Goal: Transaction & Acquisition: Book appointment/travel/reservation

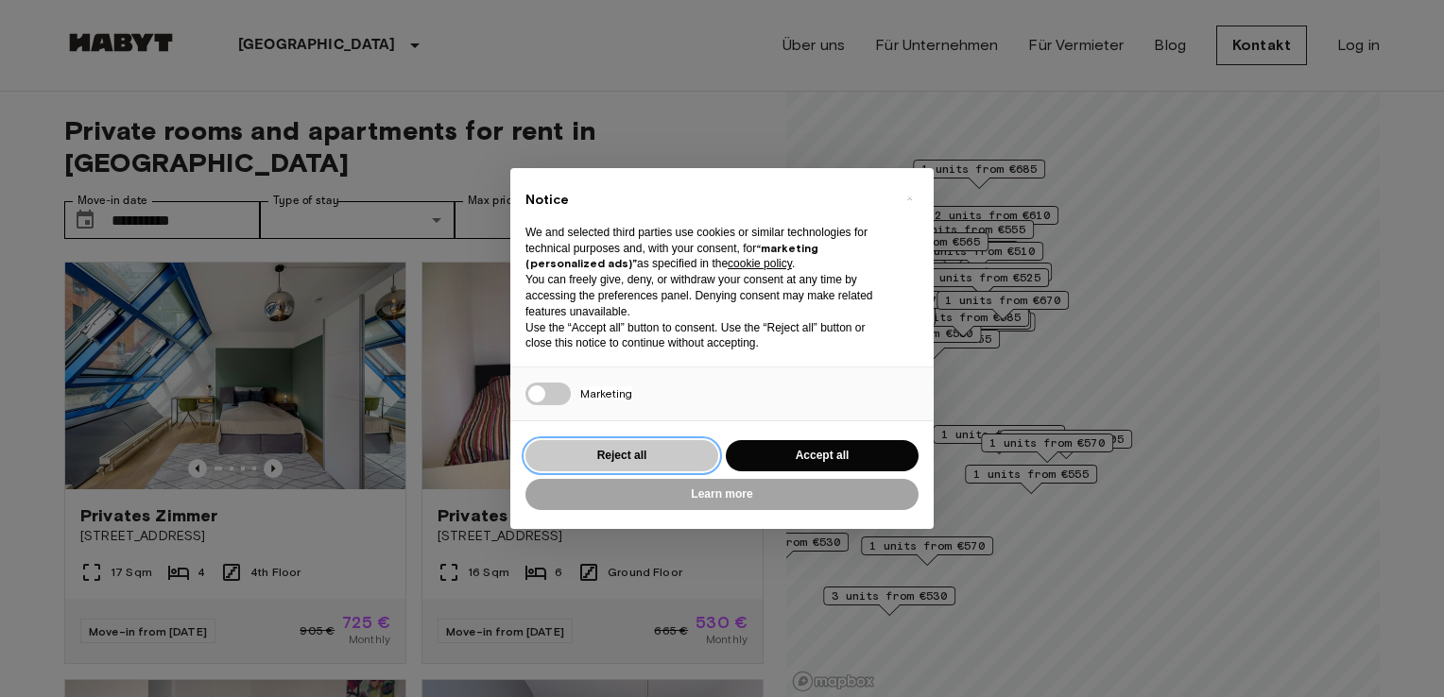
click at [610, 446] on button "Reject all" at bounding box center [621, 455] width 193 height 31
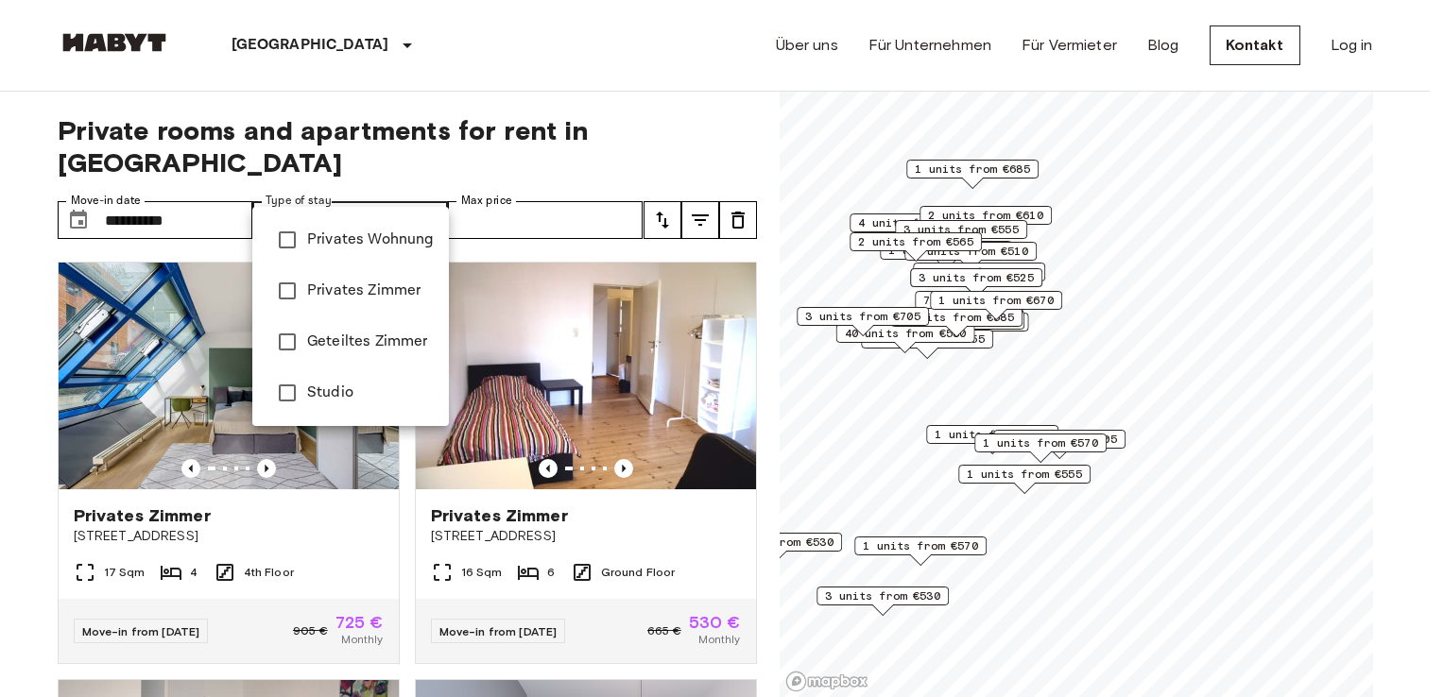
click at [290, 50] on div at bounding box center [722, 348] width 1444 height 697
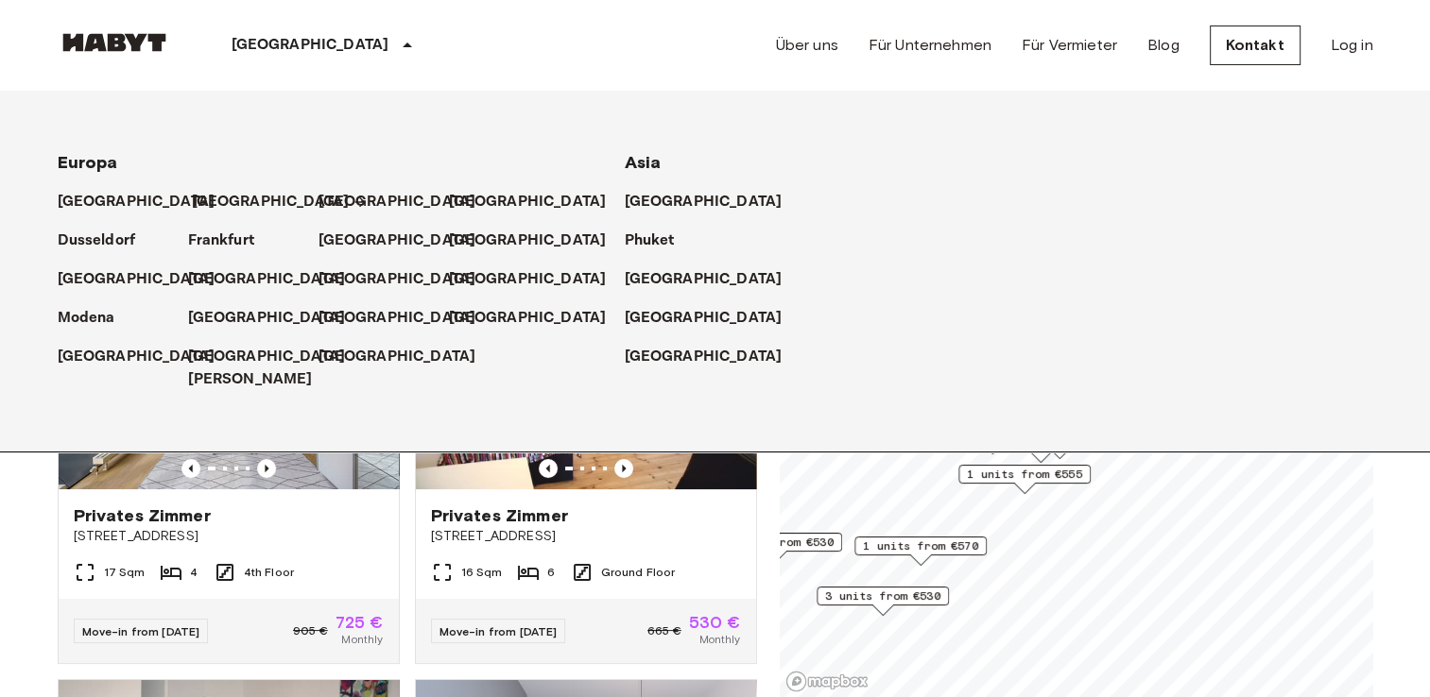
click at [225, 200] on p "[GEOGRAPHIC_DATA]" at bounding box center [271, 202] width 158 height 23
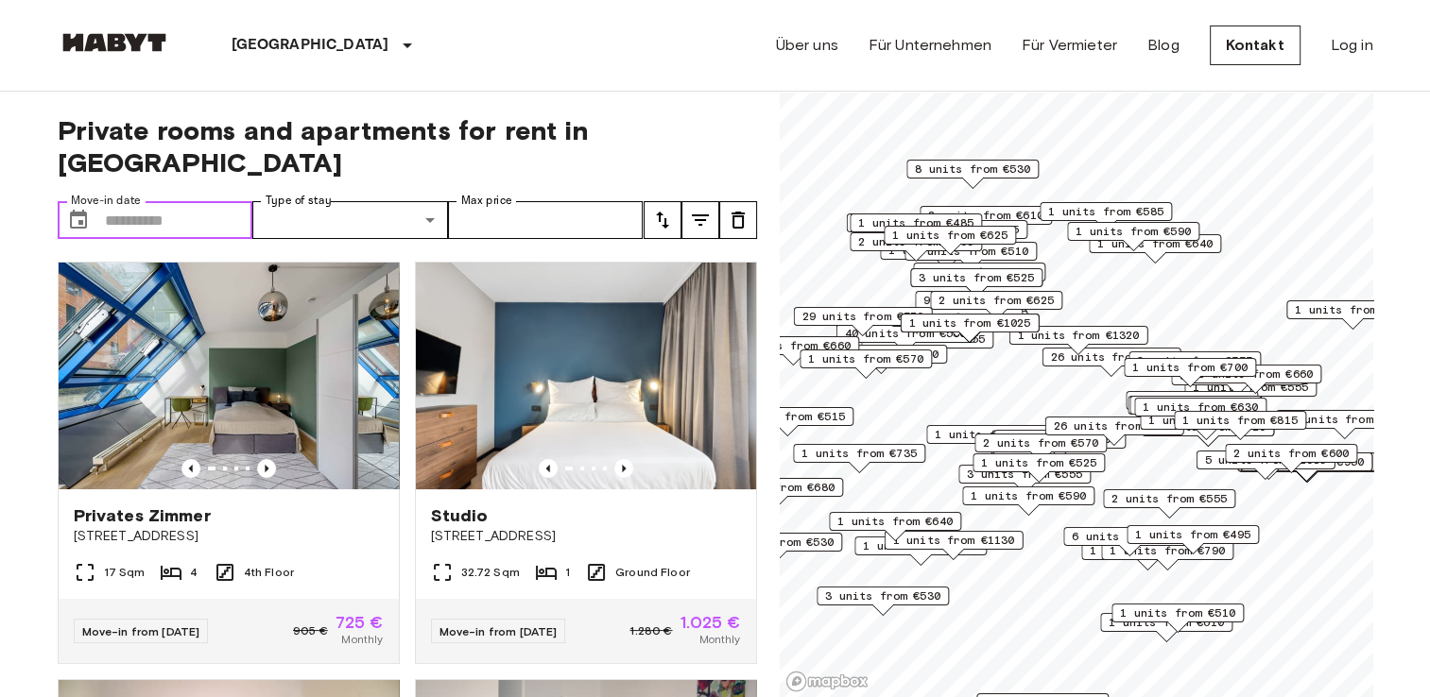
click at [155, 201] on input "Move-in date" at bounding box center [179, 220] width 148 height 38
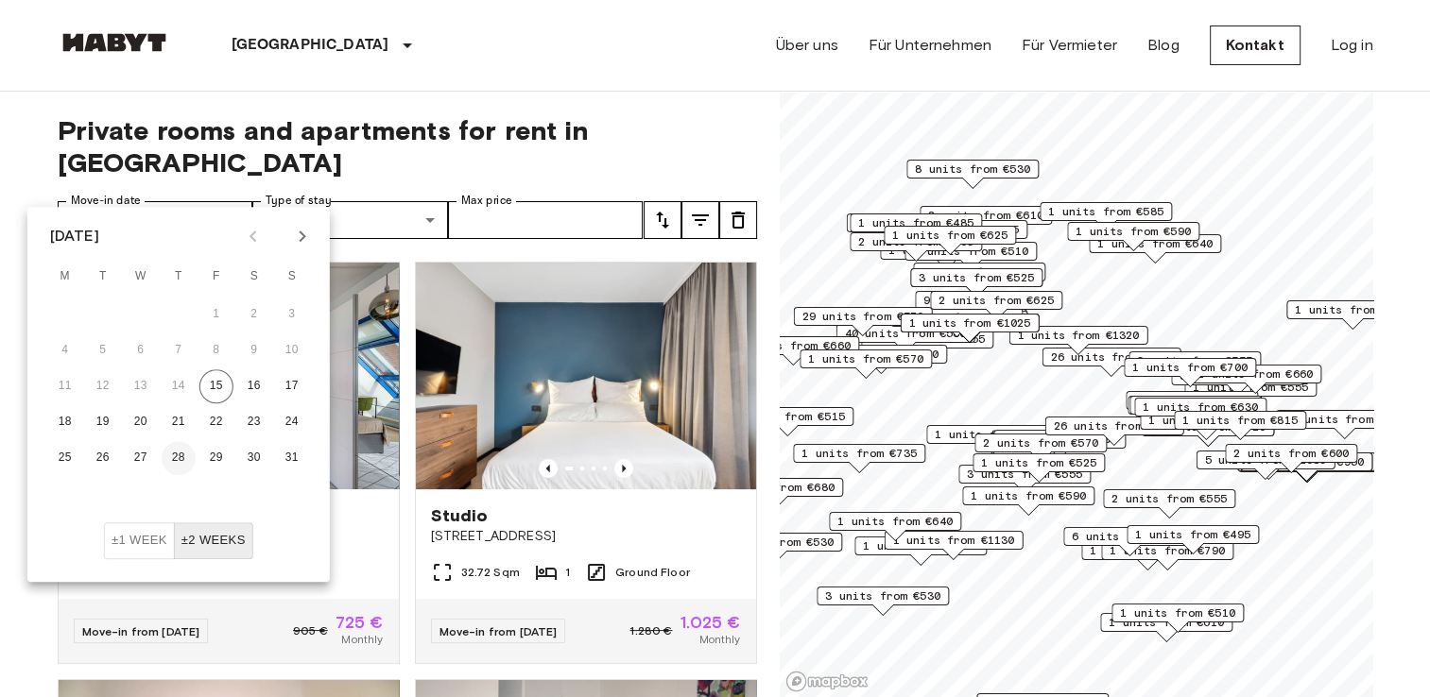
click at [181, 462] on button "28" at bounding box center [179, 458] width 34 height 34
type input "**********"
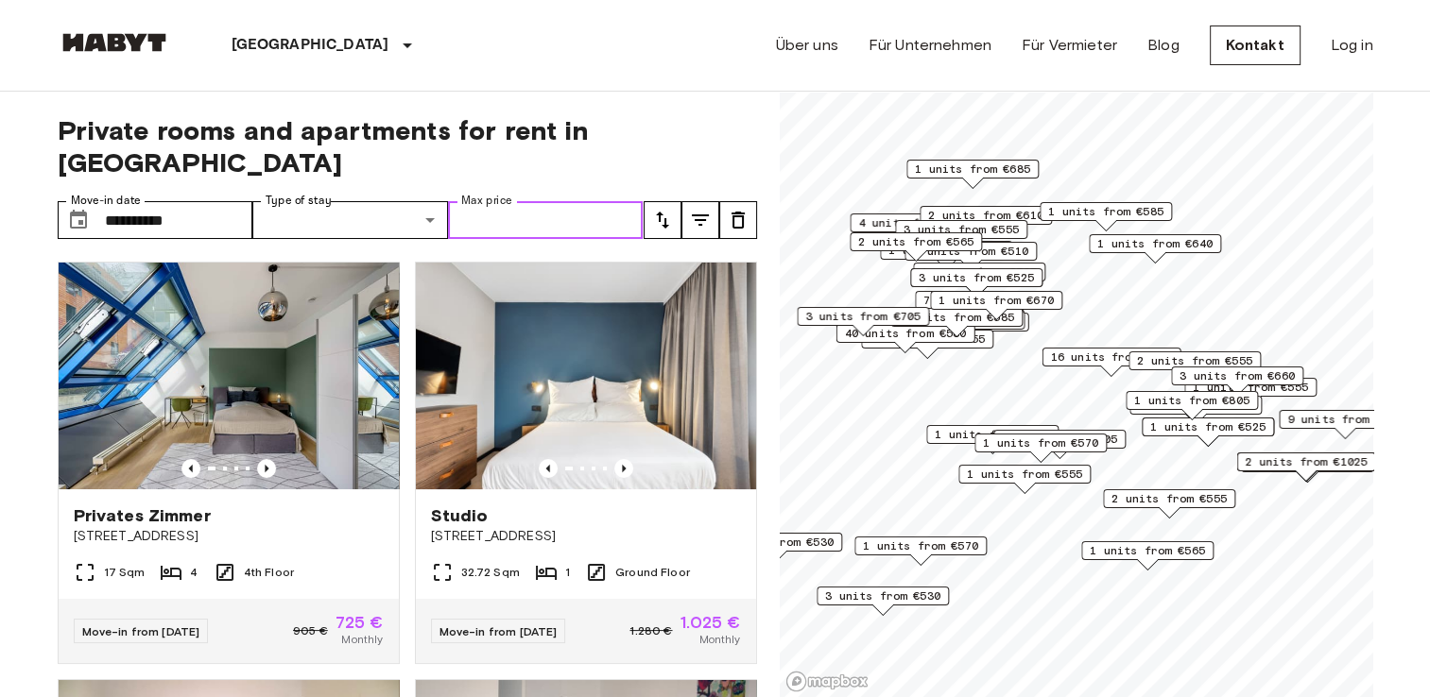
click at [589, 201] on input "Max price" at bounding box center [546, 220] width 196 height 38
type input "***"
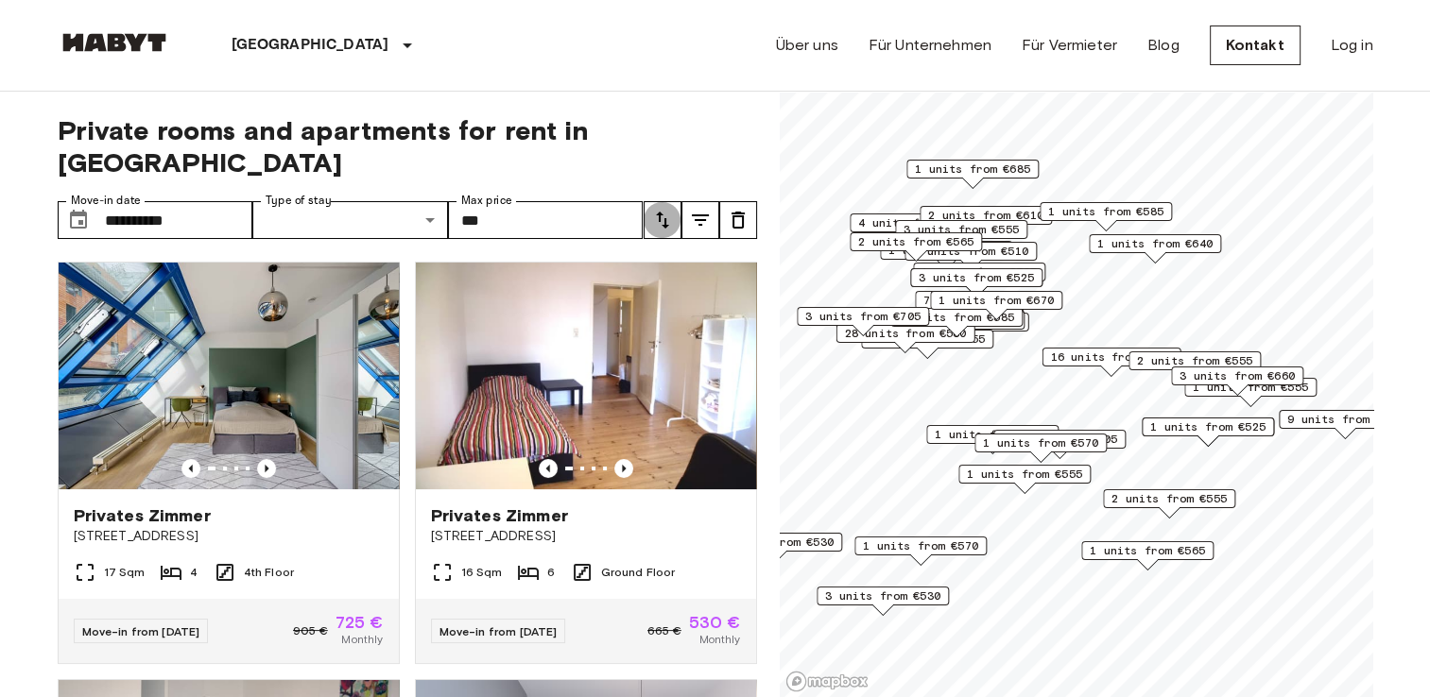
click at [659, 212] on icon "tune" at bounding box center [662, 220] width 13 height 17
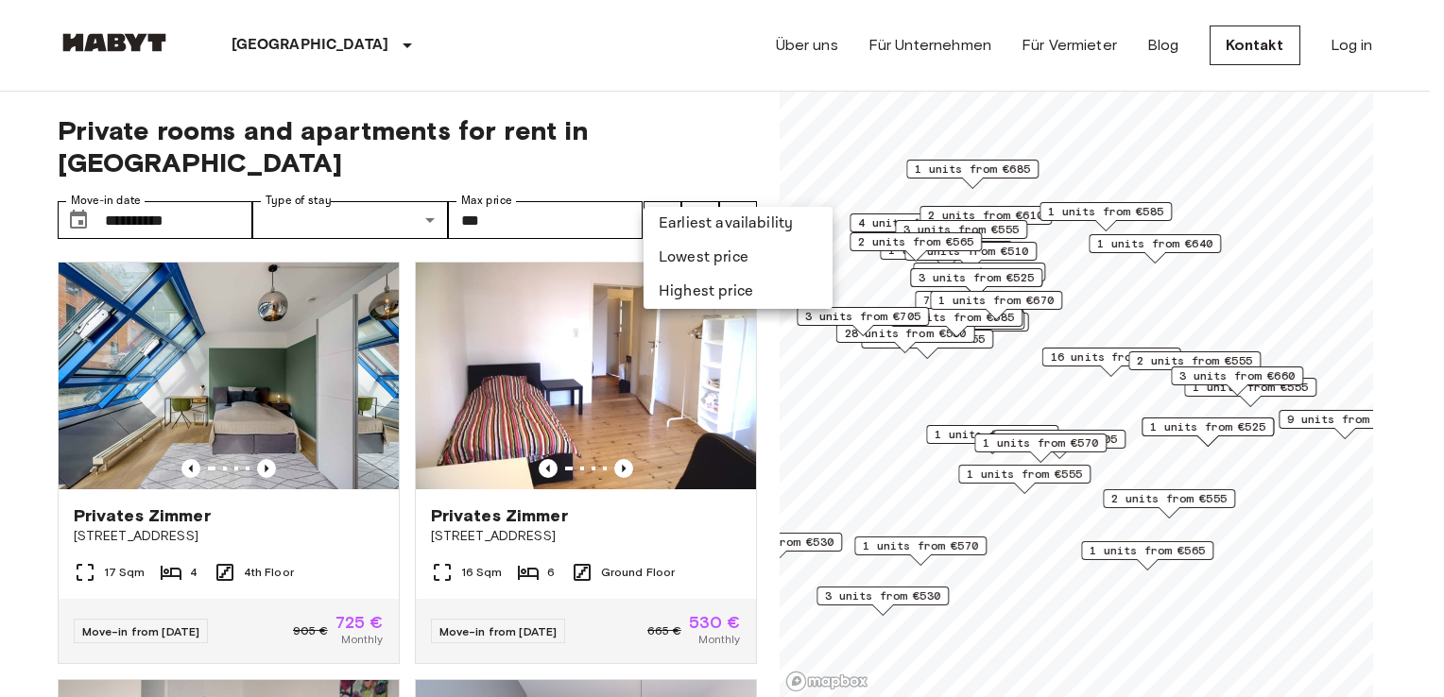
click at [699, 183] on div at bounding box center [722, 348] width 1444 height 697
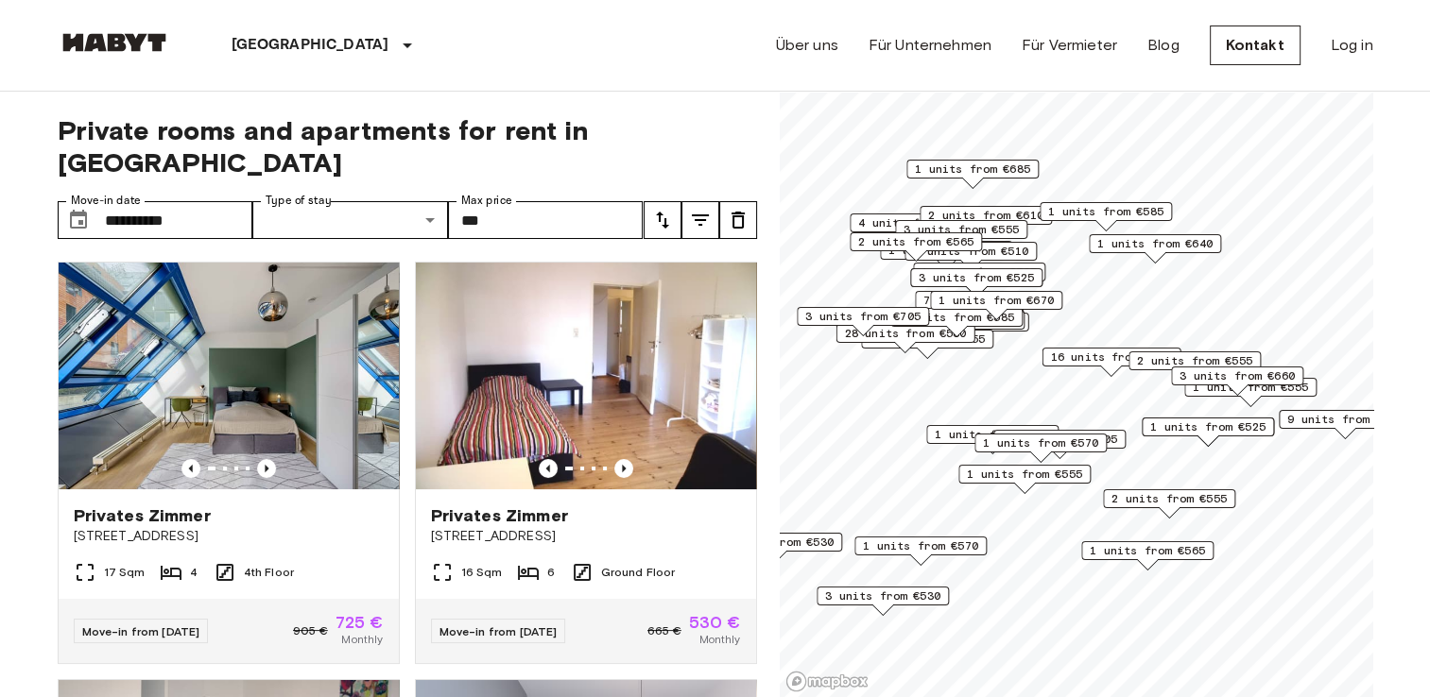
click at [699, 214] on icon "tune" at bounding box center [700, 219] width 17 height 11
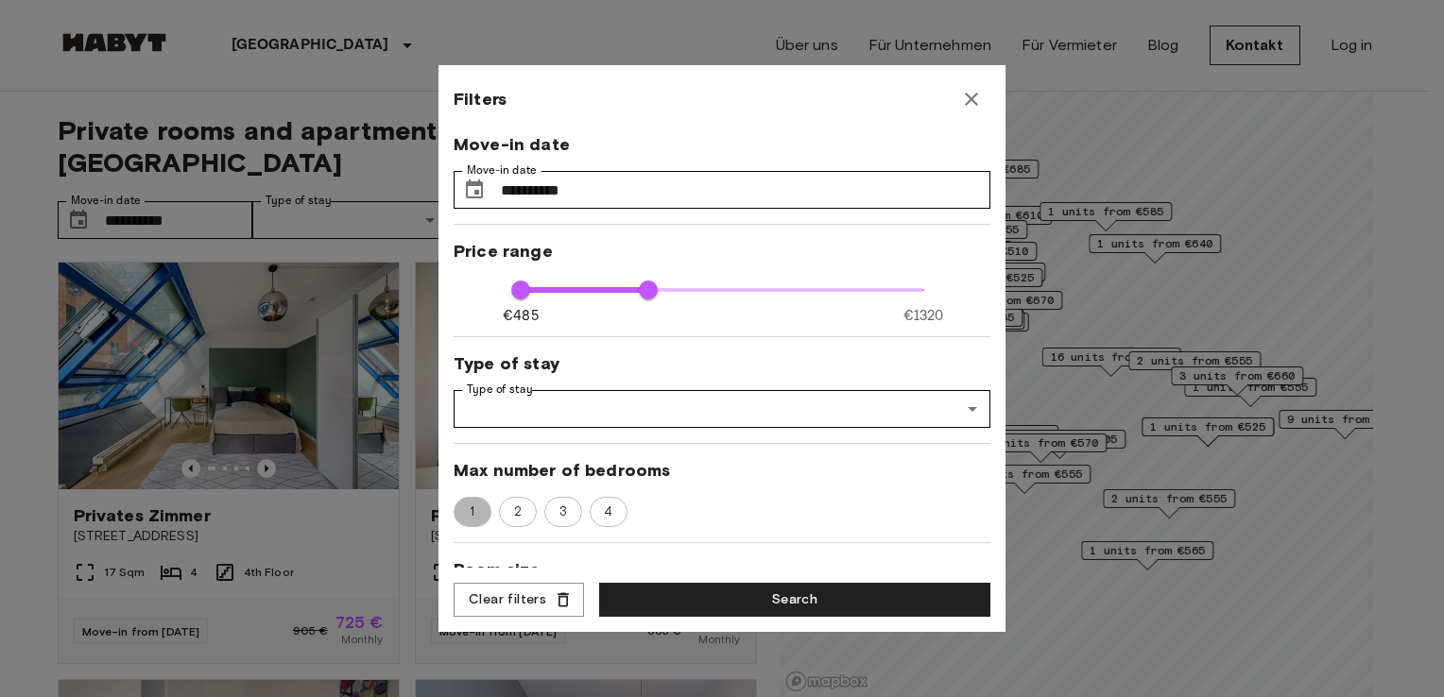
click at [473, 511] on span "1" at bounding box center [472, 512] width 26 height 19
type input "***"
type input "**"
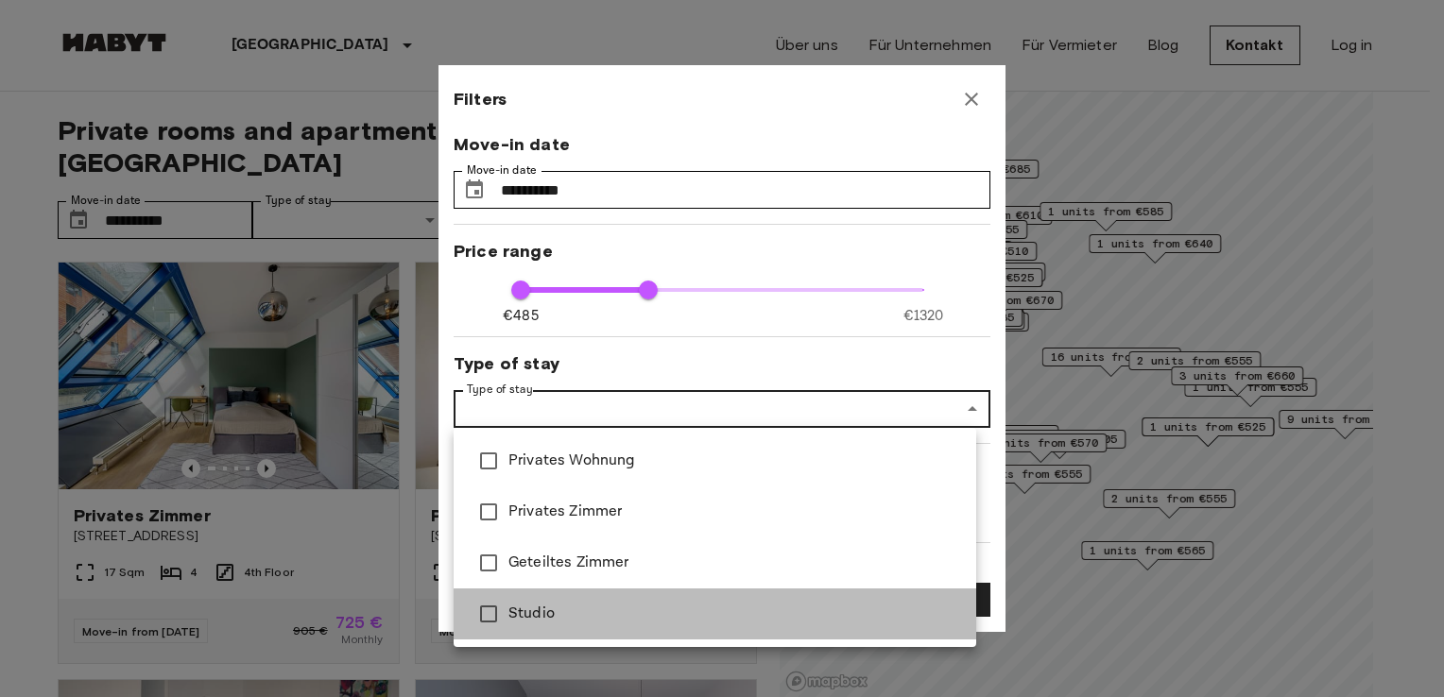
click at [514, 614] on span "Studio" at bounding box center [734, 614] width 453 height 23
type input "***"
type input "******"
type input "**"
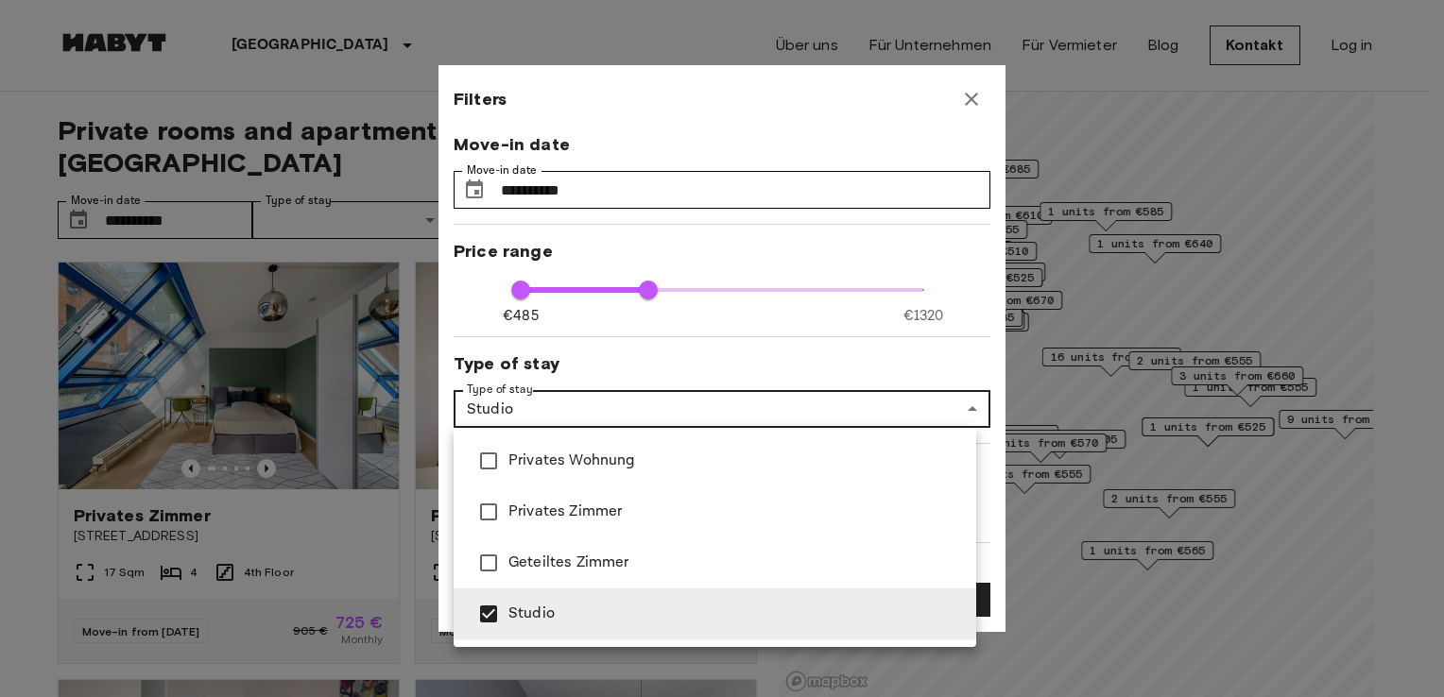
click at [990, 433] on div at bounding box center [722, 348] width 1444 height 697
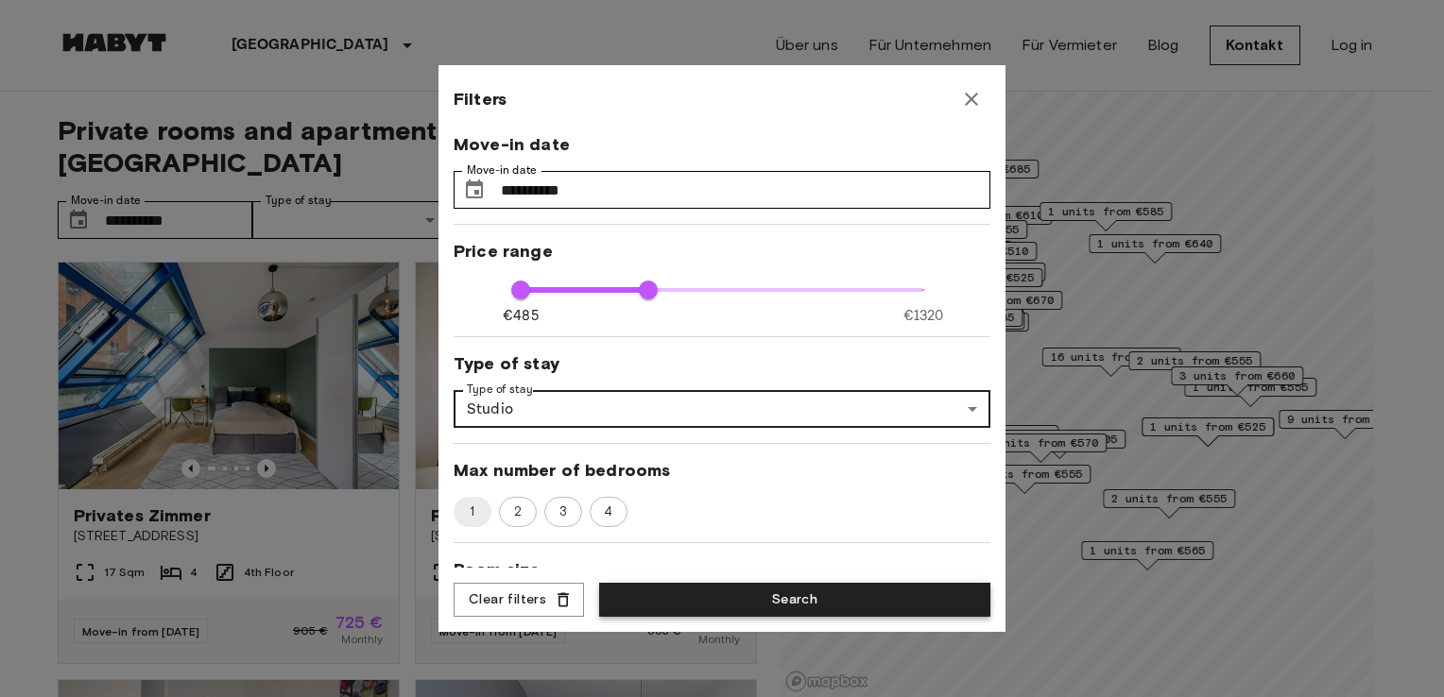
click at [660, 594] on button "Search" at bounding box center [794, 600] width 391 height 35
type input "******"
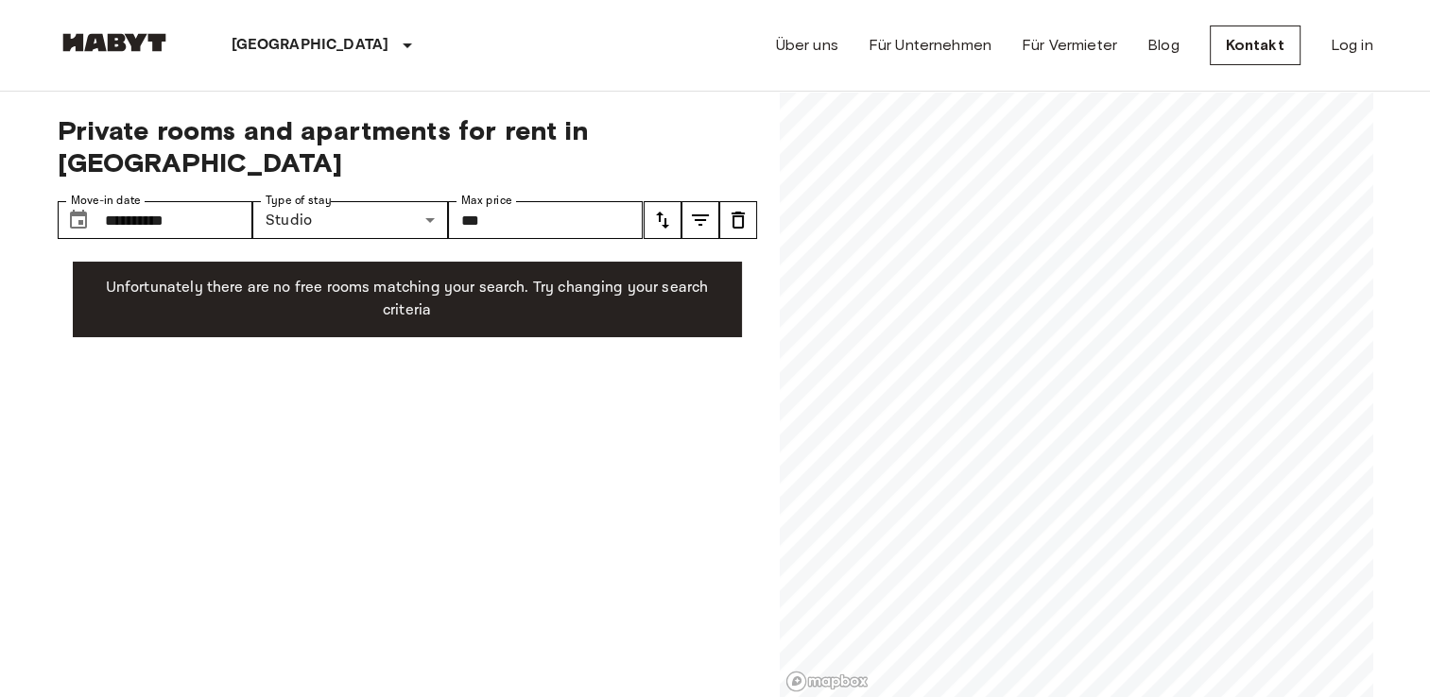
click at [740, 209] on icon "tune" at bounding box center [738, 220] width 23 height 23
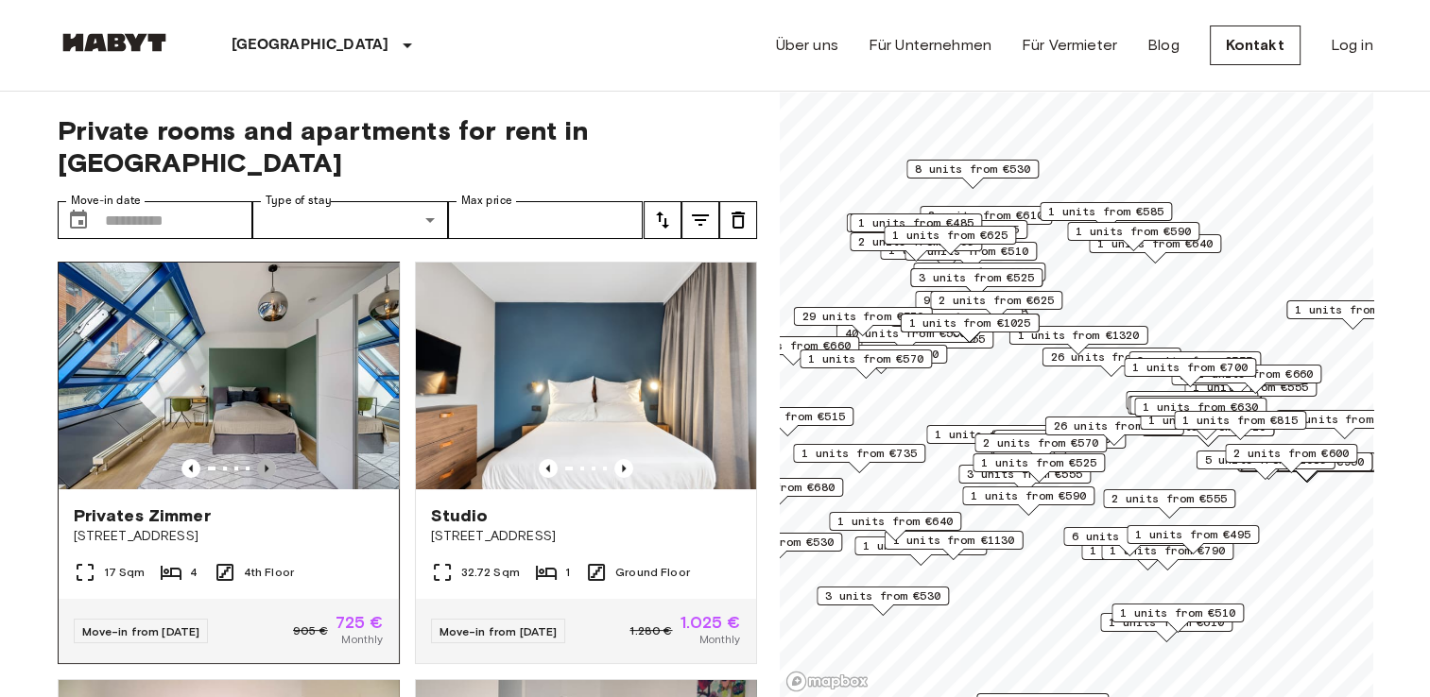
click at [263, 459] on icon "Previous image" at bounding box center [266, 468] width 19 height 19
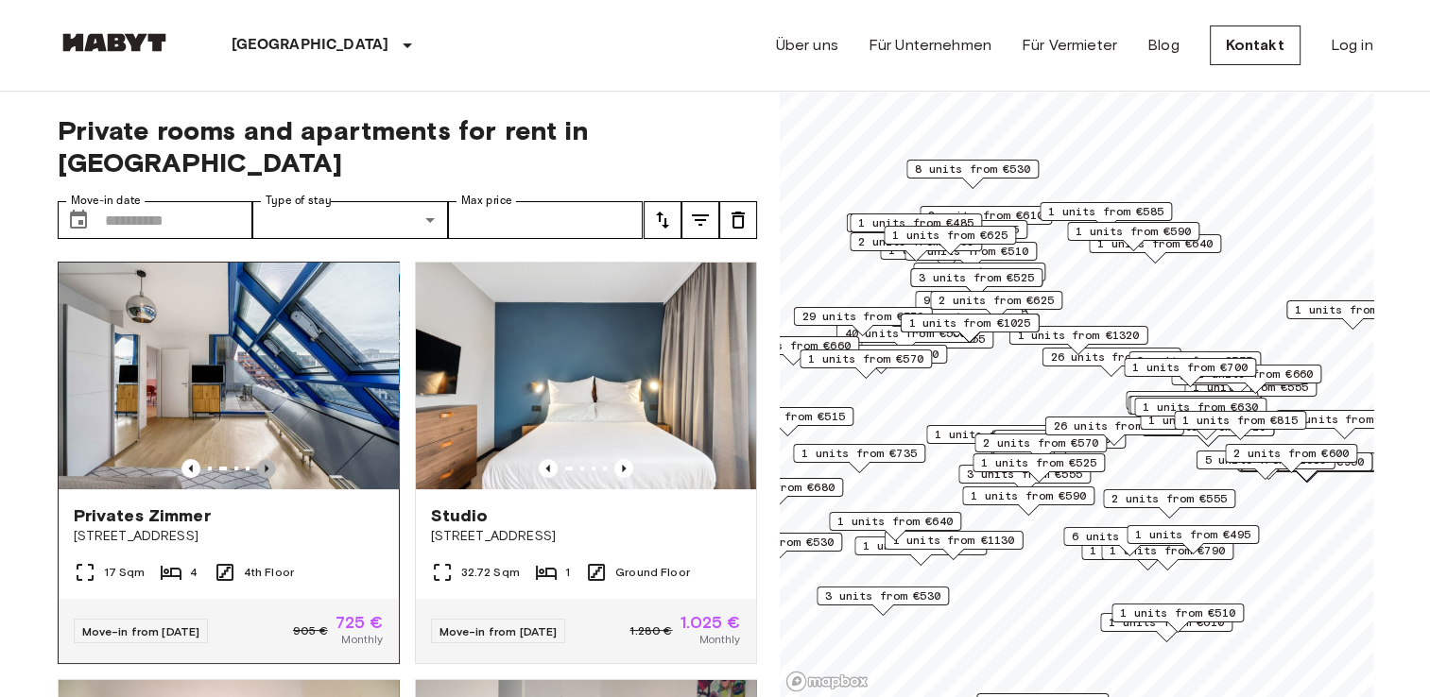
click at [263, 459] on icon "Previous image" at bounding box center [266, 468] width 19 height 19
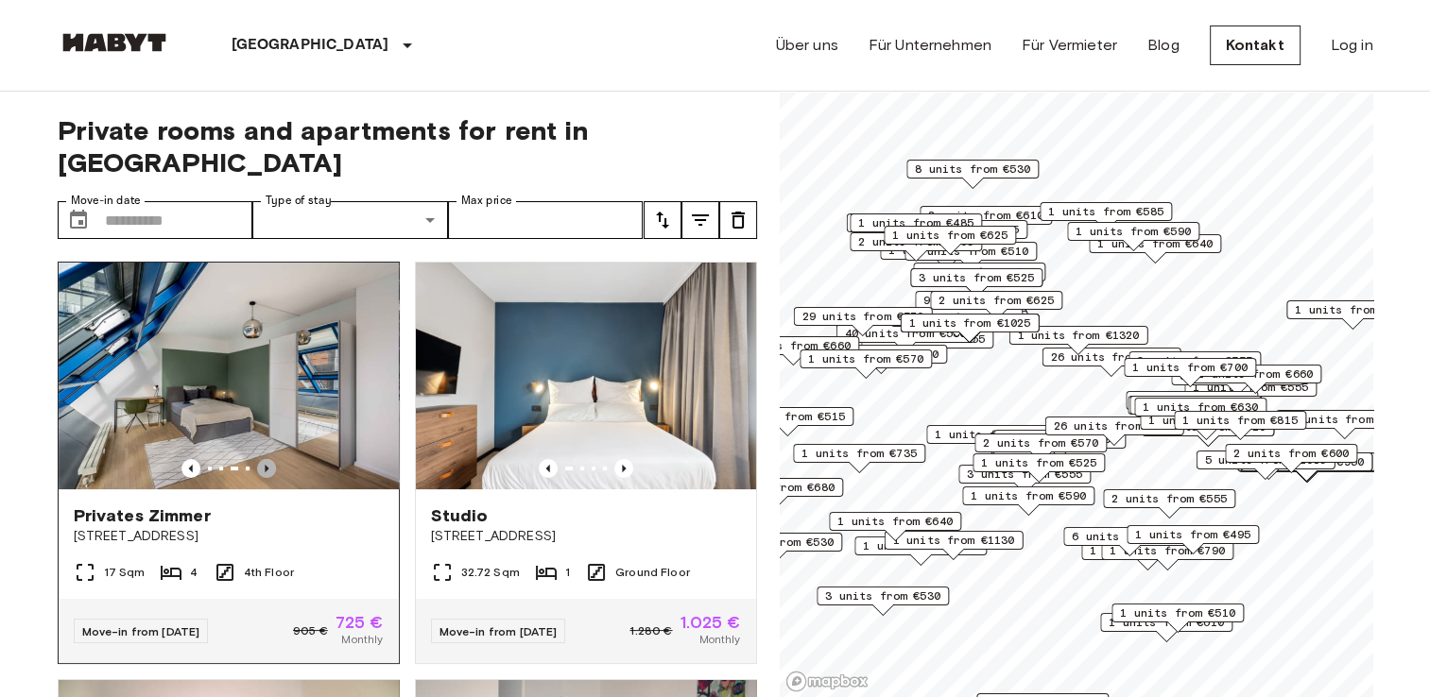
click at [263, 459] on icon "Previous image" at bounding box center [266, 468] width 19 height 19
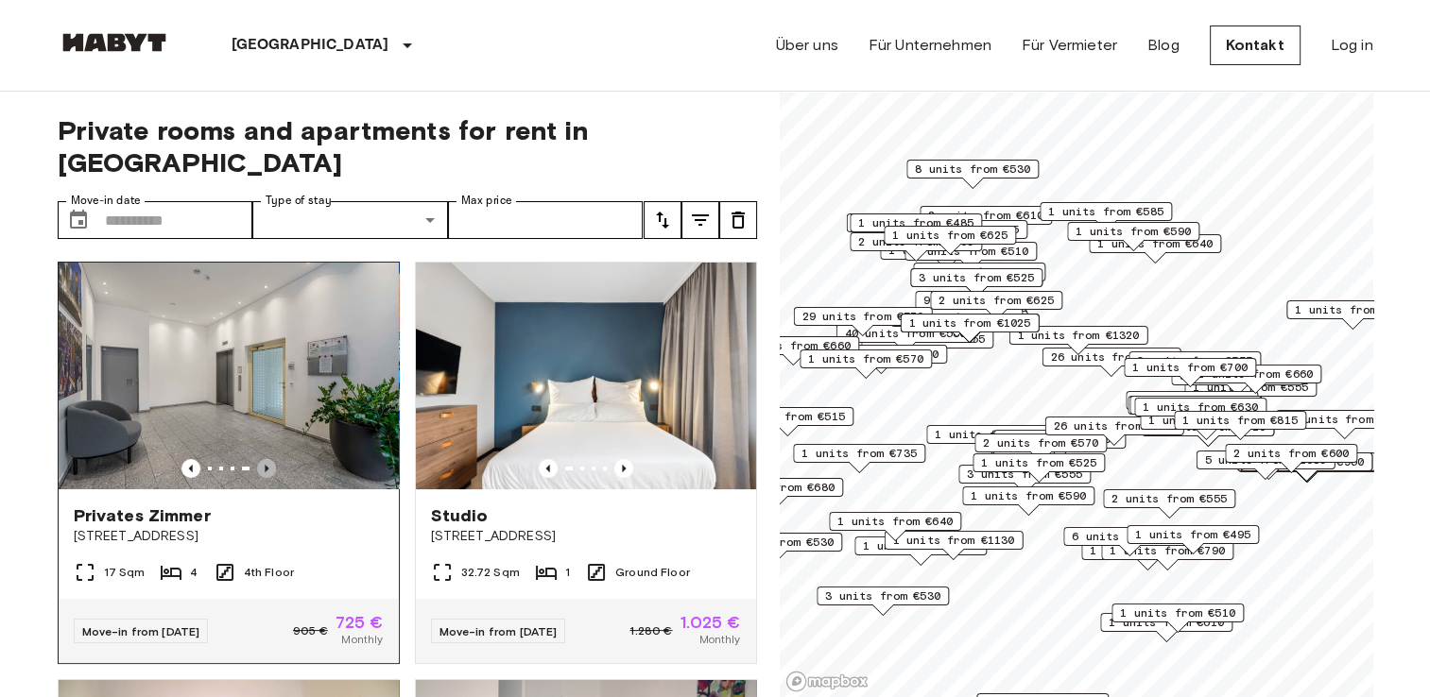
click at [266, 459] on icon "Previous image" at bounding box center [266, 468] width 19 height 19
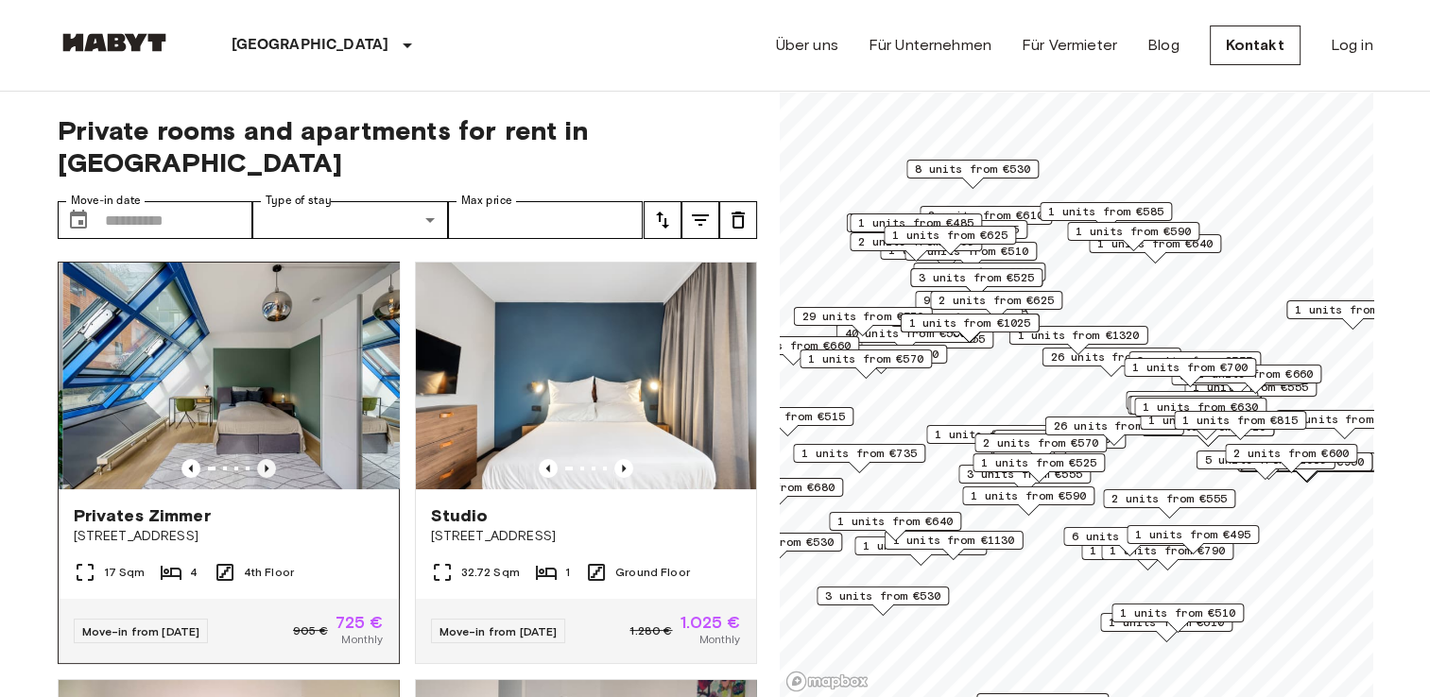
click at [266, 459] on icon "Previous image" at bounding box center [266, 468] width 19 height 19
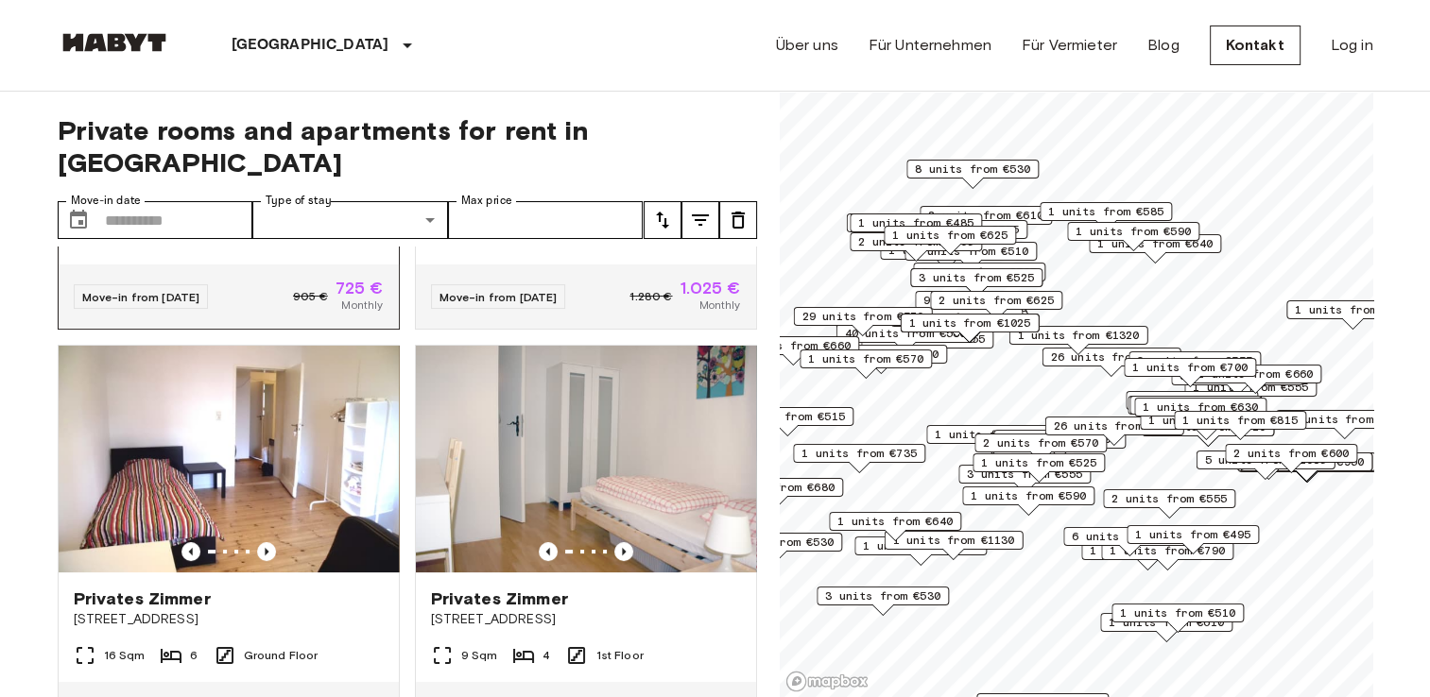
scroll to position [378, 0]
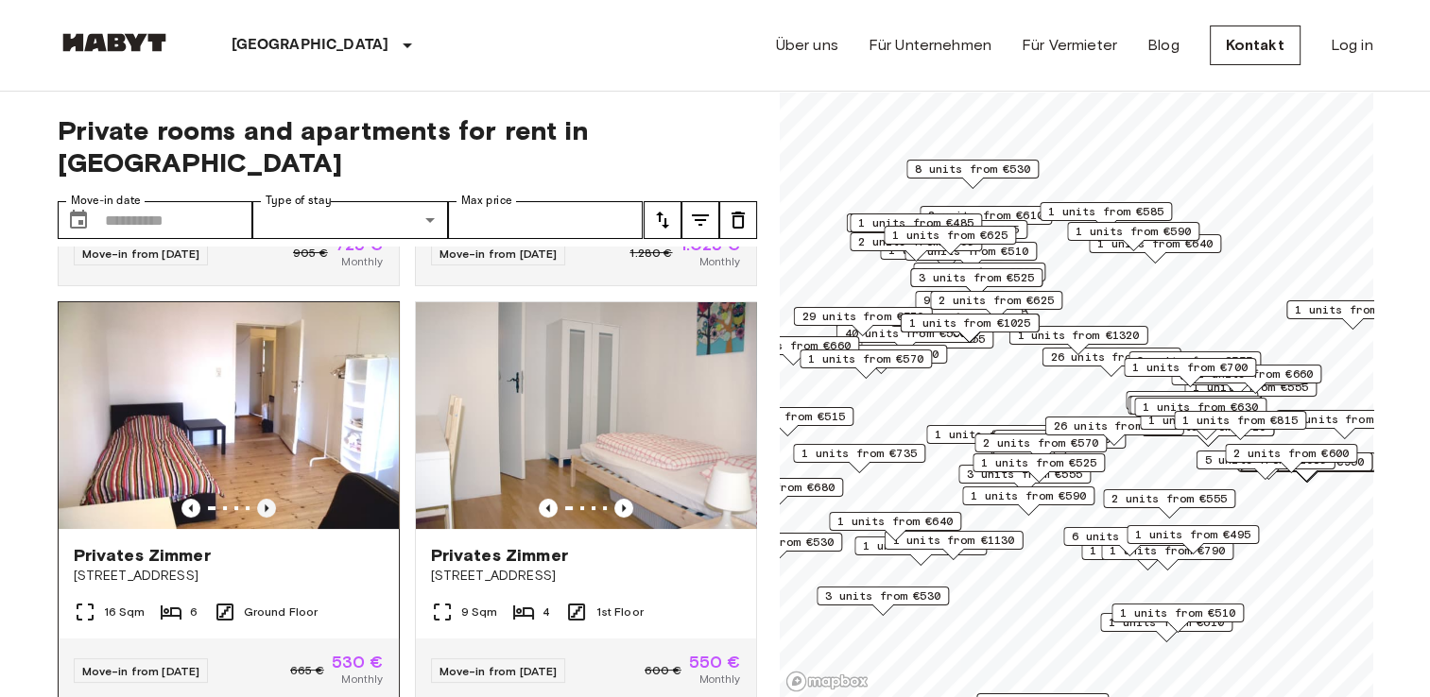
click at [259, 499] on icon "Previous image" at bounding box center [266, 508] width 19 height 19
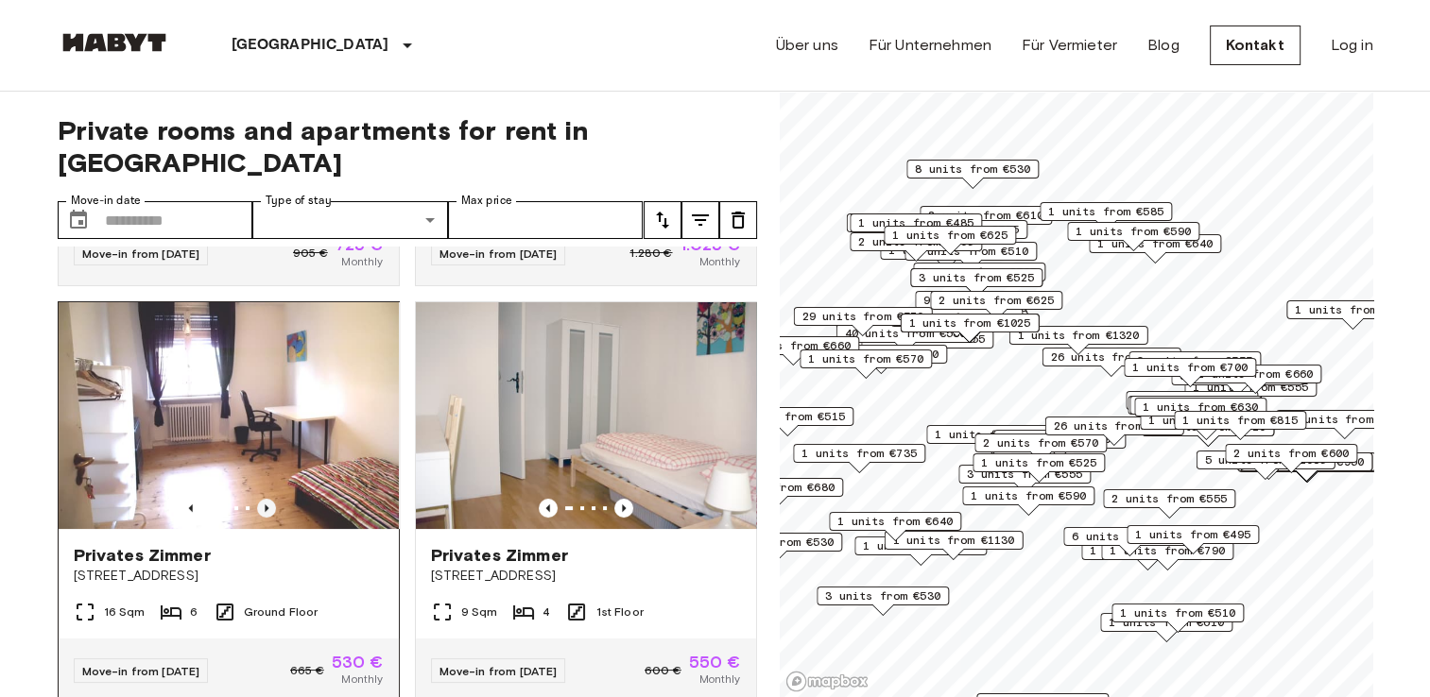
click at [259, 499] on icon "Previous image" at bounding box center [266, 508] width 19 height 19
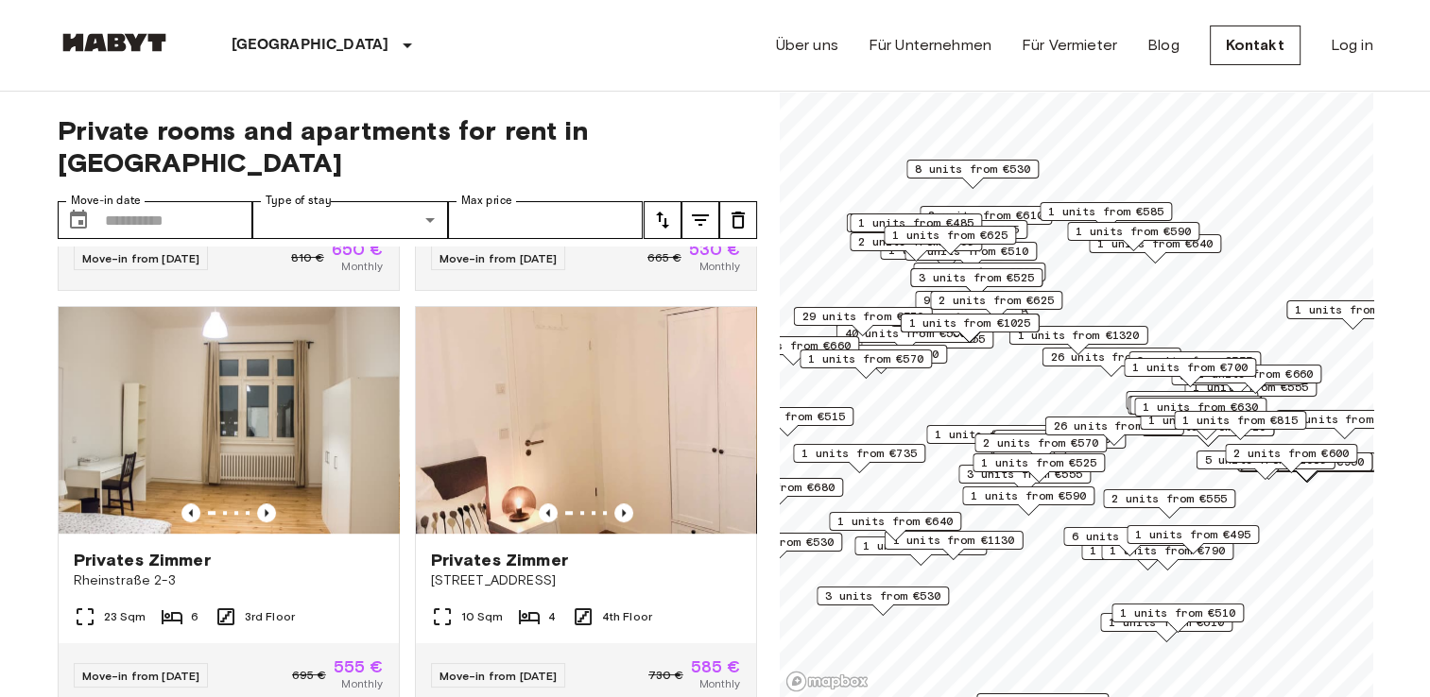
scroll to position [1228, 0]
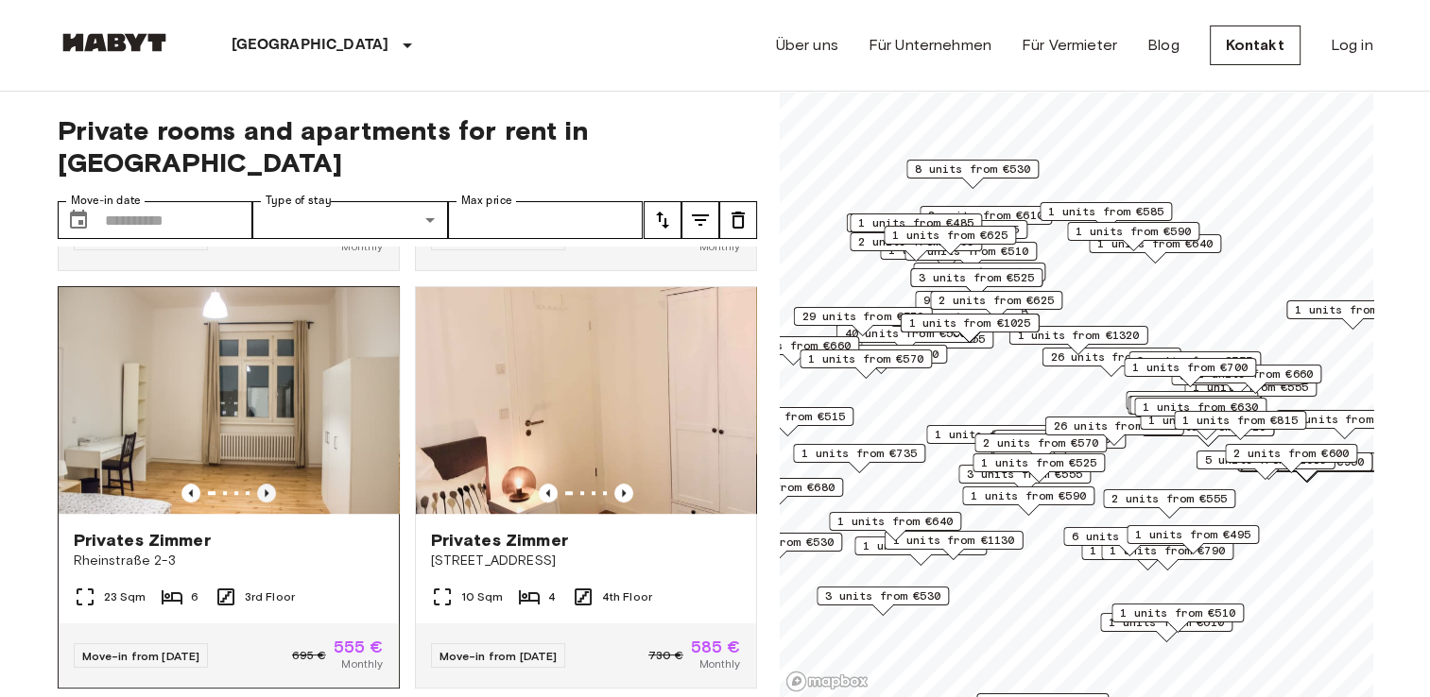
click at [259, 486] on icon "Previous image" at bounding box center [266, 493] width 19 height 19
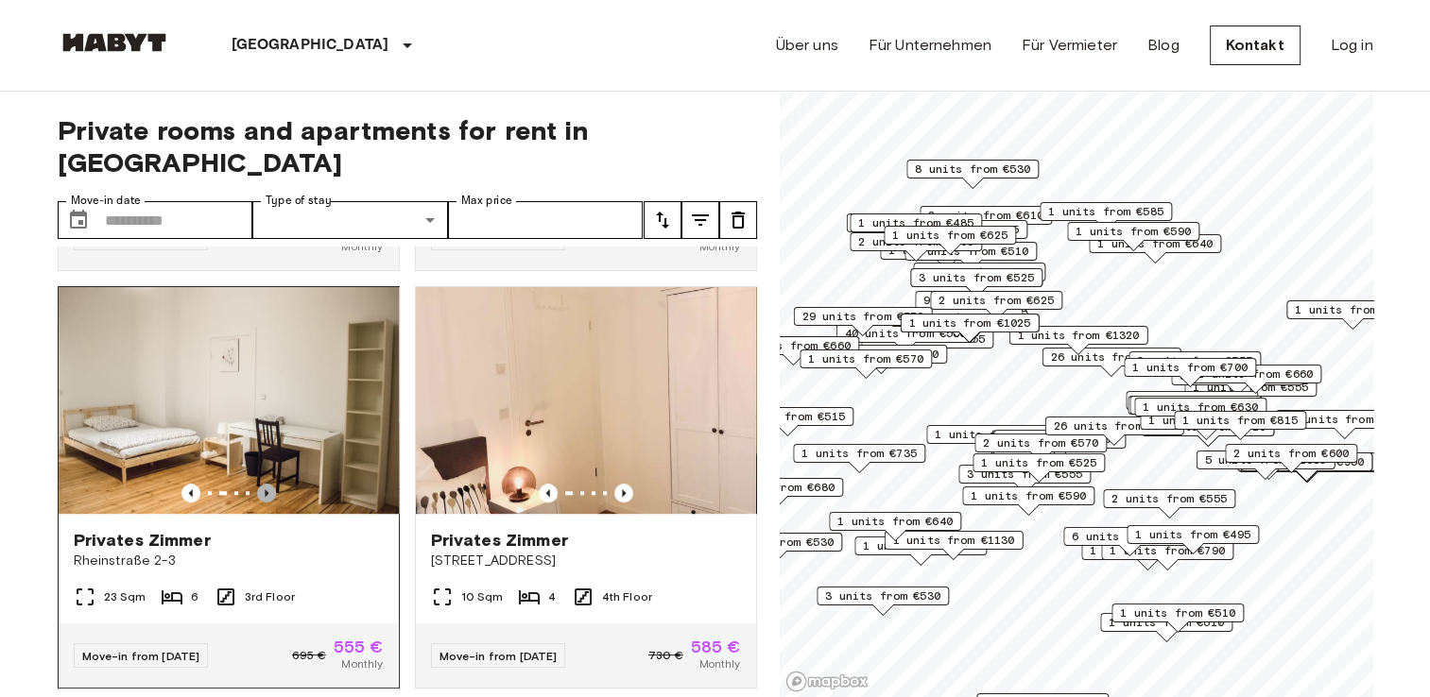
click at [259, 486] on icon "Previous image" at bounding box center [266, 493] width 19 height 19
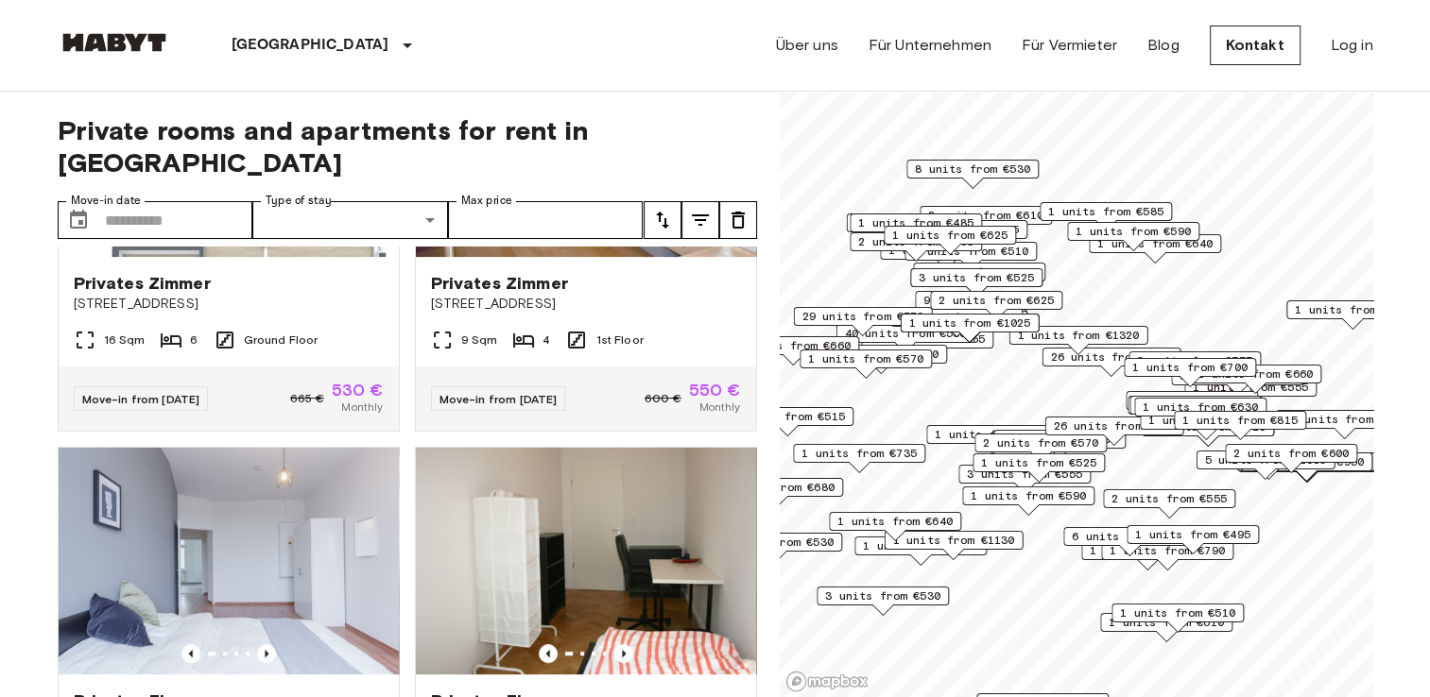
scroll to position [567, 0]
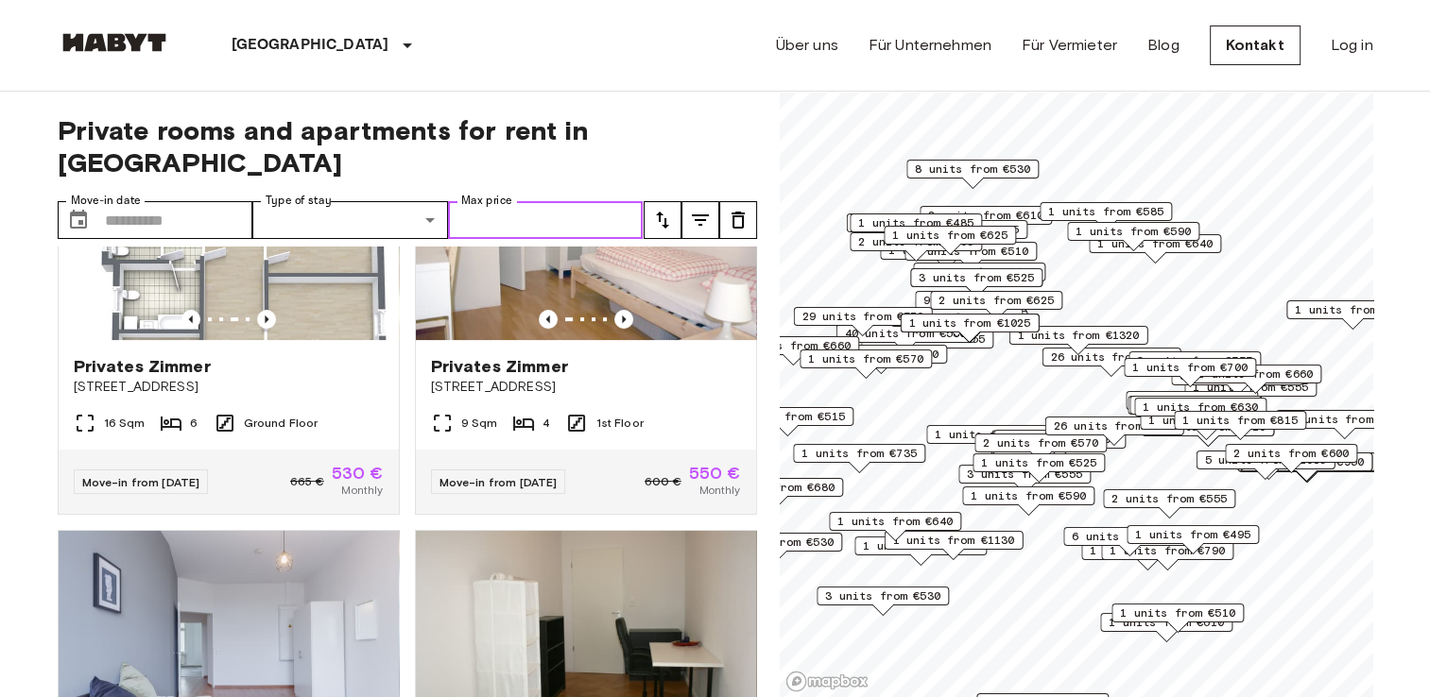
click at [497, 201] on input "Max price" at bounding box center [546, 220] width 196 height 38
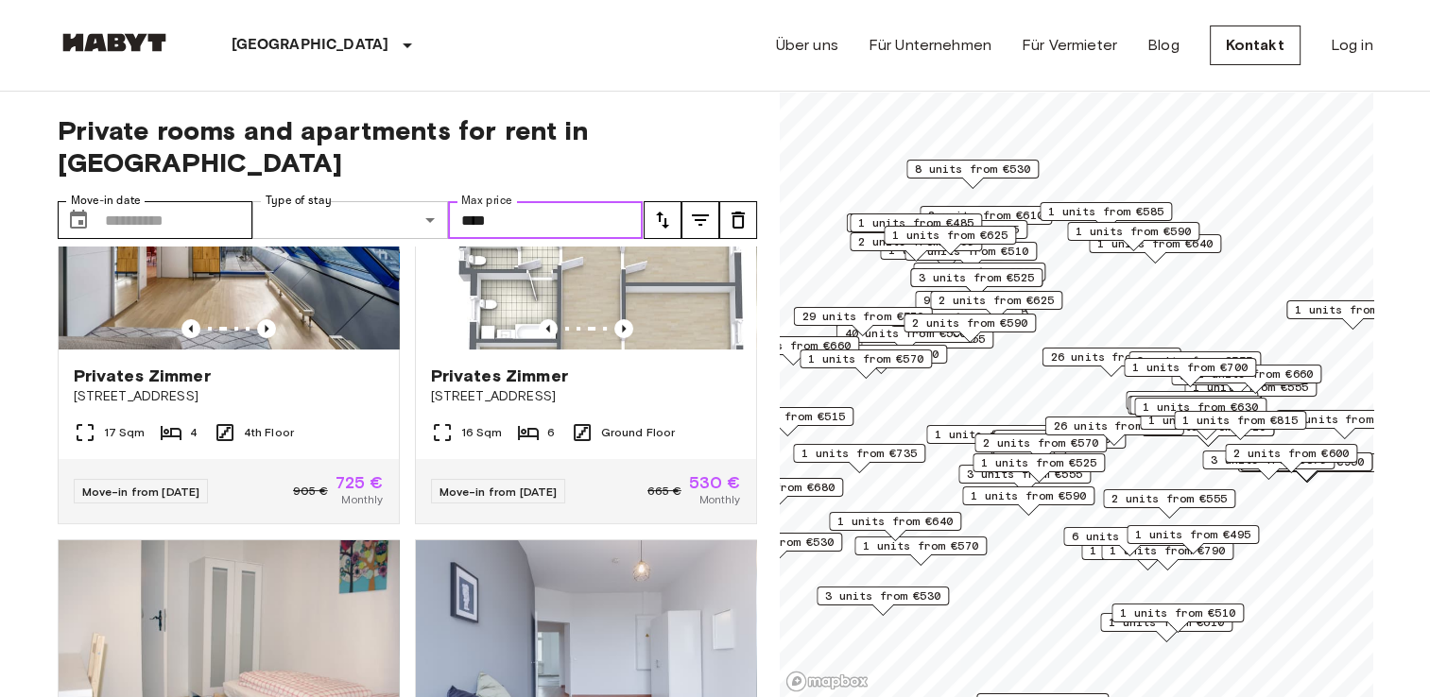
type input "****"
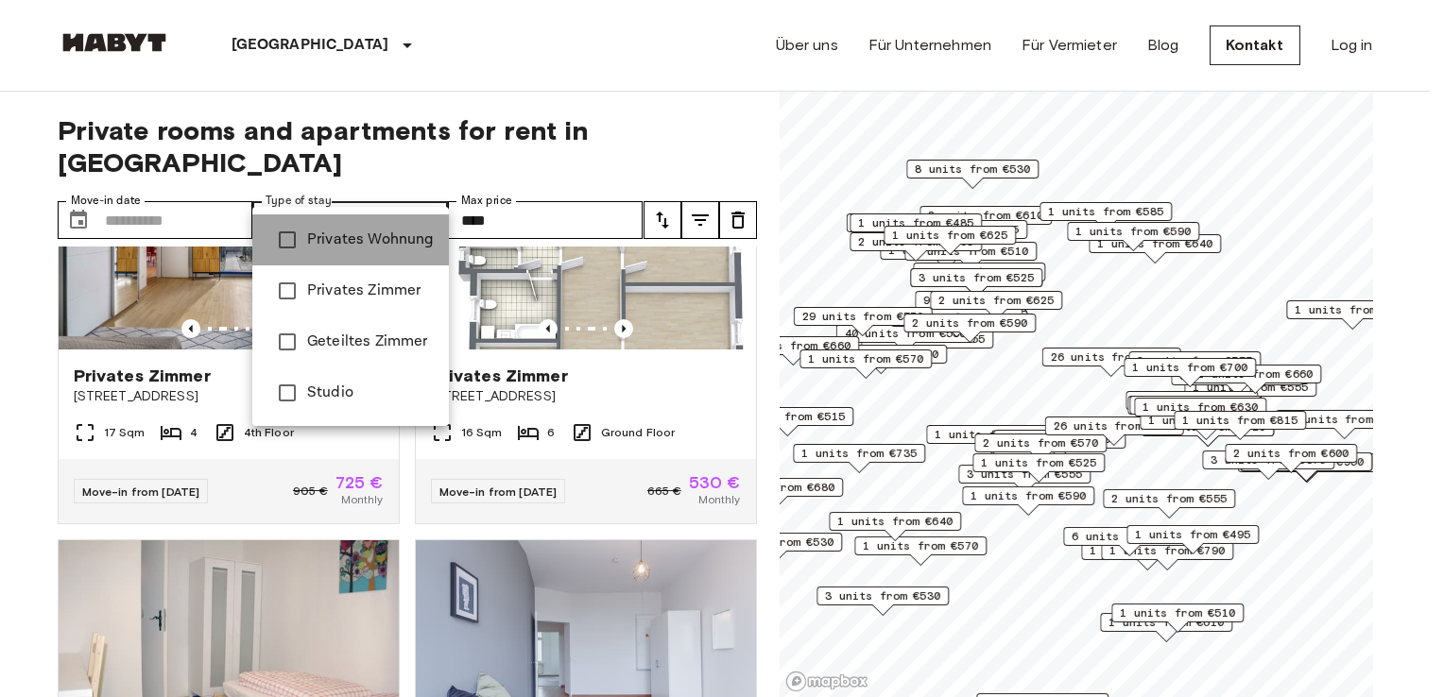
drag, startPoint x: 329, startPoint y: 231, endPoint x: 415, endPoint y: 221, distance: 86.5
click at [415, 221] on li "Privates Wohnung" at bounding box center [350, 239] width 197 height 51
type input "**********"
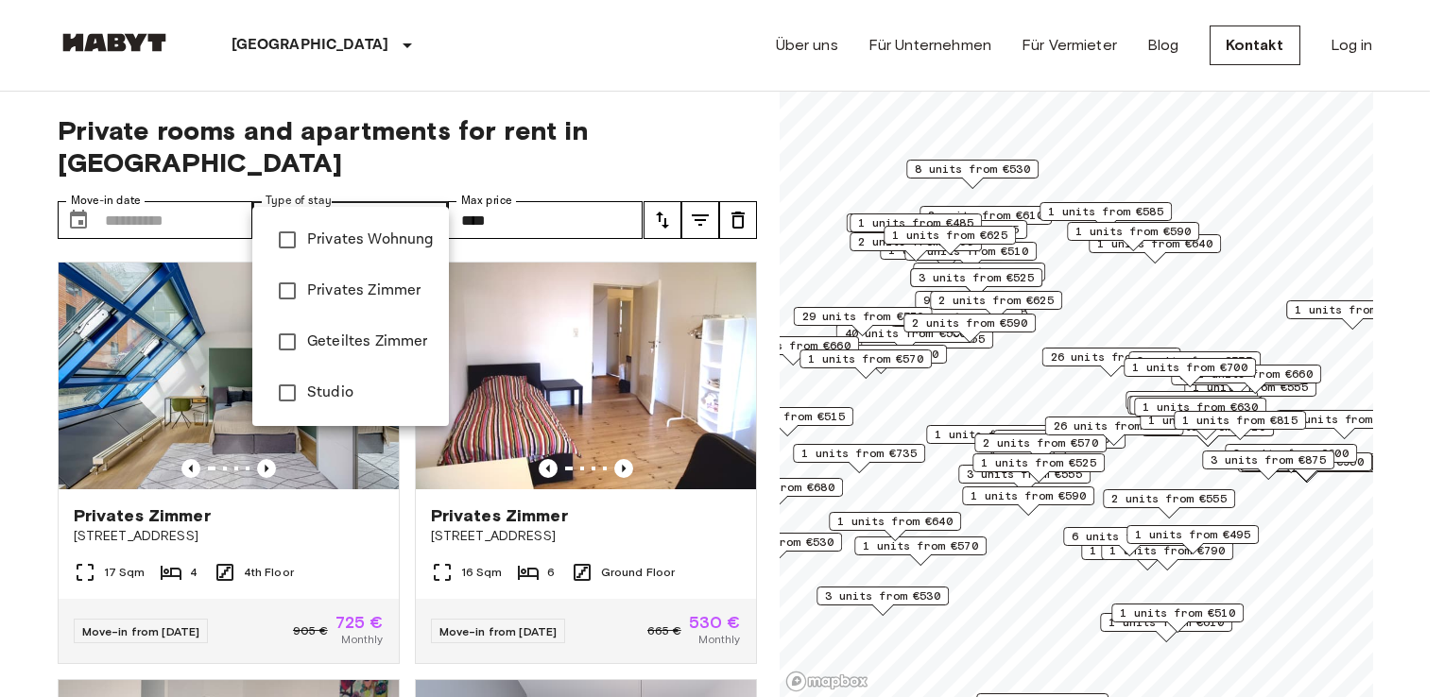
type input "**********"
click at [356, 296] on span "Privates Zimmer" at bounding box center [370, 291] width 127 height 23
type input "**********"
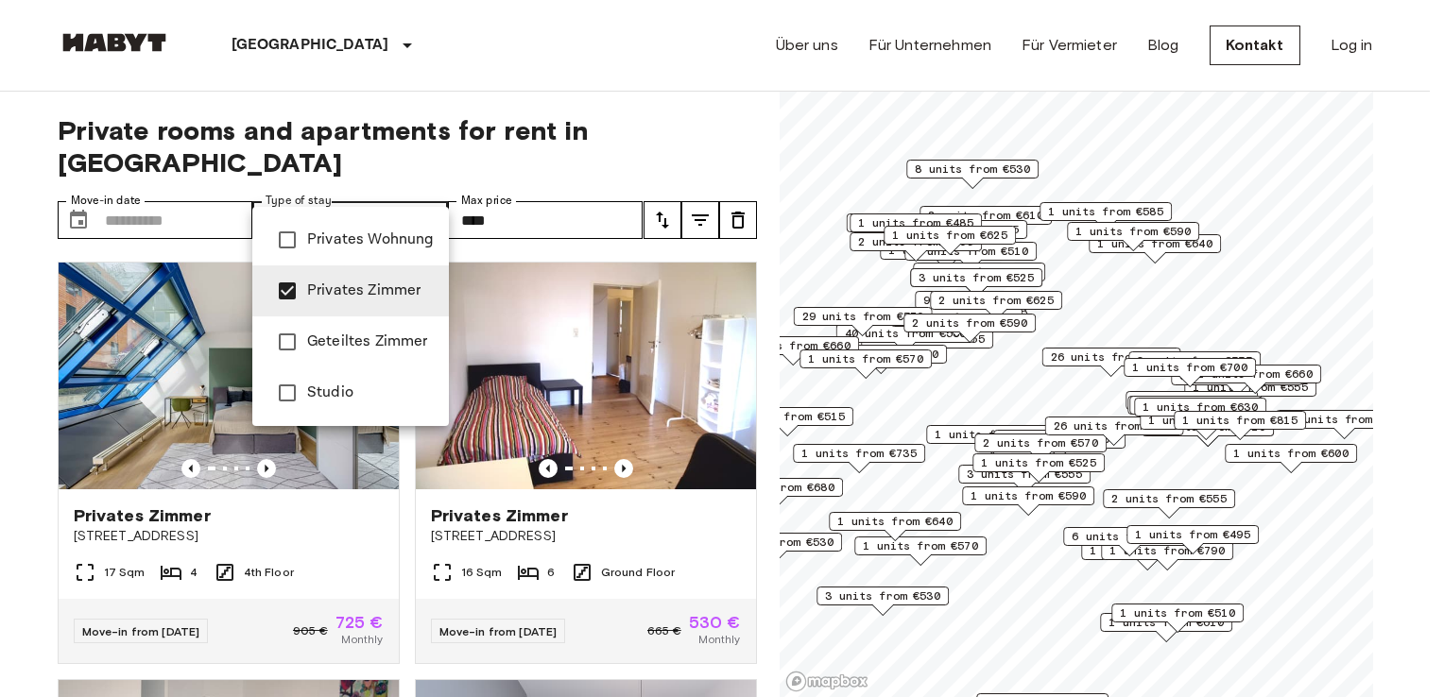
click at [94, 178] on div at bounding box center [722, 348] width 1444 height 697
click at [100, 183] on div at bounding box center [722, 348] width 1444 height 697
click at [108, 187] on div at bounding box center [722, 348] width 1444 height 697
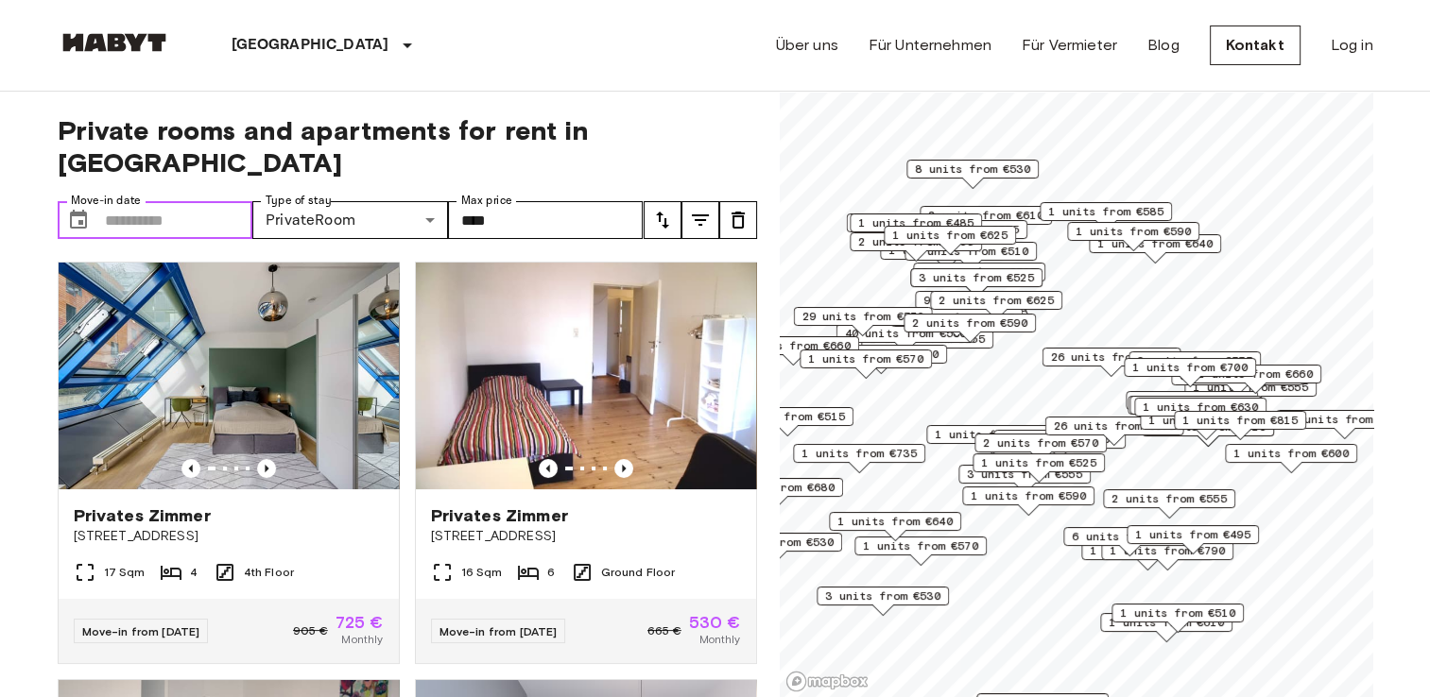
click at [206, 201] on input "Move-in date" at bounding box center [179, 220] width 148 height 38
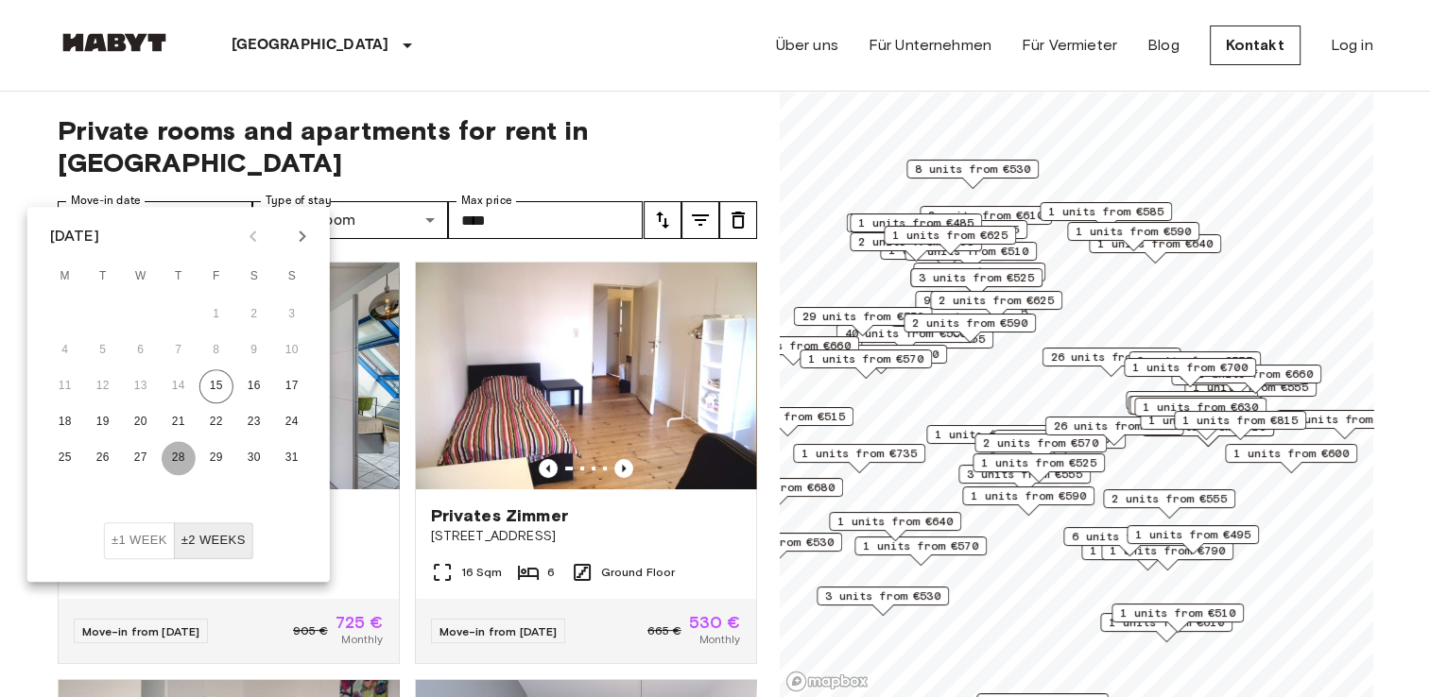
click at [177, 455] on button "28" at bounding box center [179, 458] width 34 height 34
type input "**********"
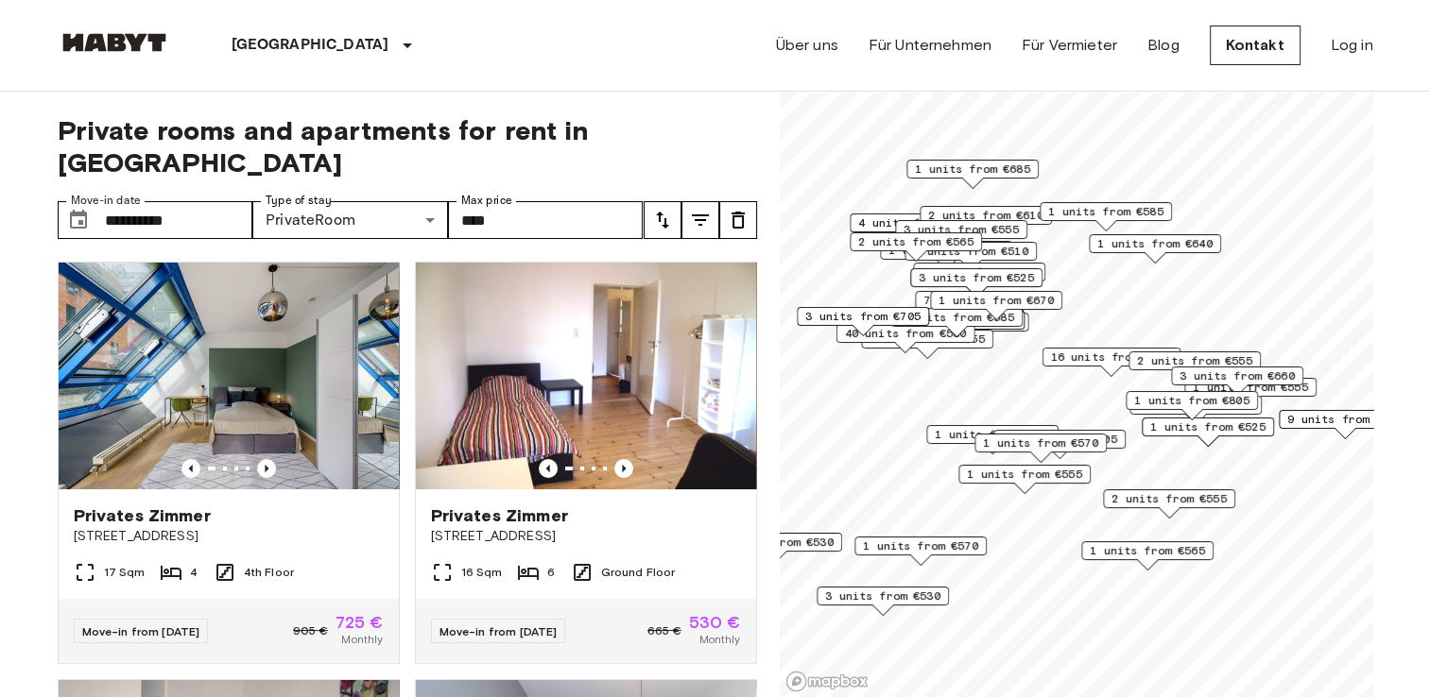
click at [442, 71] on div "[GEOGRAPHIC_DATA] [GEOGRAPHIC_DATA] [GEOGRAPHIC_DATA] [GEOGRAPHIC_DATA] [GEOGRA…" at bounding box center [715, 45] width 1315 height 91
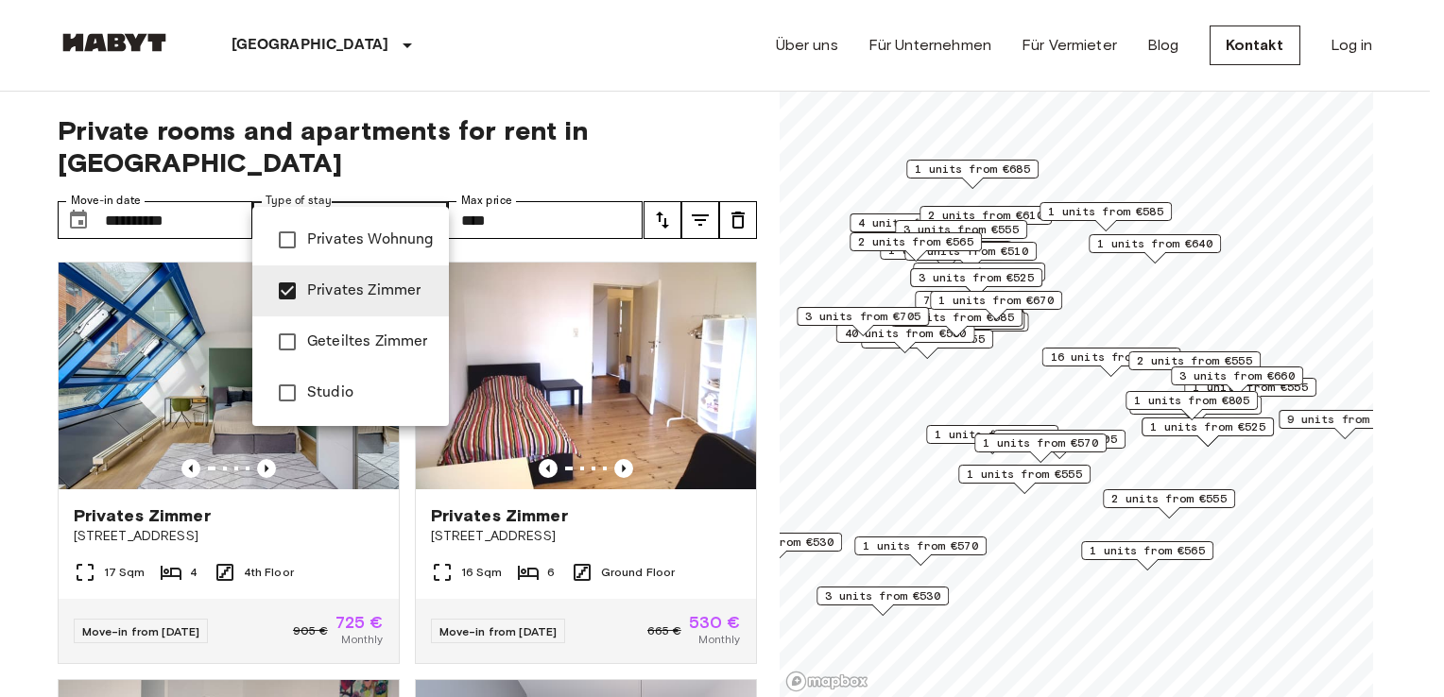
click at [428, 192] on div at bounding box center [722, 348] width 1444 height 697
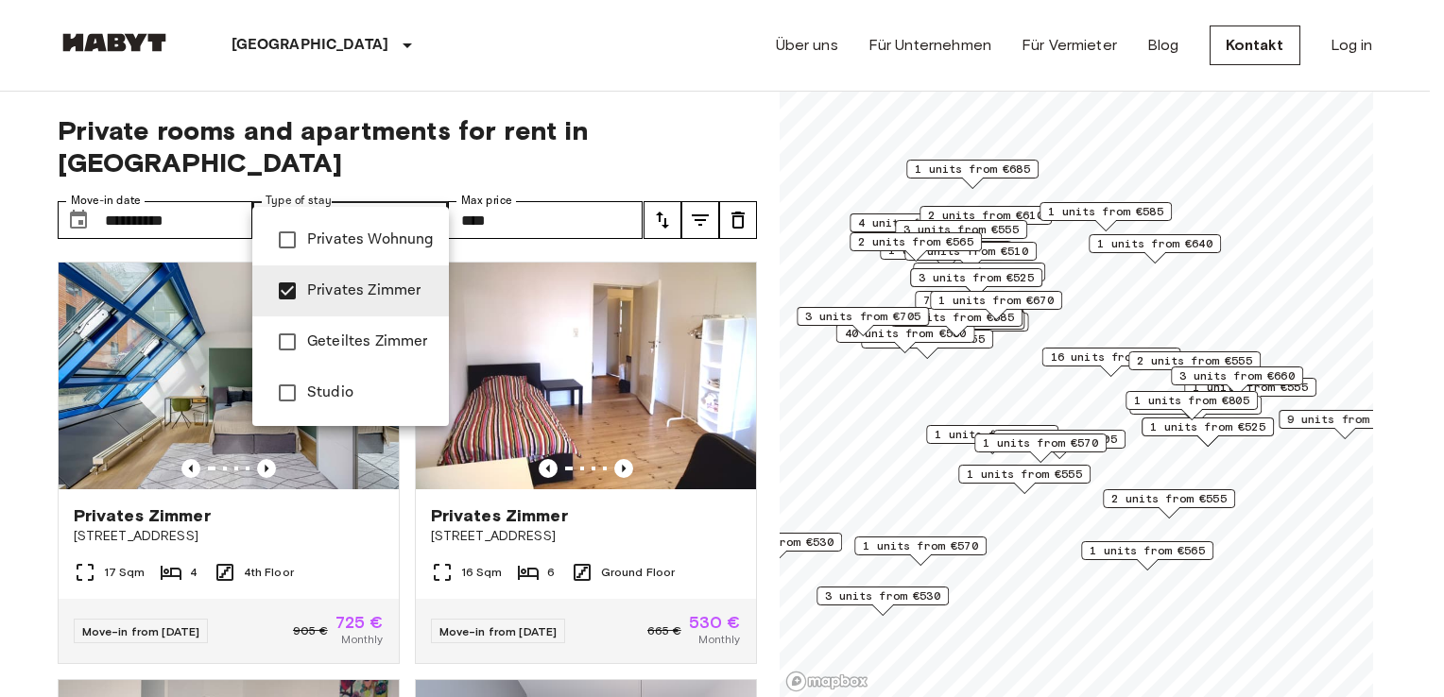
click at [390, 345] on span "Geteiltes Zimmer" at bounding box center [370, 342] width 127 height 23
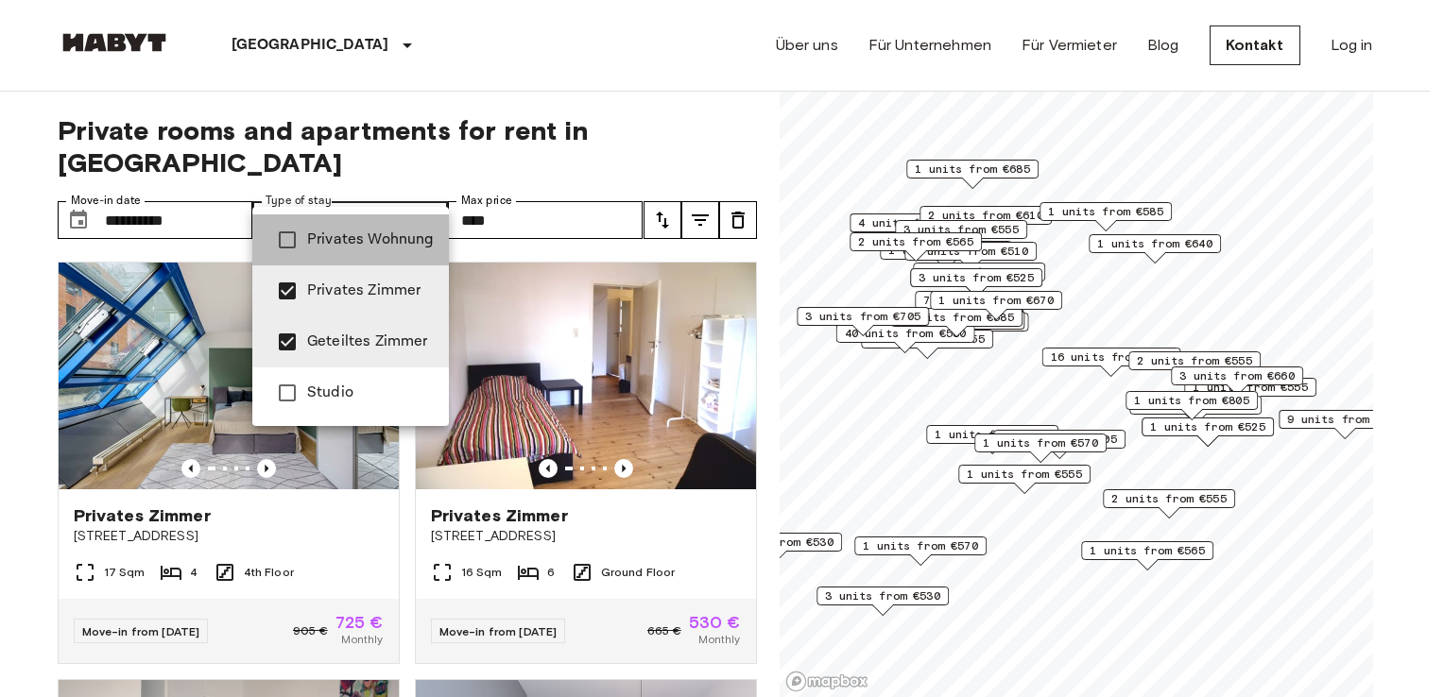
click at [361, 240] on span "Privates Wohnung" at bounding box center [370, 240] width 127 height 23
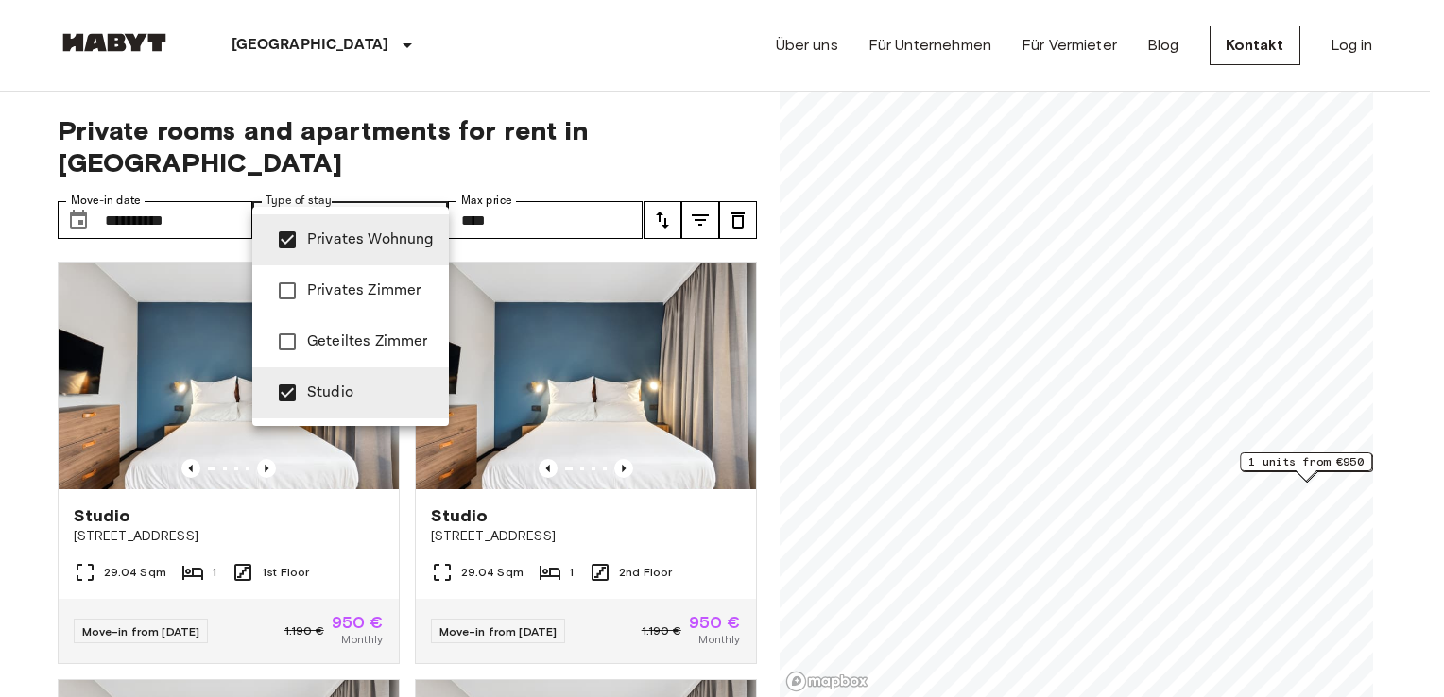
type input "******"
click at [688, 147] on div at bounding box center [722, 348] width 1444 height 697
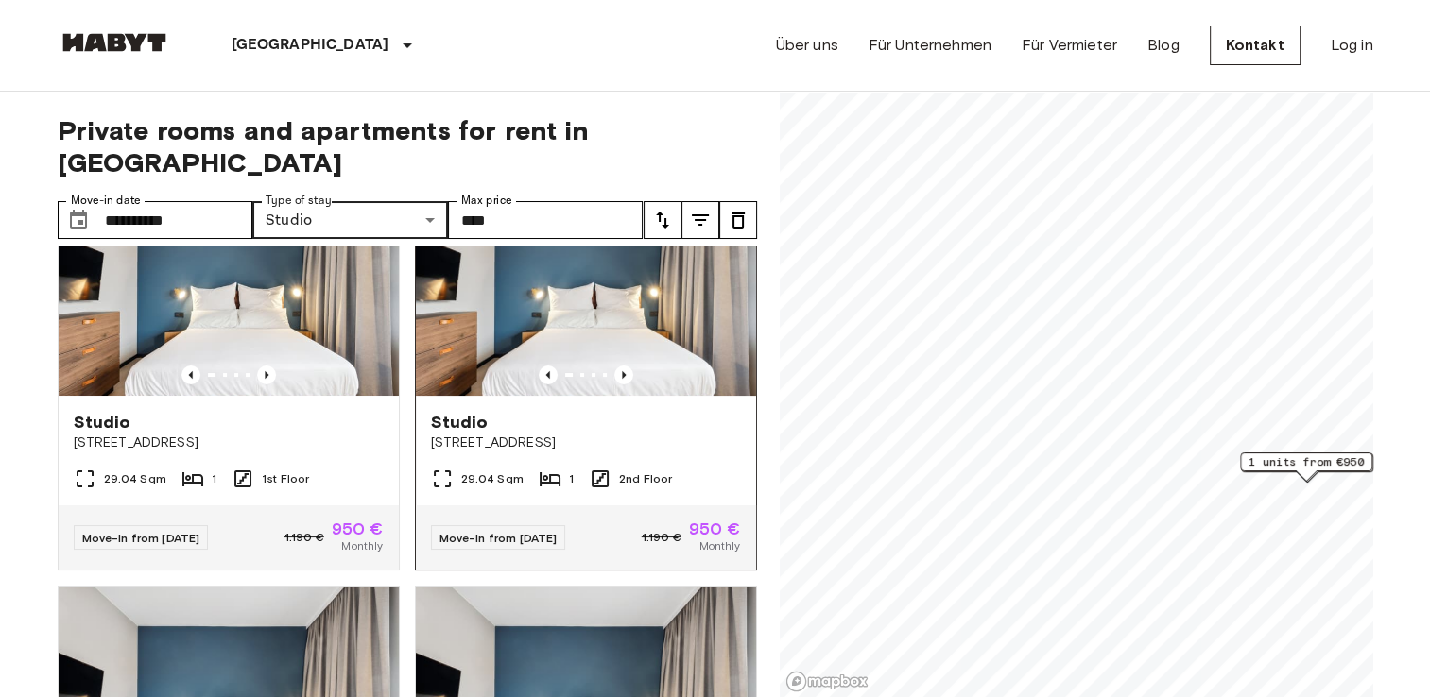
scroll to position [94, 0]
click at [615, 365] on icon "Previous image" at bounding box center [623, 374] width 19 height 19
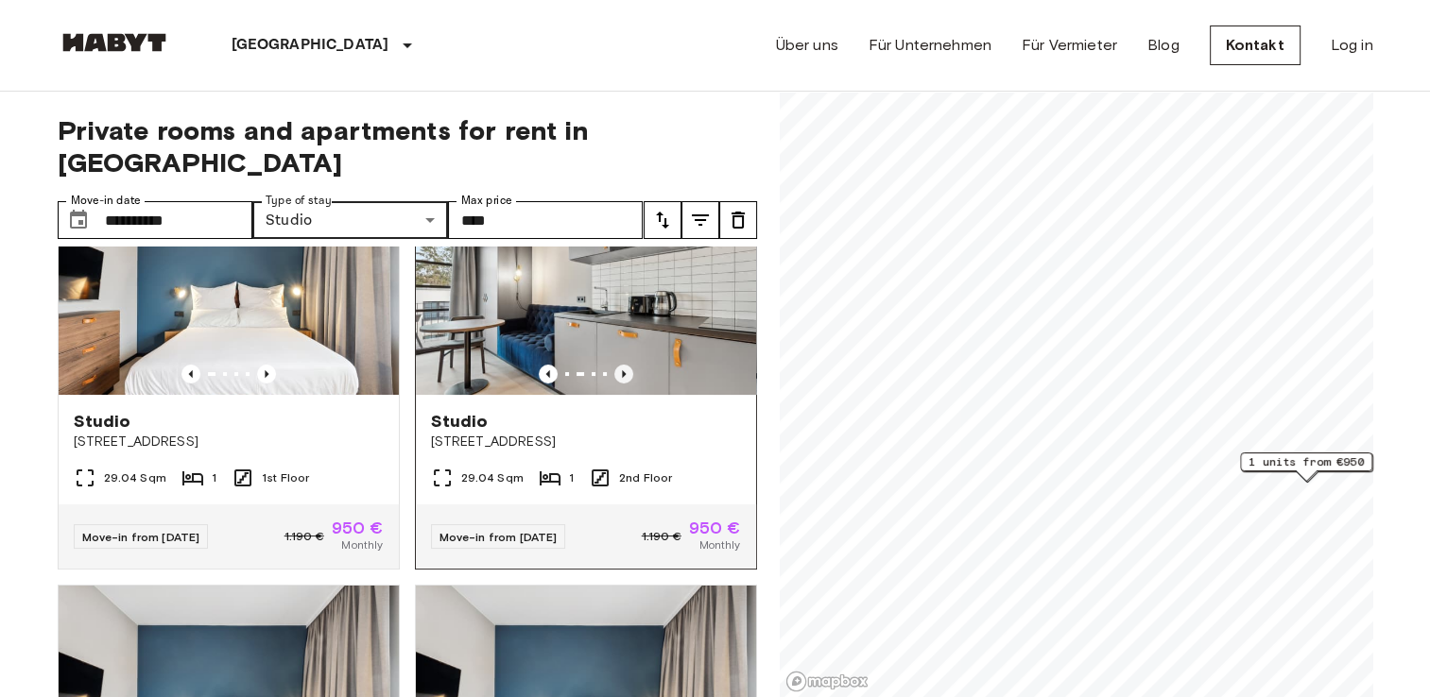
click at [615, 365] on icon "Previous image" at bounding box center [623, 374] width 19 height 19
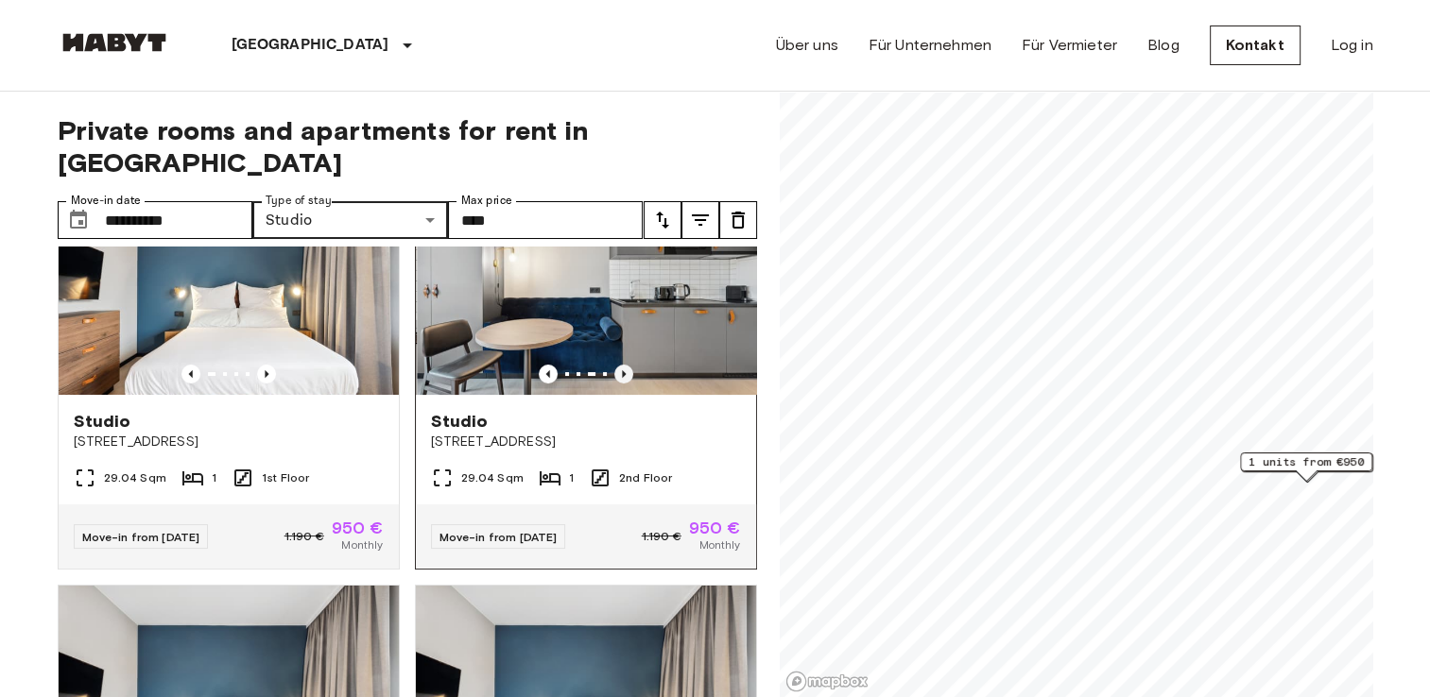
click at [615, 365] on icon "Previous image" at bounding box center [623, 374] width 19 height 19
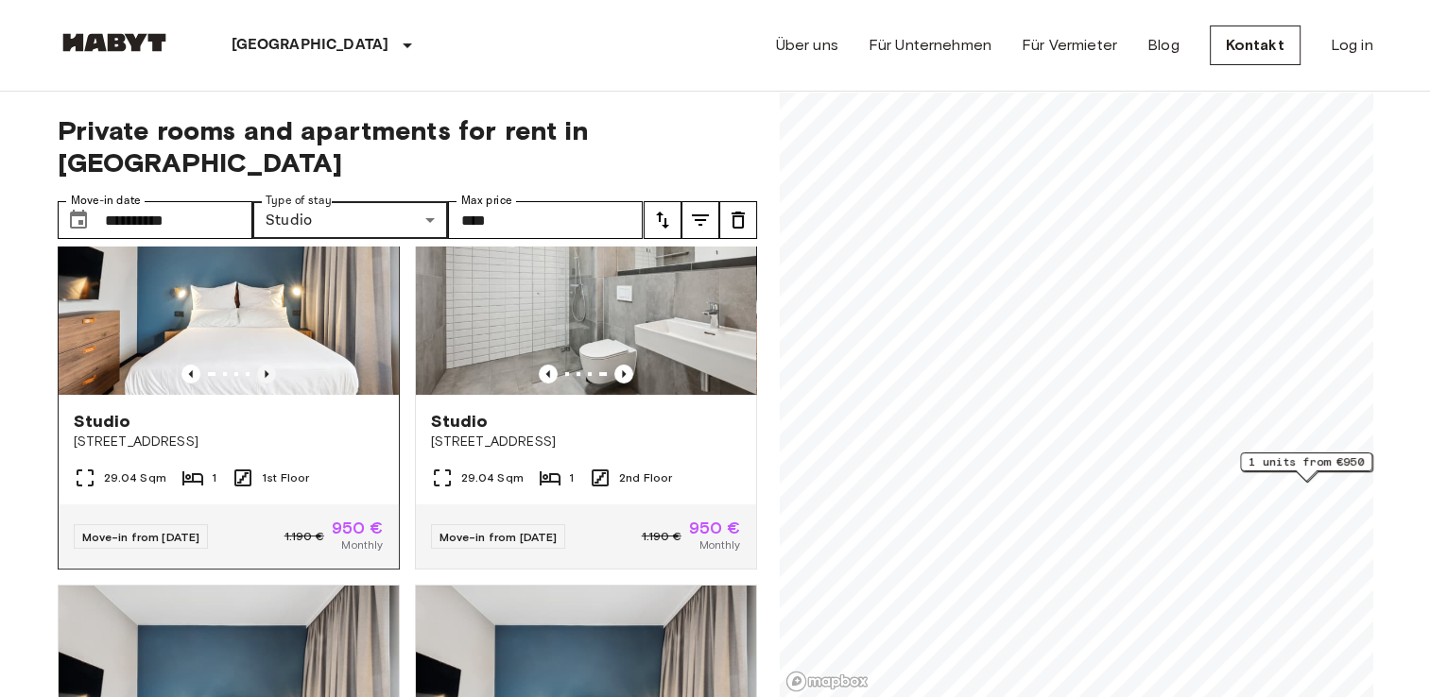
click at [265, 365] on icon "Previous image" at bounding box center [266, 374] width 19 height 19
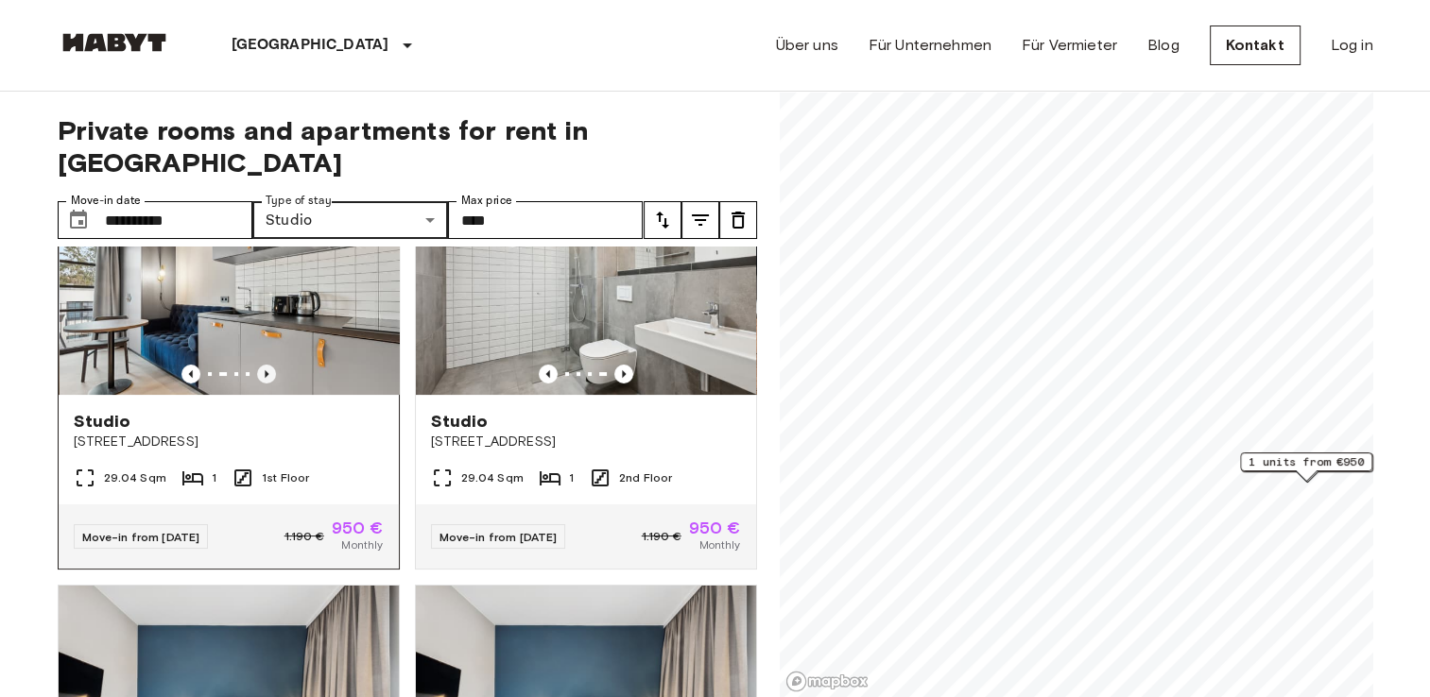
click at [265, 365] on icon "Previous image" at bounding box center [266, 374] width 19 height 19
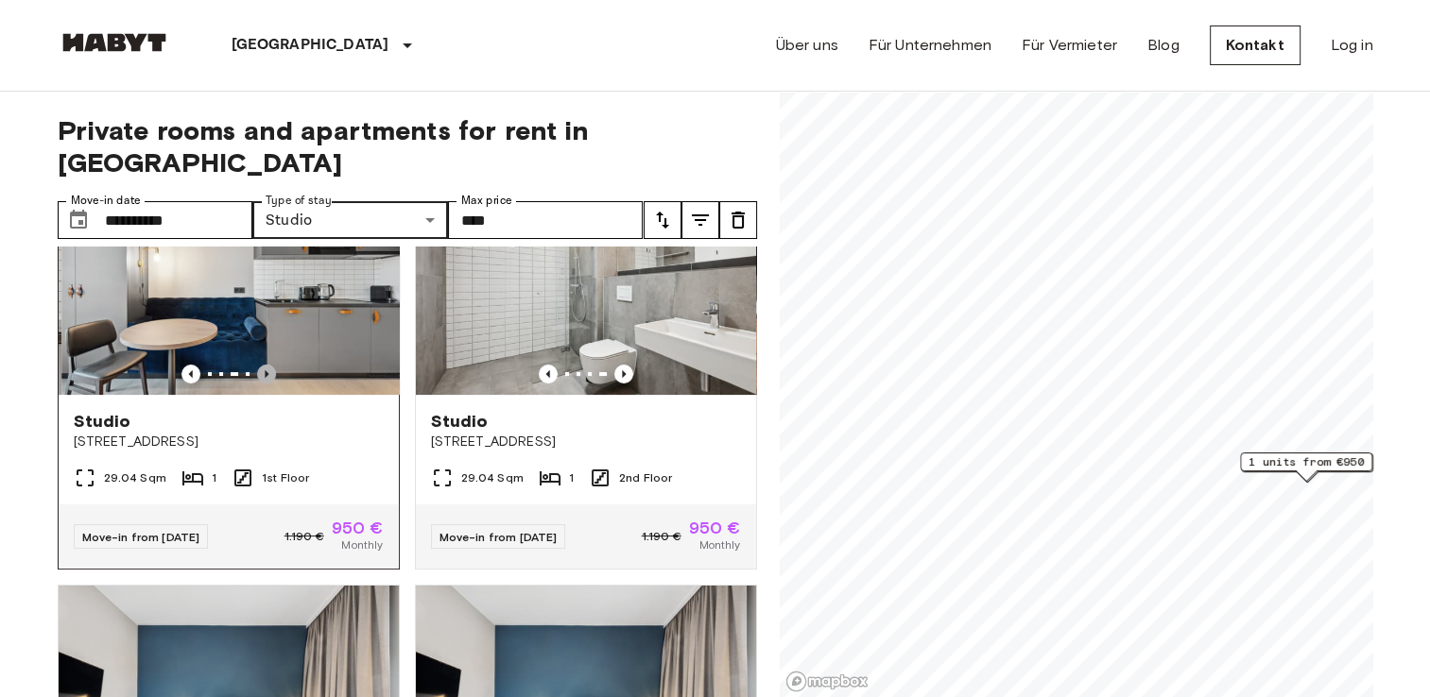
click at [265, 365] on icon "Previous image" at bounding box center [266, 374] width 19 height 19
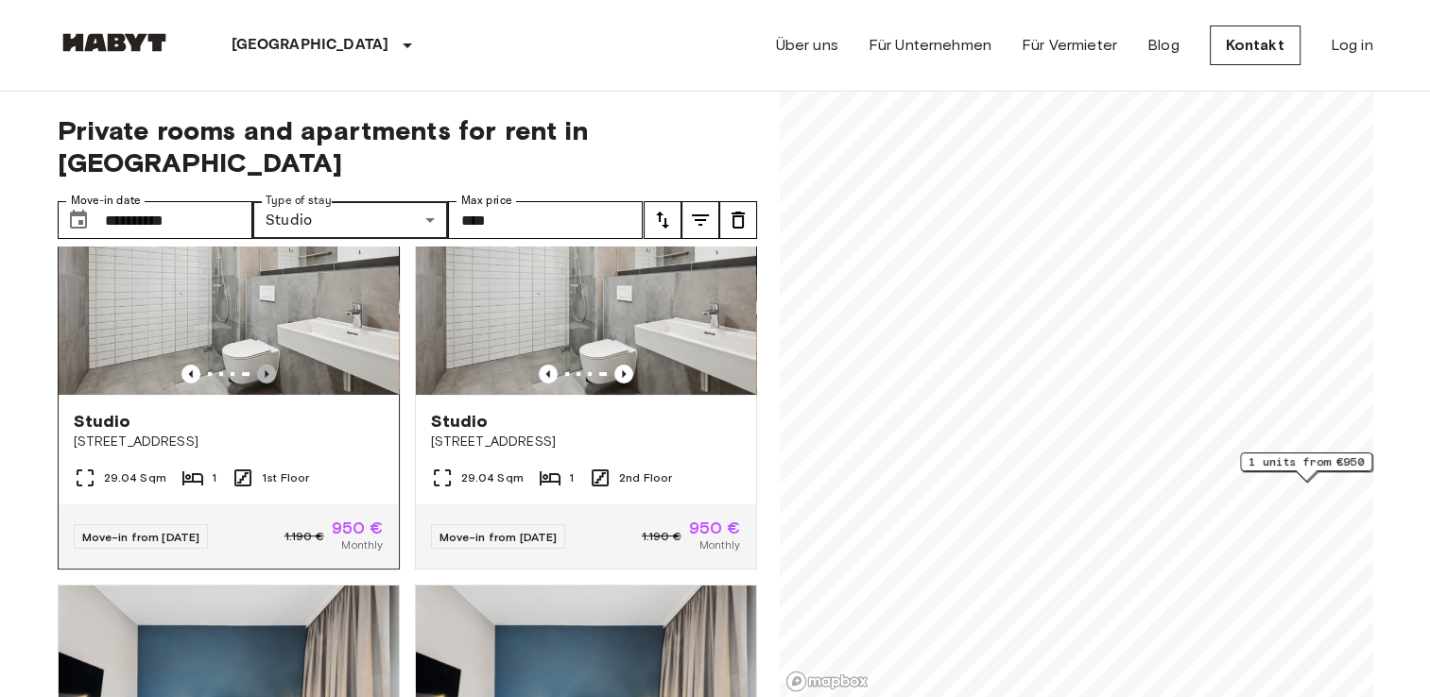
click at [265, 365] on icon "Previous image" at bounding box center [266, 374] width 19 height 19
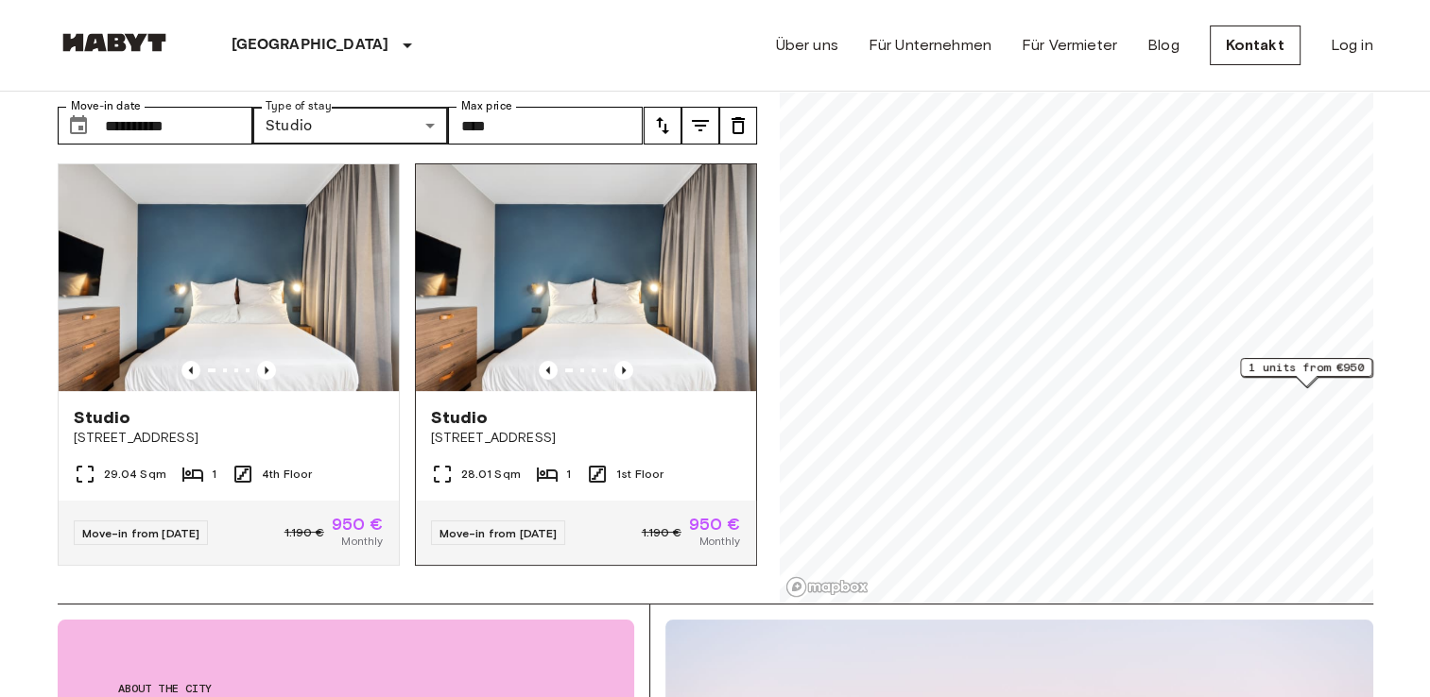
click at [639, 306] on img at bounding box center [586, 277] width 340 height 227
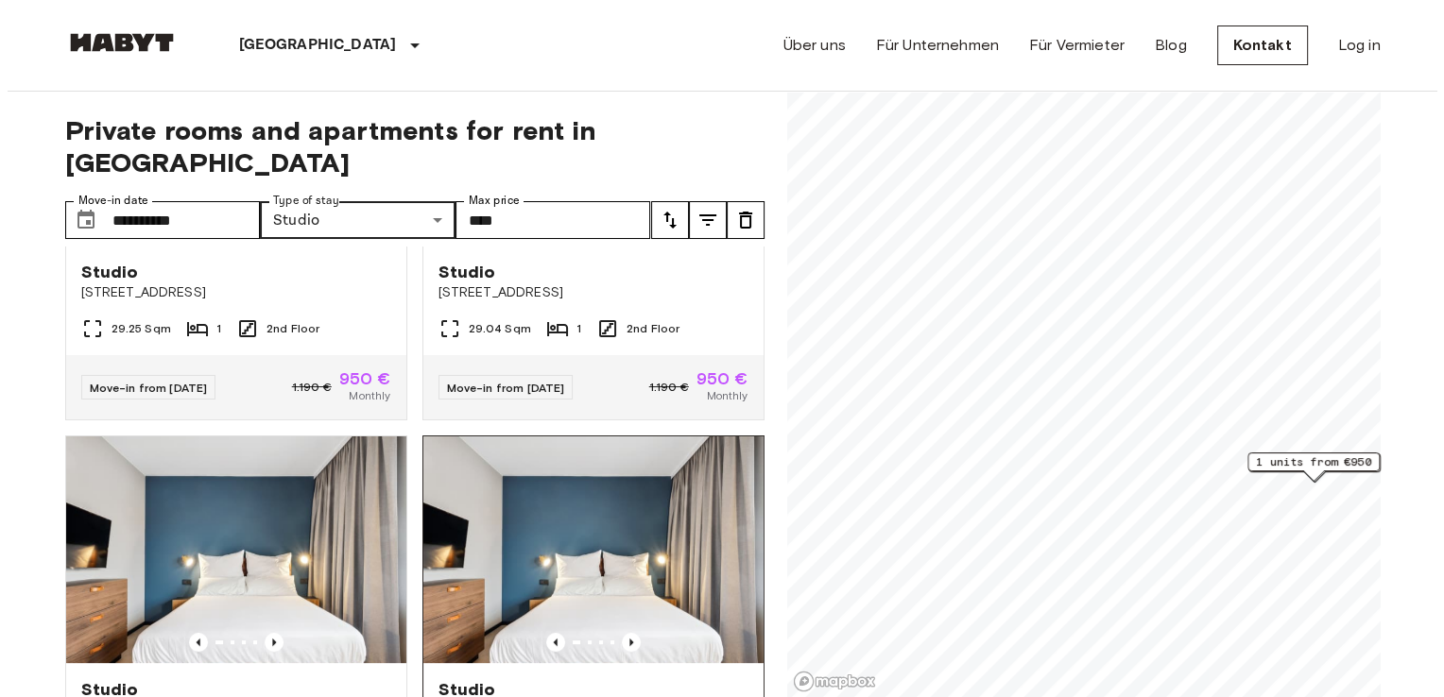
scroll to position [848, 0]
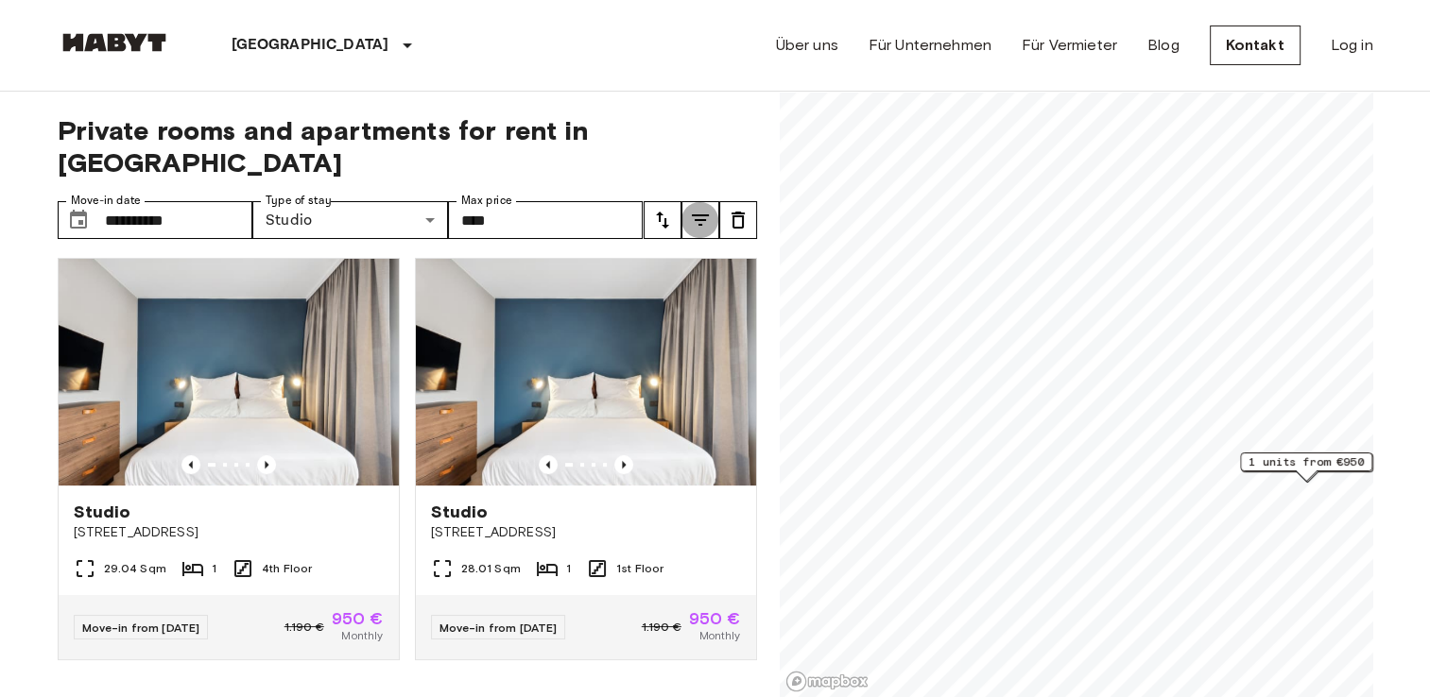
click at [694, 209] on icon "tune" at bounding box center [700, 220] width 23 height 23
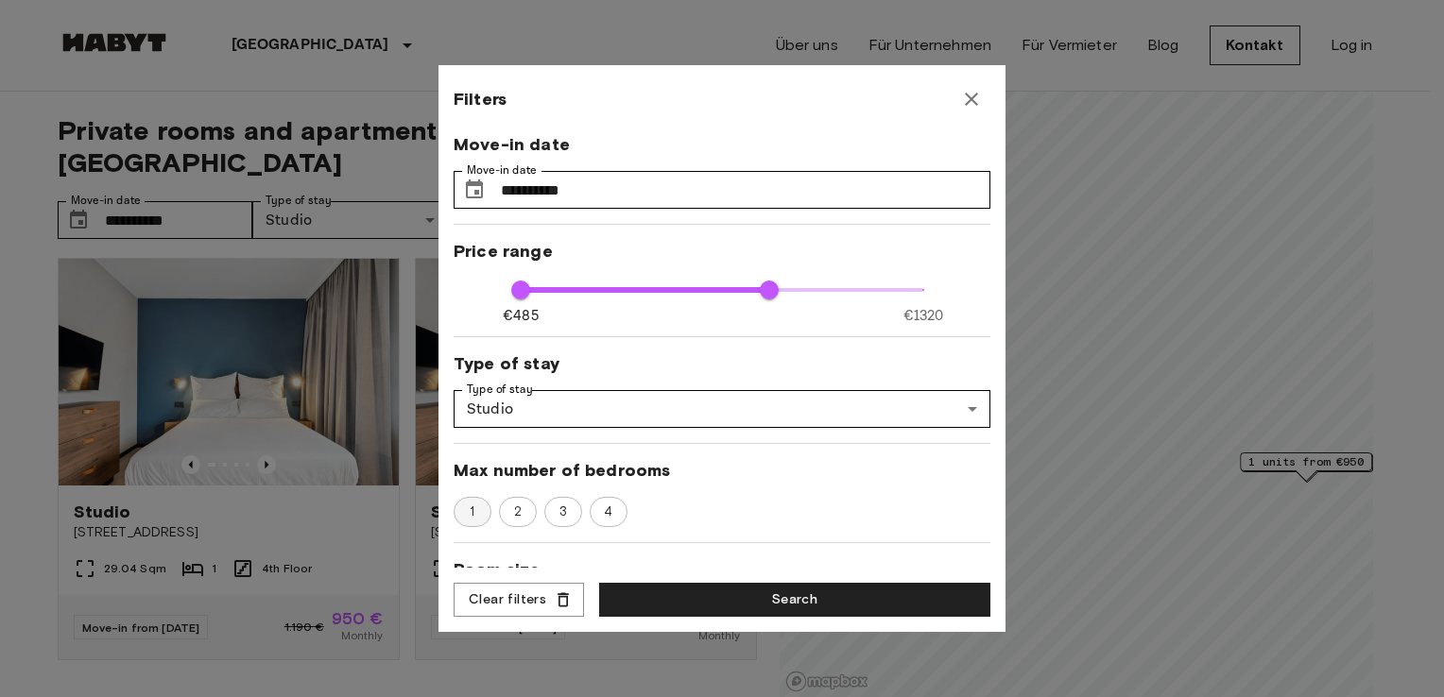
click at [475, 504] on span "1" at bounding box center [472, 512] width 26 height 19
type input "****"
type input "**"
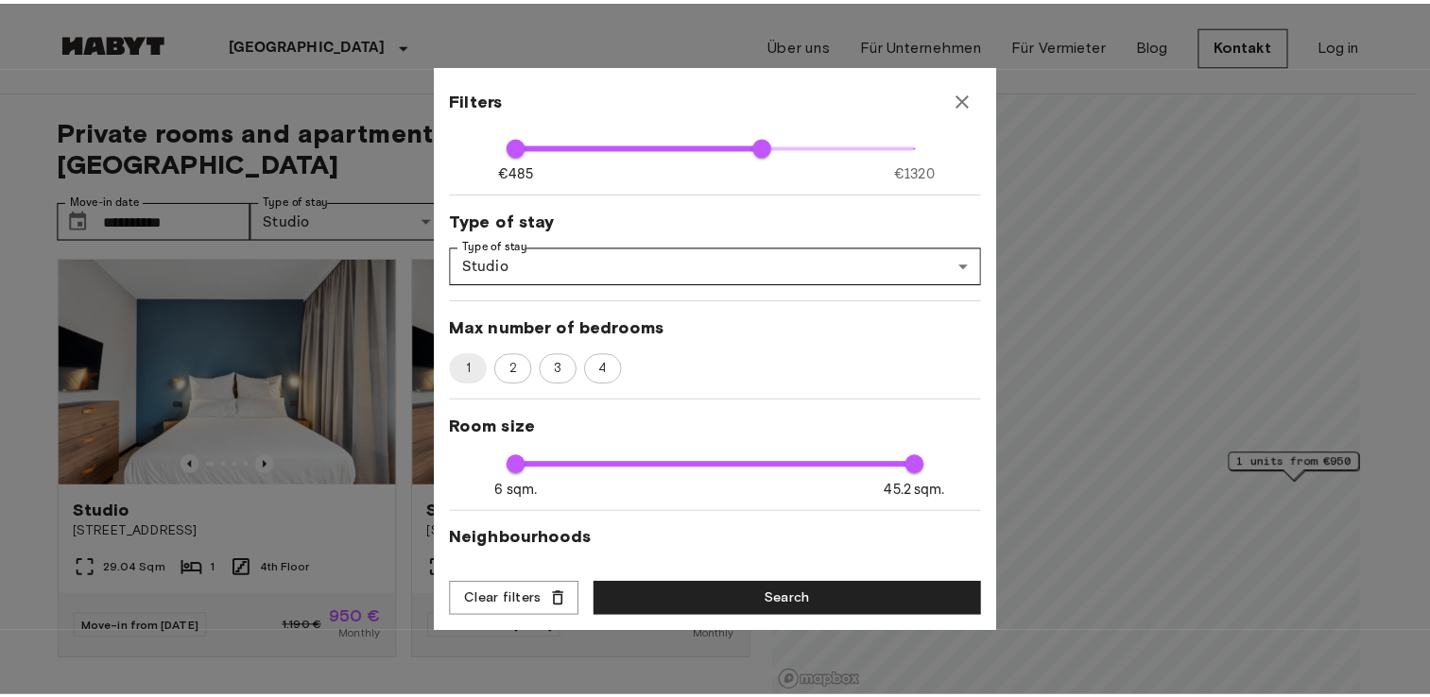
scroll to position [189, 0]
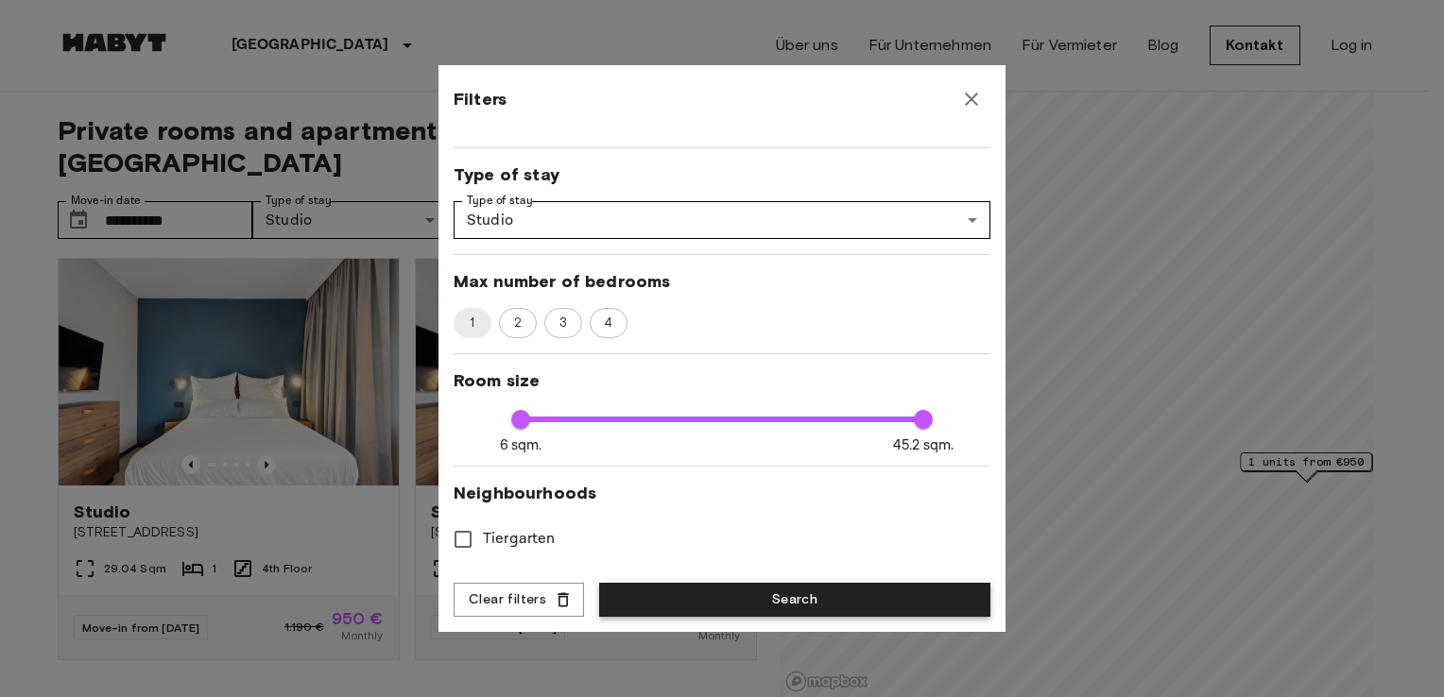
click at [828, 595] on button "Search" at bounding box center [794, 600] width 391 height 35
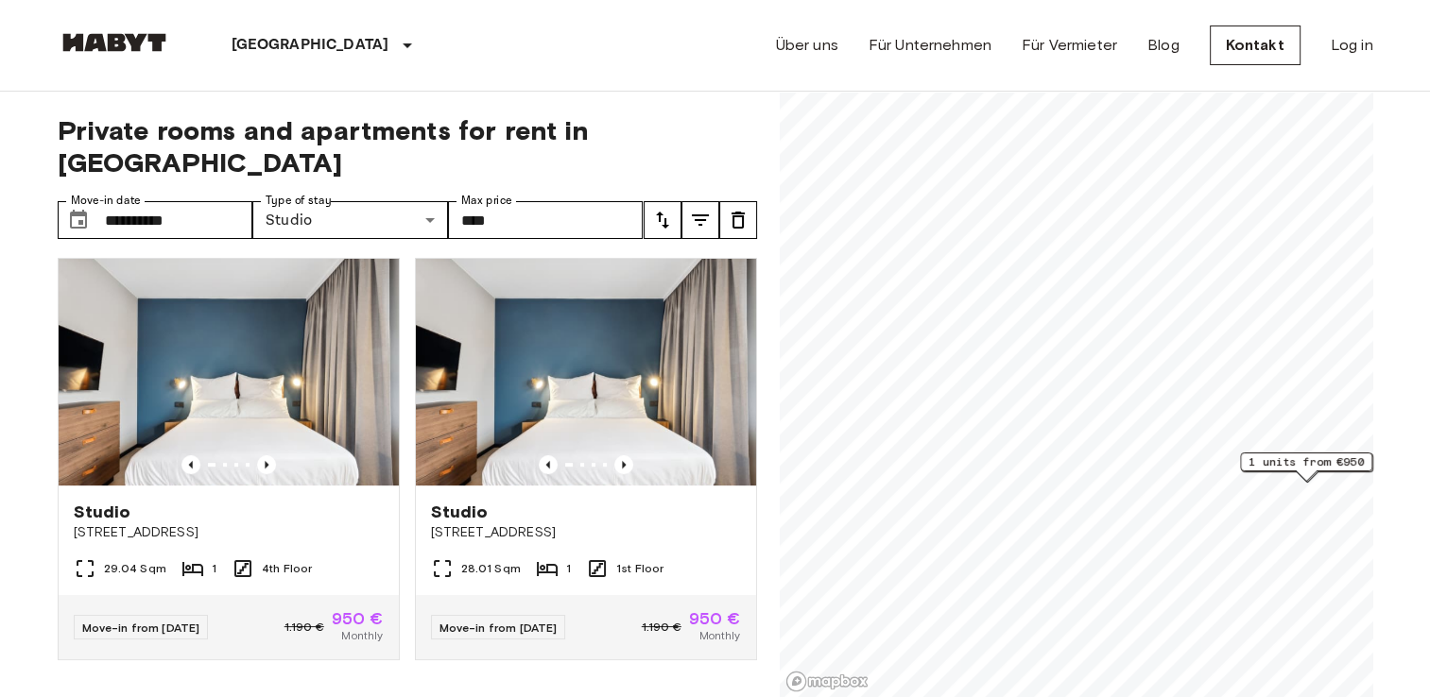
click at [745, 209] on icon "tune" at bounding box center [738, 220] width 23 height 23
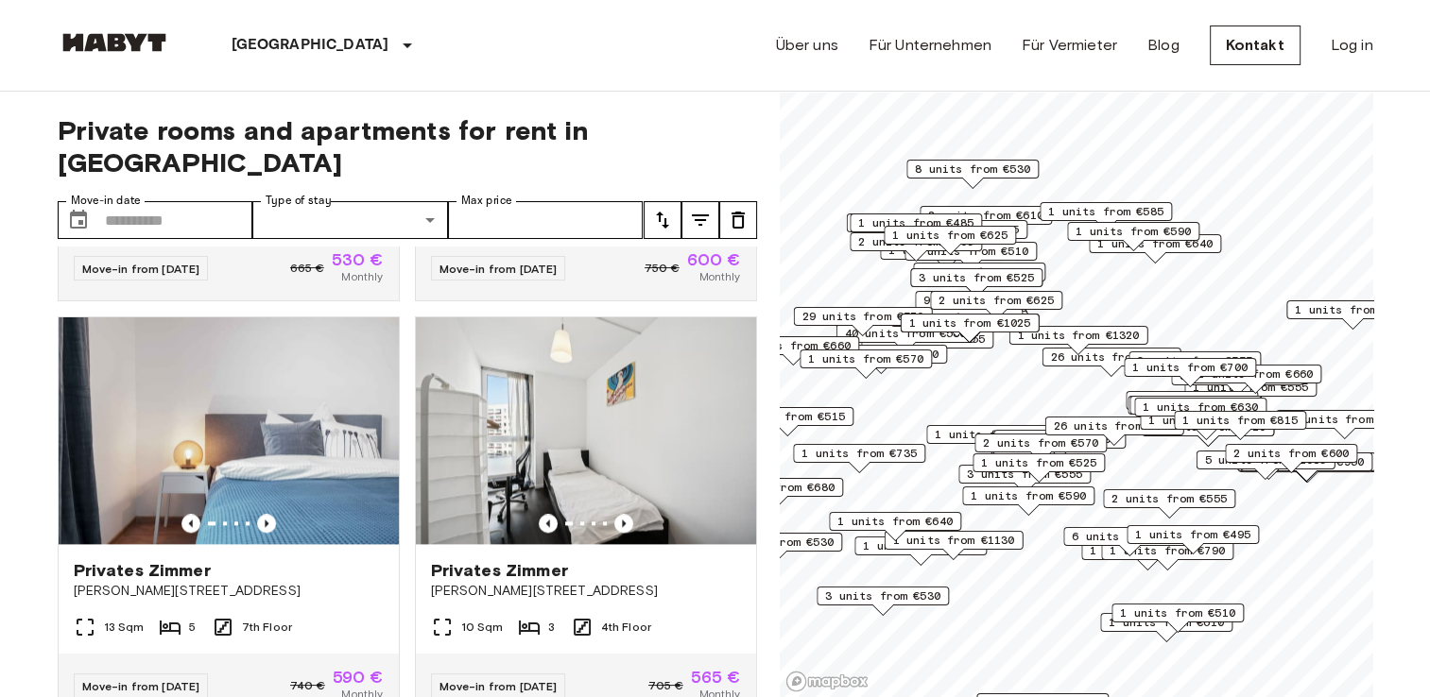
scroll to position [25192, 0]
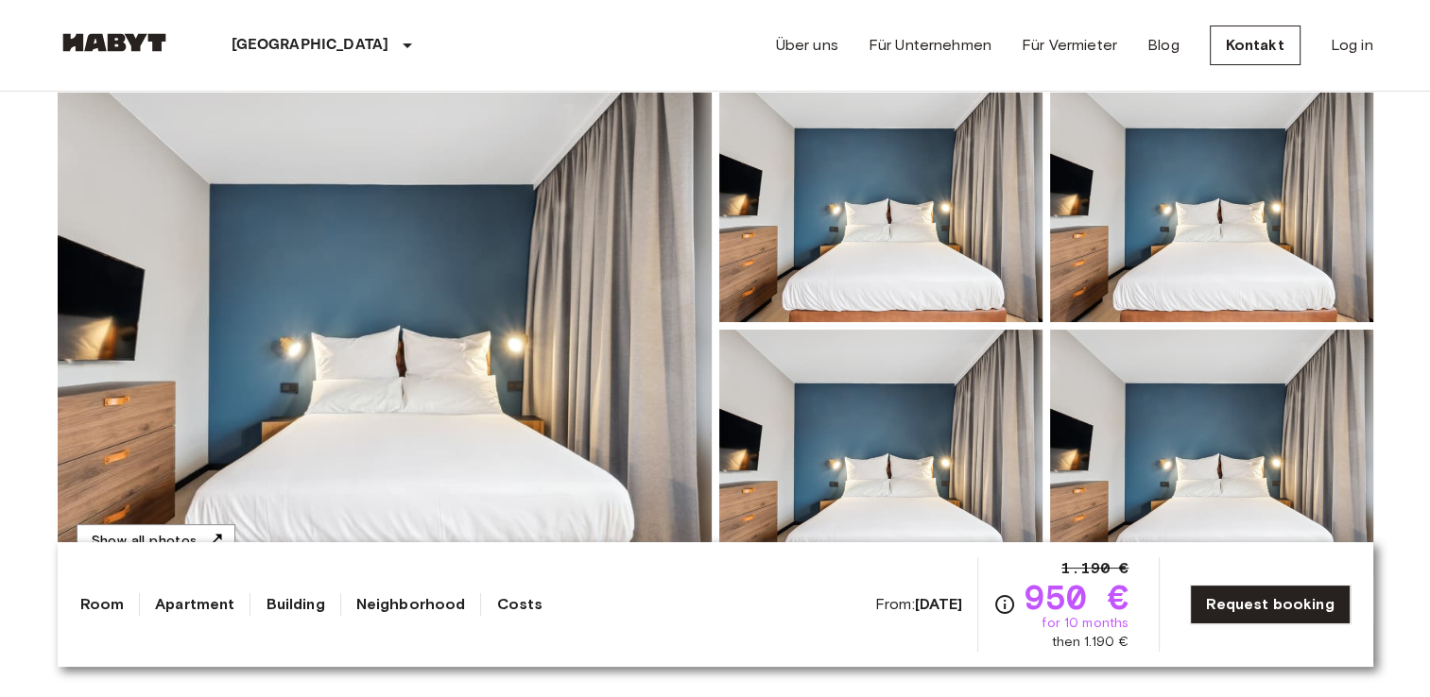
scroll to position [378, 0]
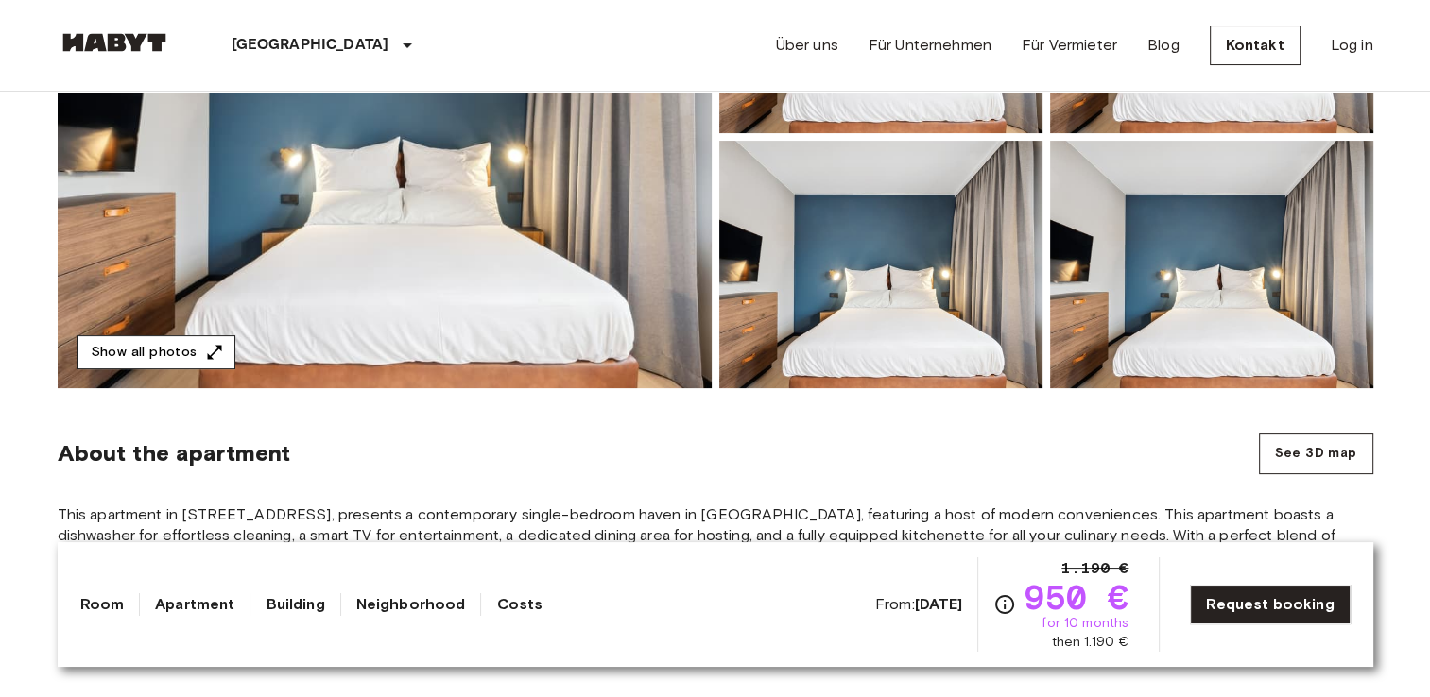
click at [120, 348] on button "Show all photos" at bounding box center [156, 352] width 159 height 35
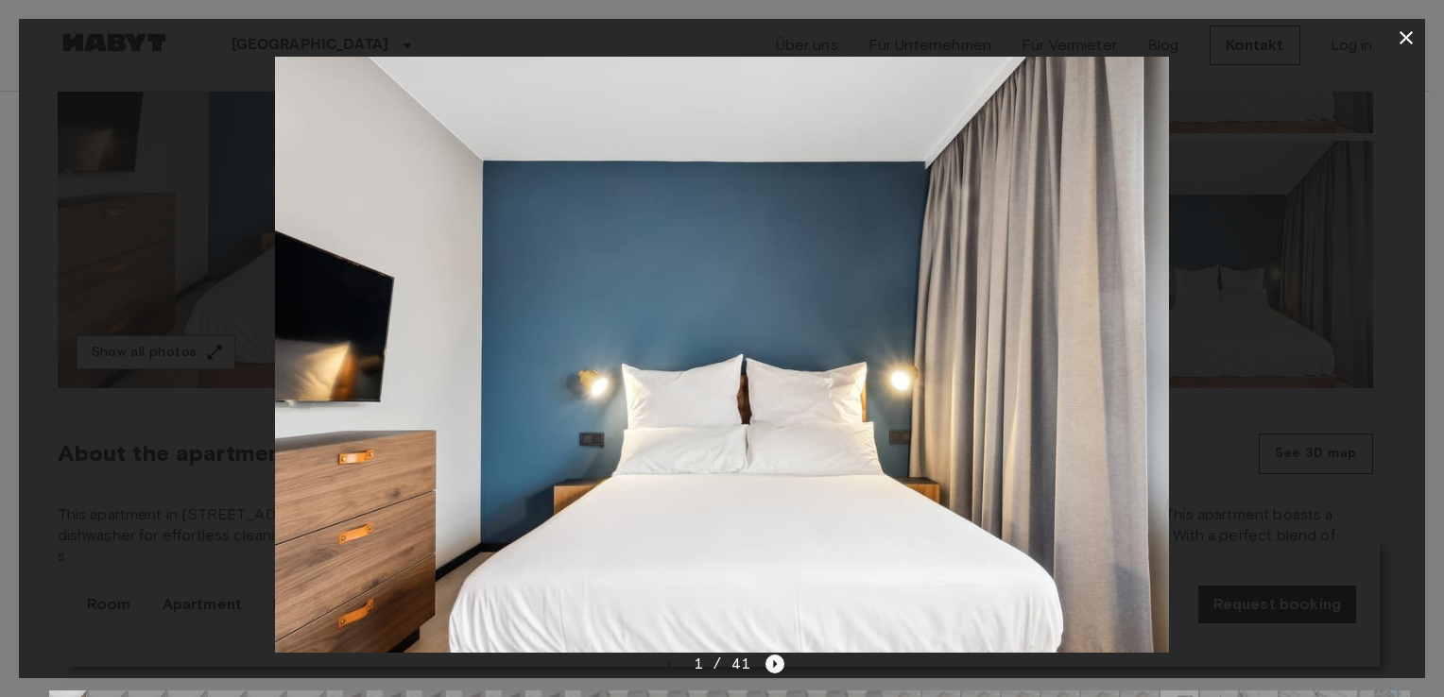
click at [775, 661] on icon "Next image" at bounding box center [774, 664] width 19 height 19
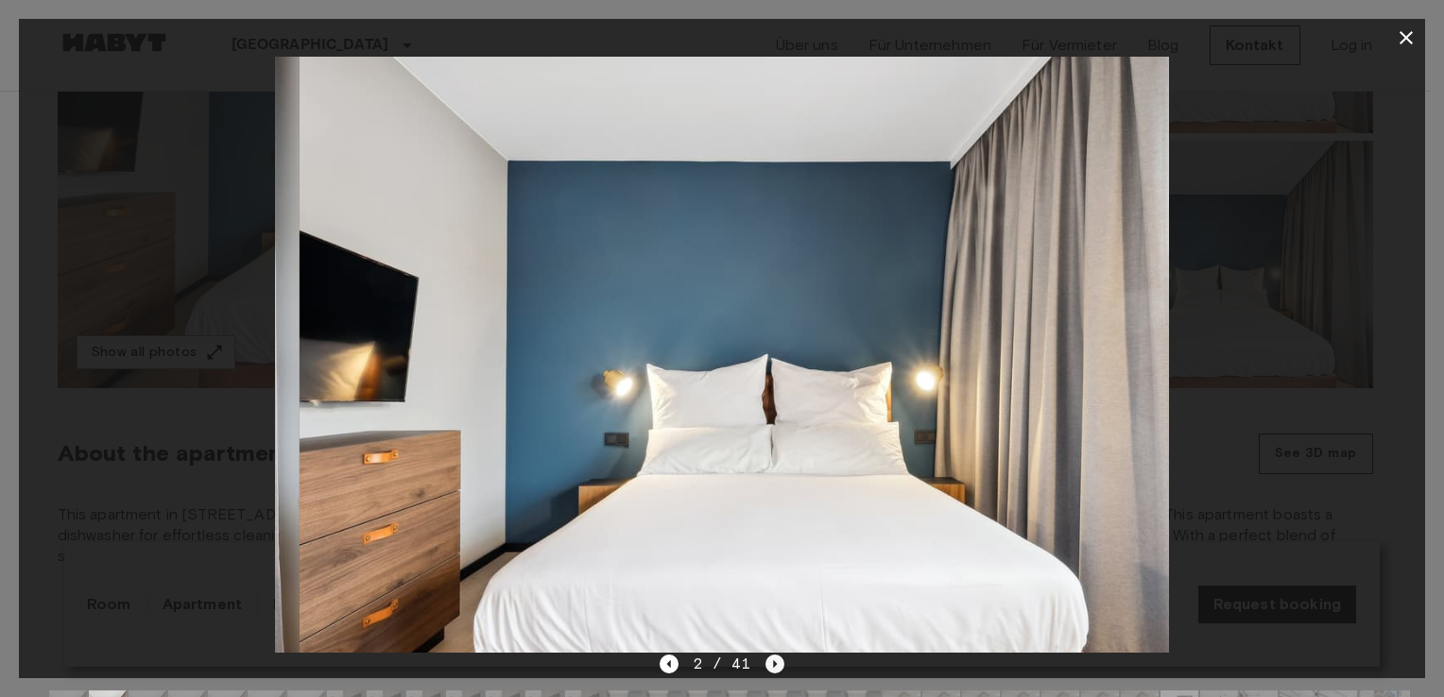
click at [775, 661] on icon "Next image" at bounding box center [774, 664] width 19 height 19
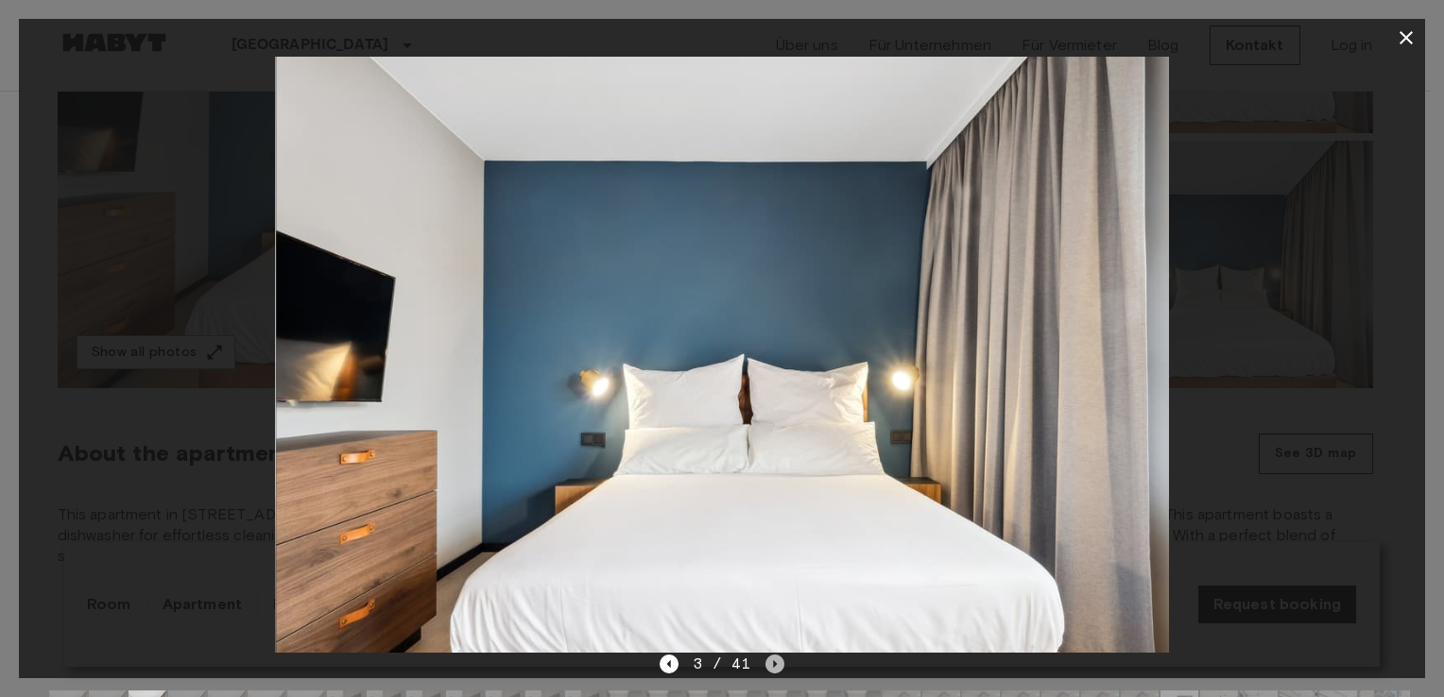
click at [775, 661] on icon "Next image" at bounding box center [774, 664] width 19 height 19
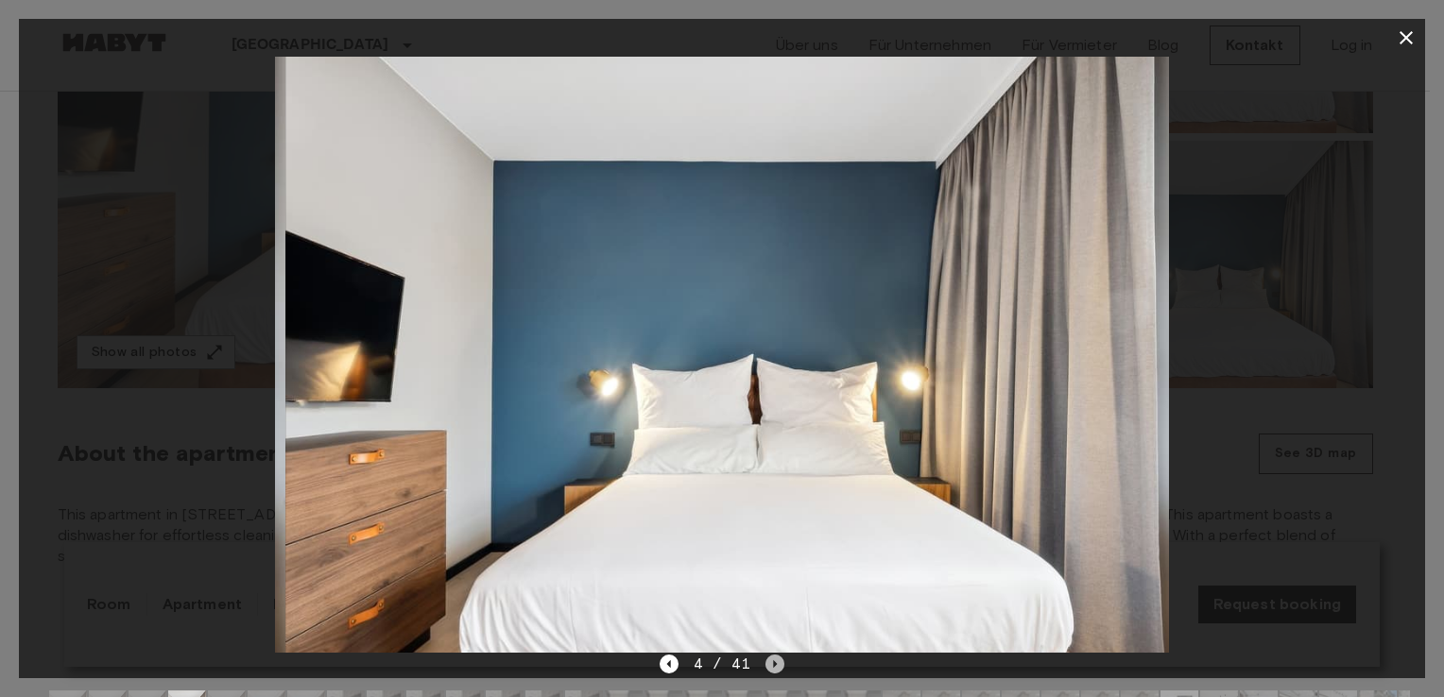
click at [775, 661] on icon "Next image" at bounding box center [774, 664] width 19 height 19
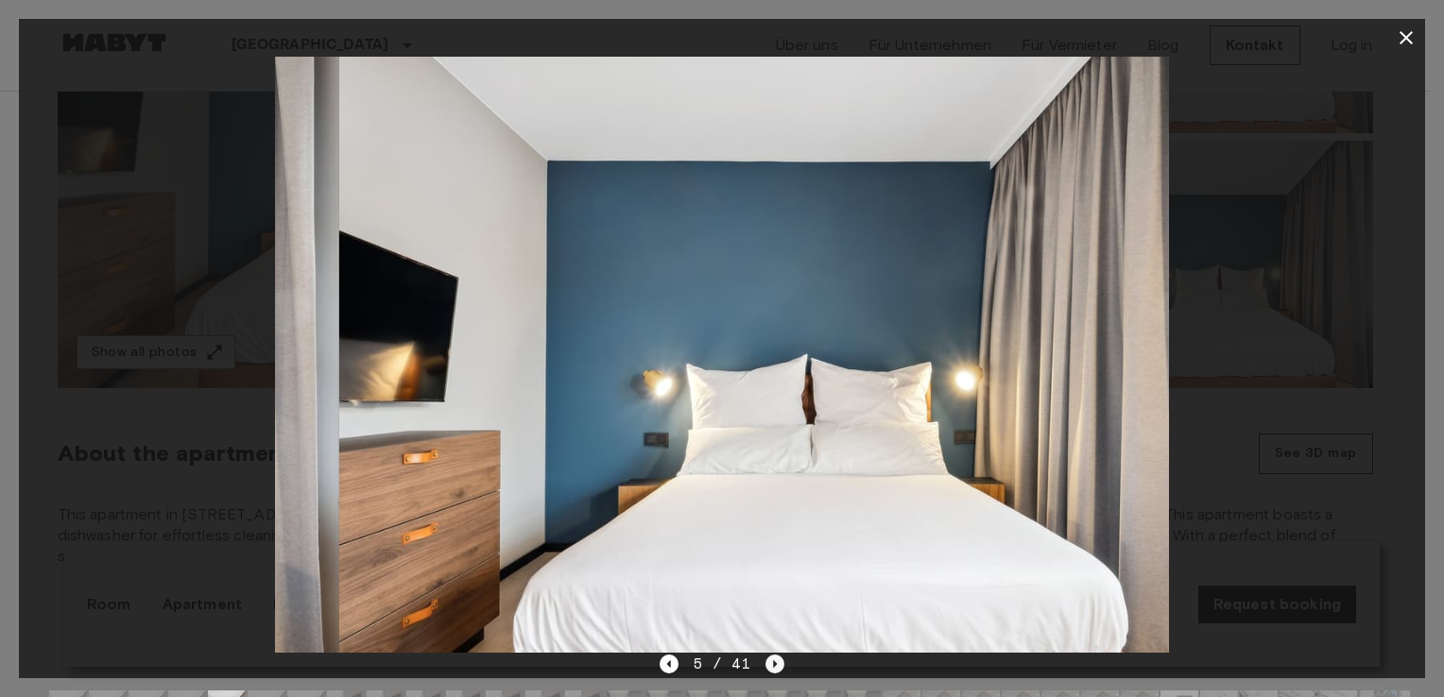
click at [775, 661] on icon "Next image" at bounding box center [774, 664] width 19 height 19
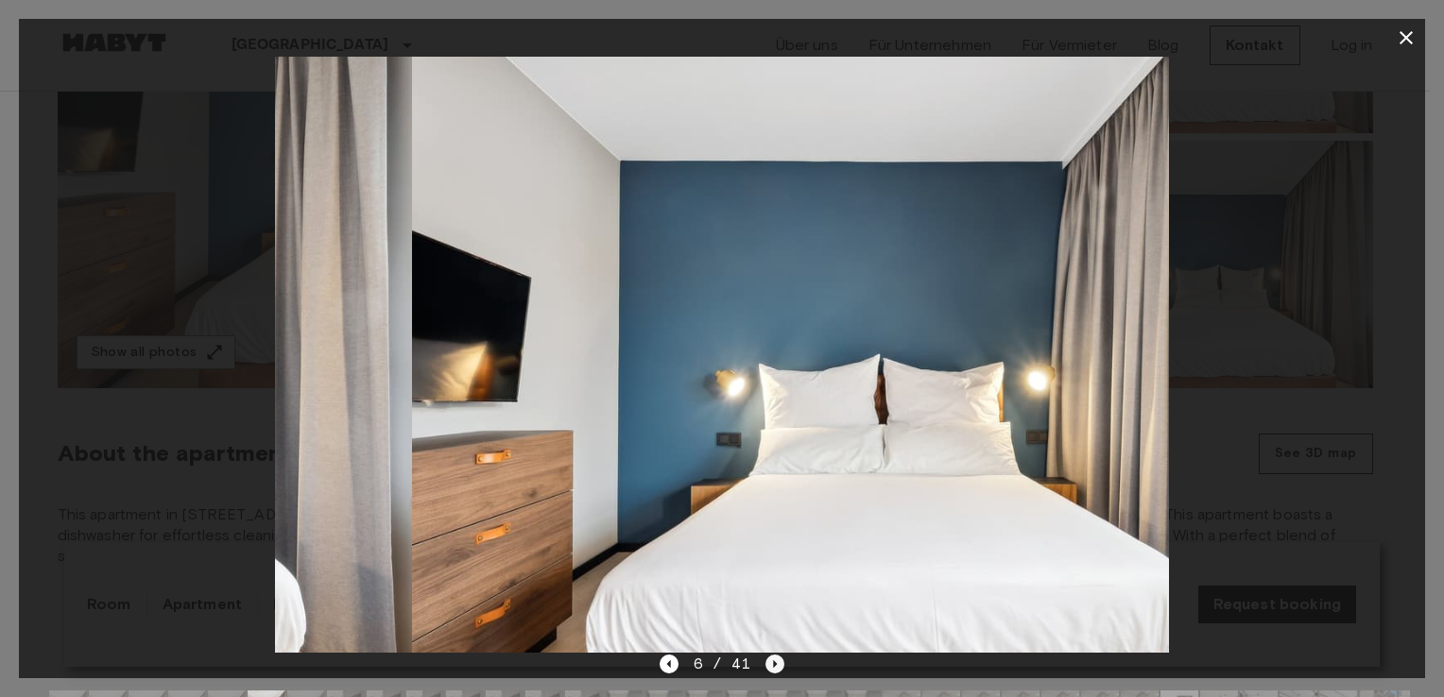
click at [775, 661] on icon "Next image" at bounding box center [774, 664] width 19 height 19
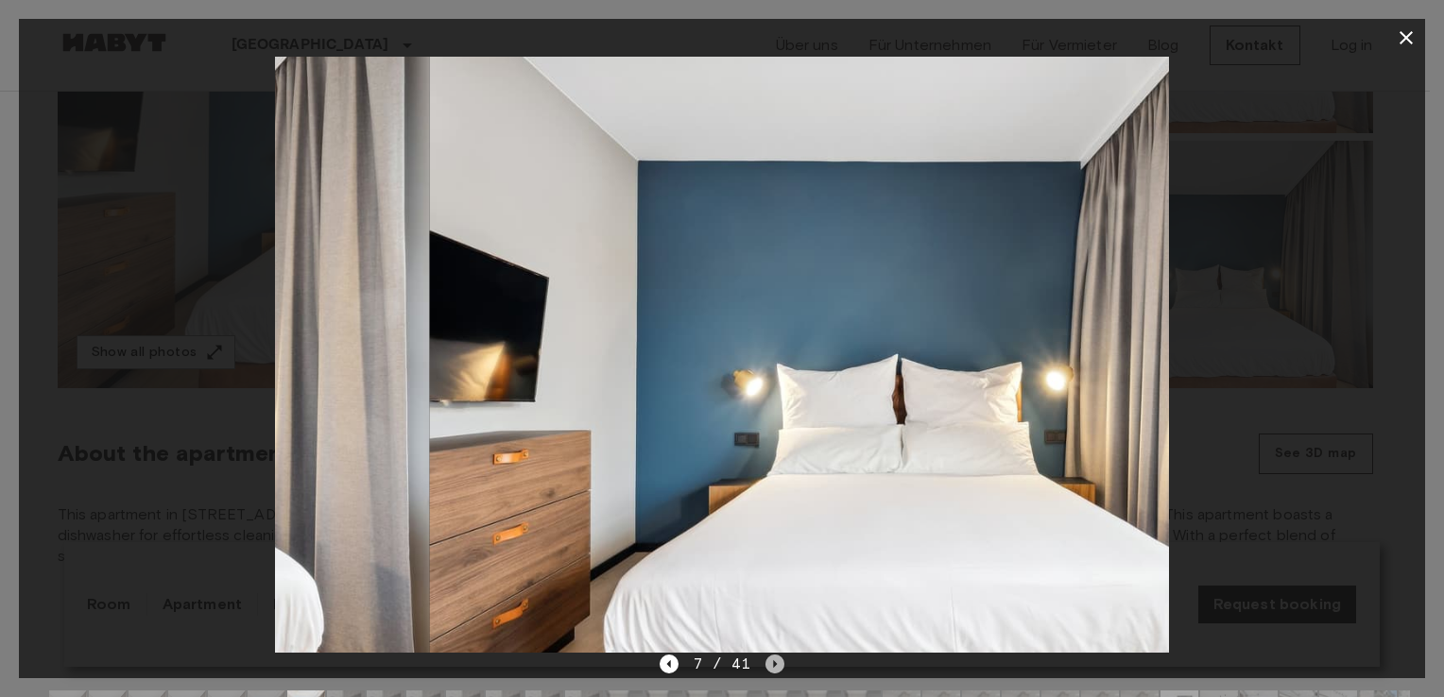
click at [775, 661] on icon "Next image" at bounding box center [774, 664] width 19 height 19
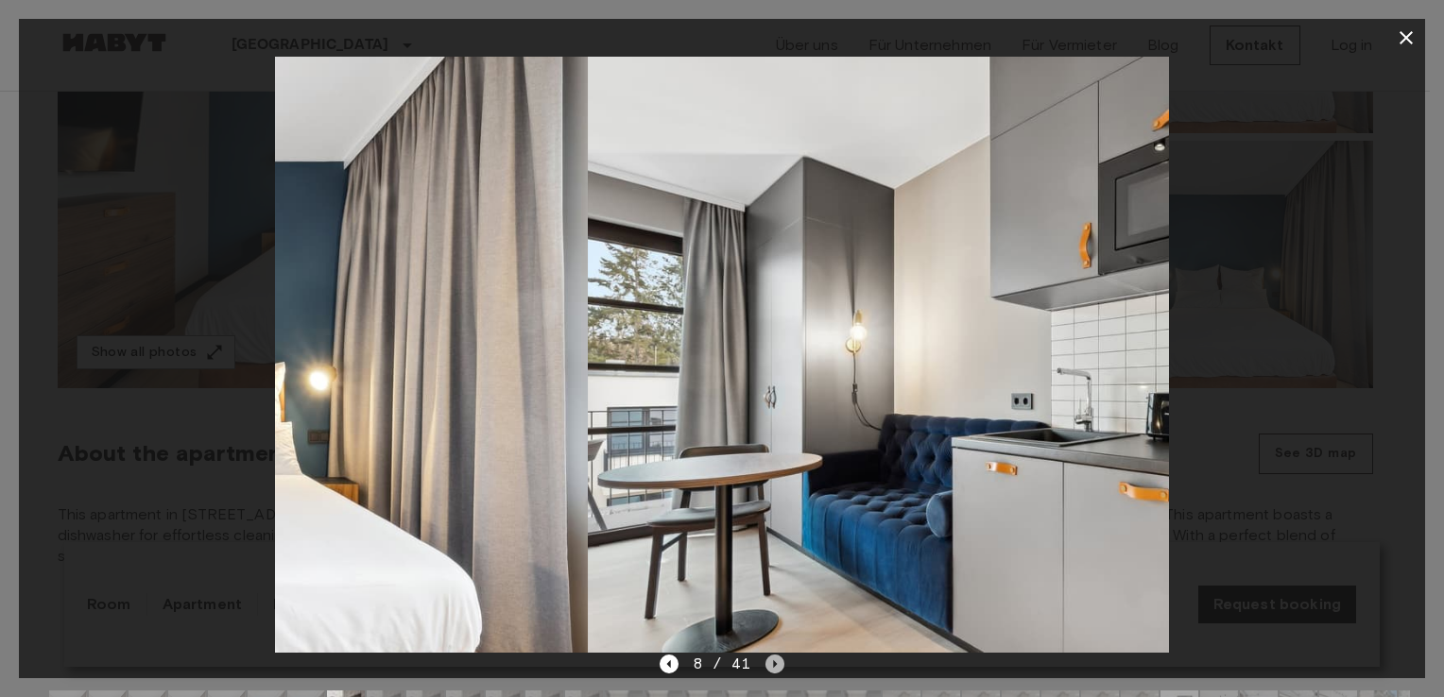
click at [775, 661] on icon "Next image" at bounding box center [774, 664] width 19 height 19
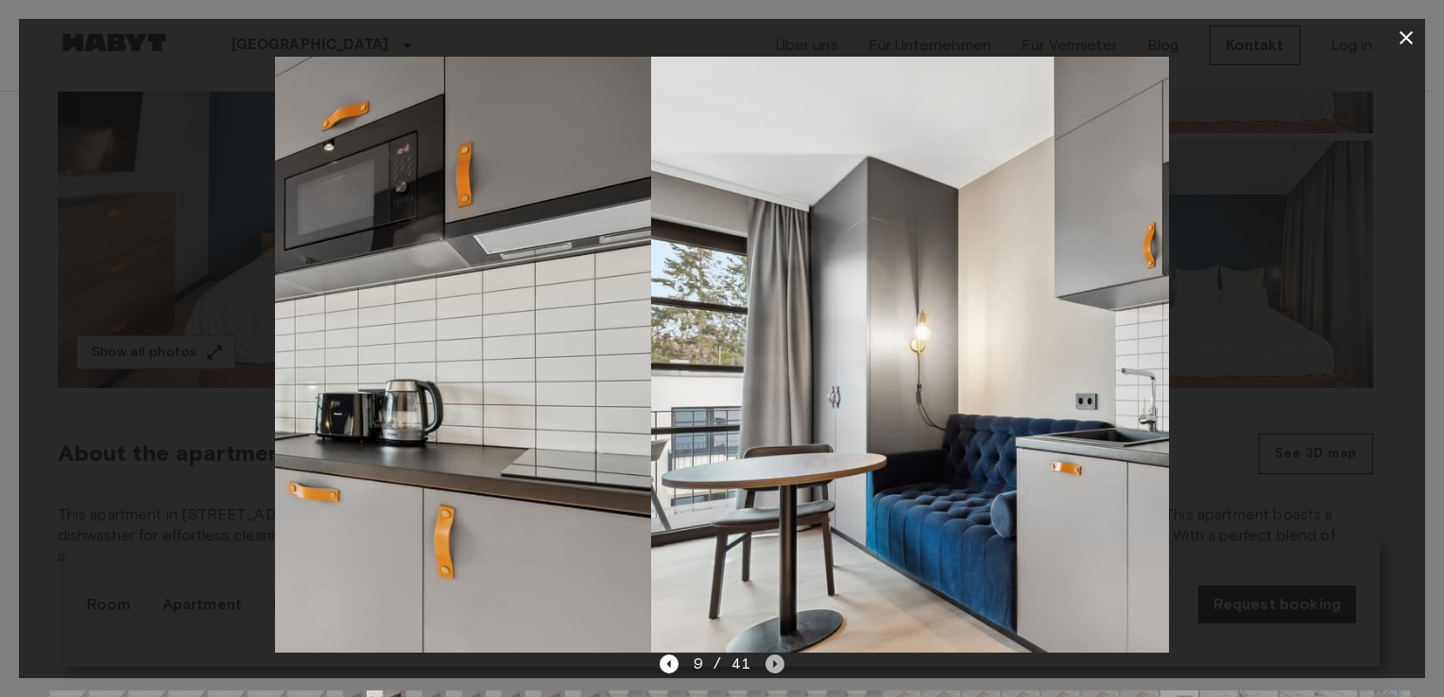
click at [775, 661] on icon "Next image" at bounding box center [774, 664] width 19 height 19
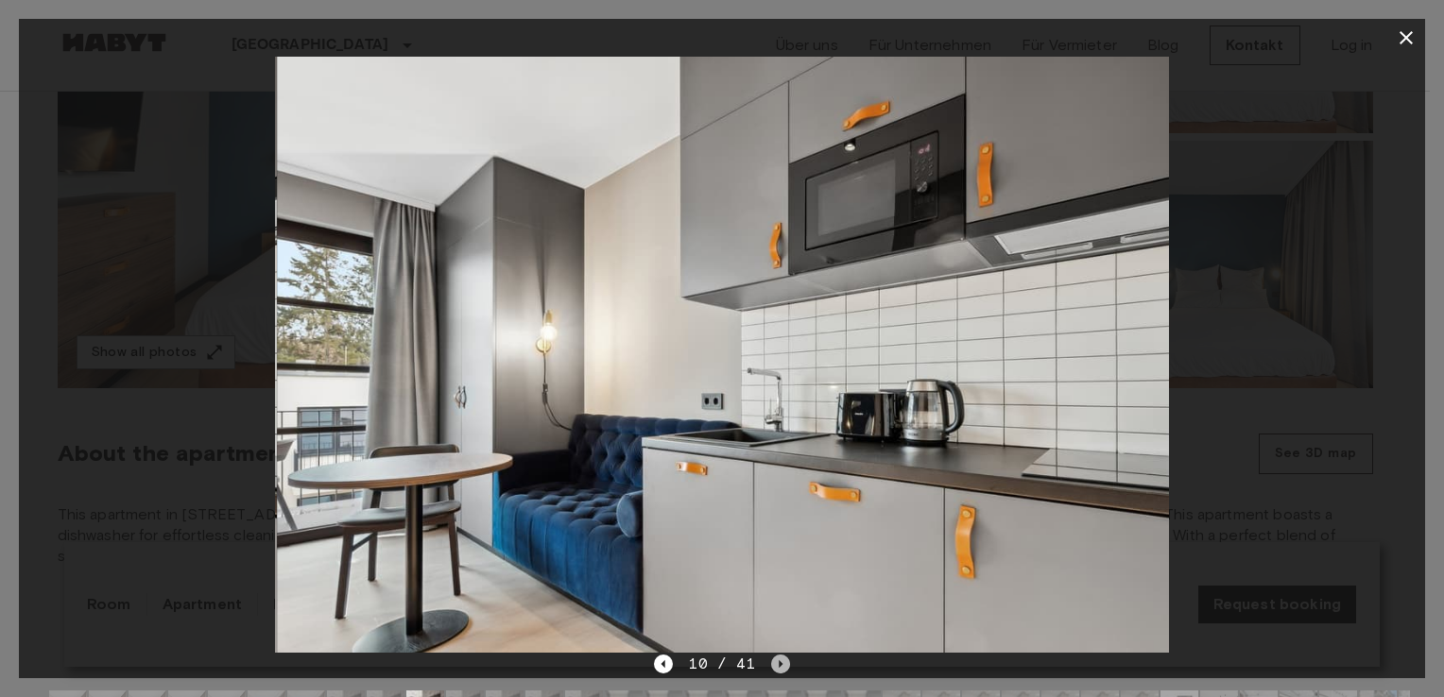
click at [775, 661] on icon "Next image" at bounding box center [780, 664] width 19 height 19
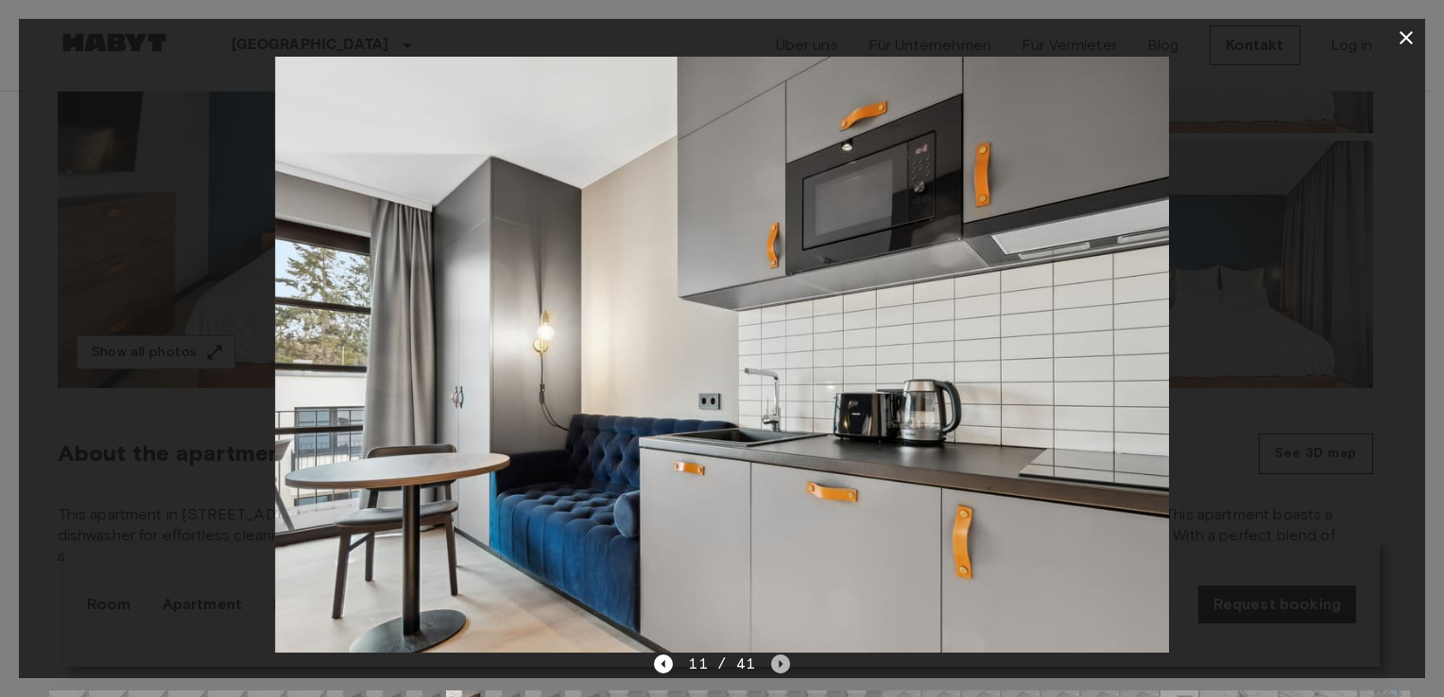
click at [775, 661] on icon "Next image" at bounding box center [780, 664] width 19 height 19
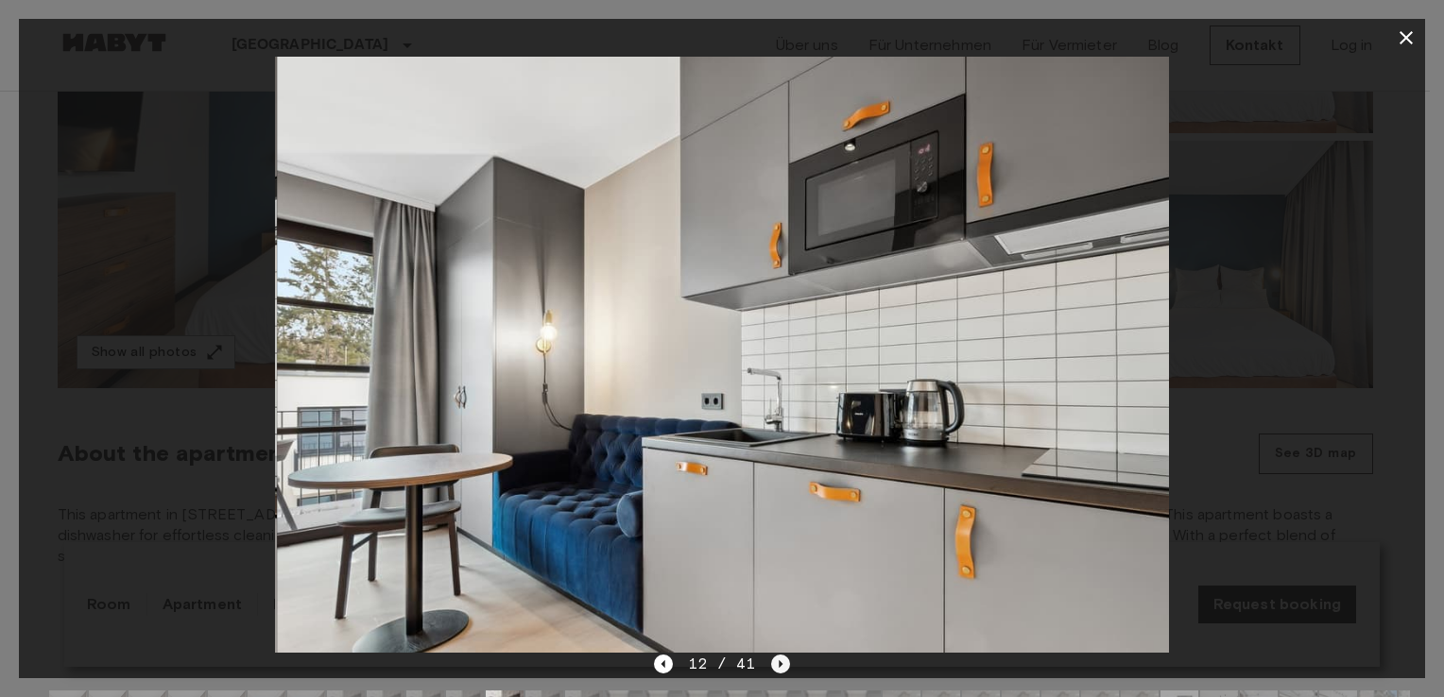
click at [775, 661] on icon "Next image" at bounding box center [780, 664] width 19 height 19
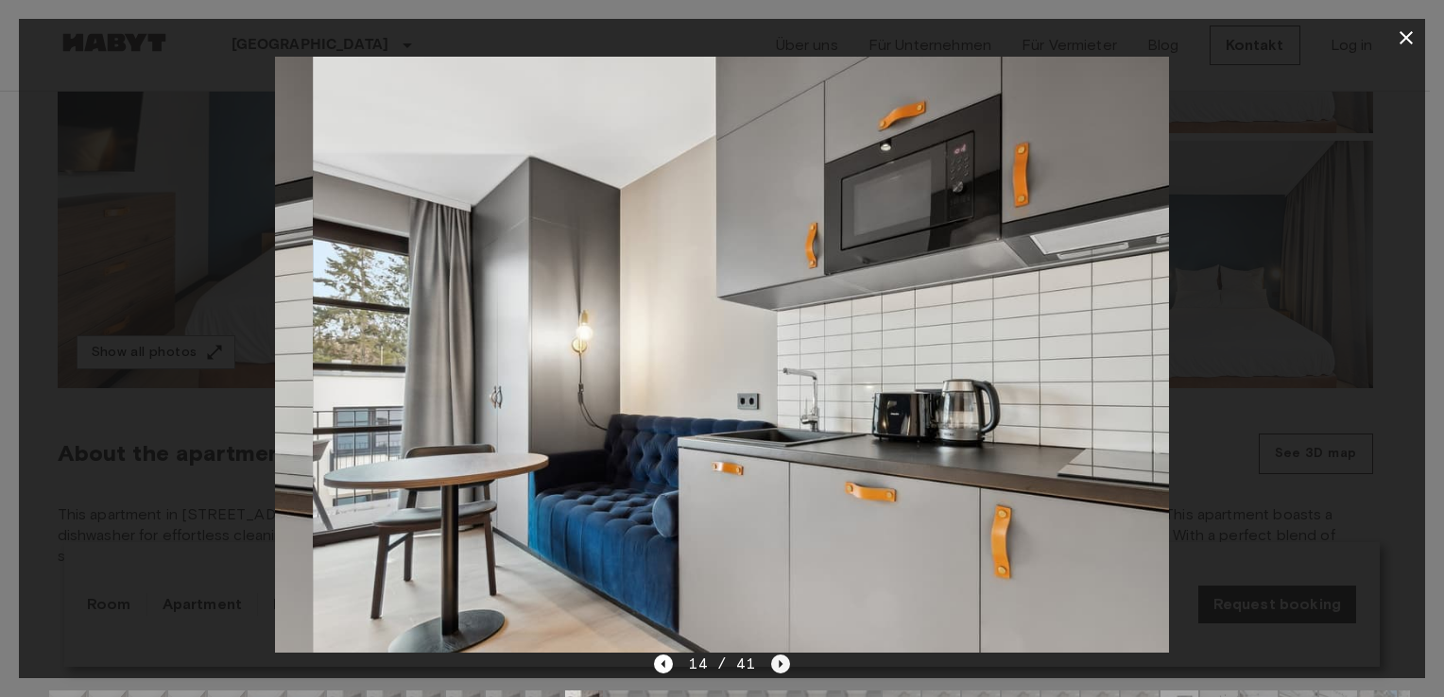
click at [775, 661] on icon "Next image" at bounding box center [780, 664] width 19 height 19
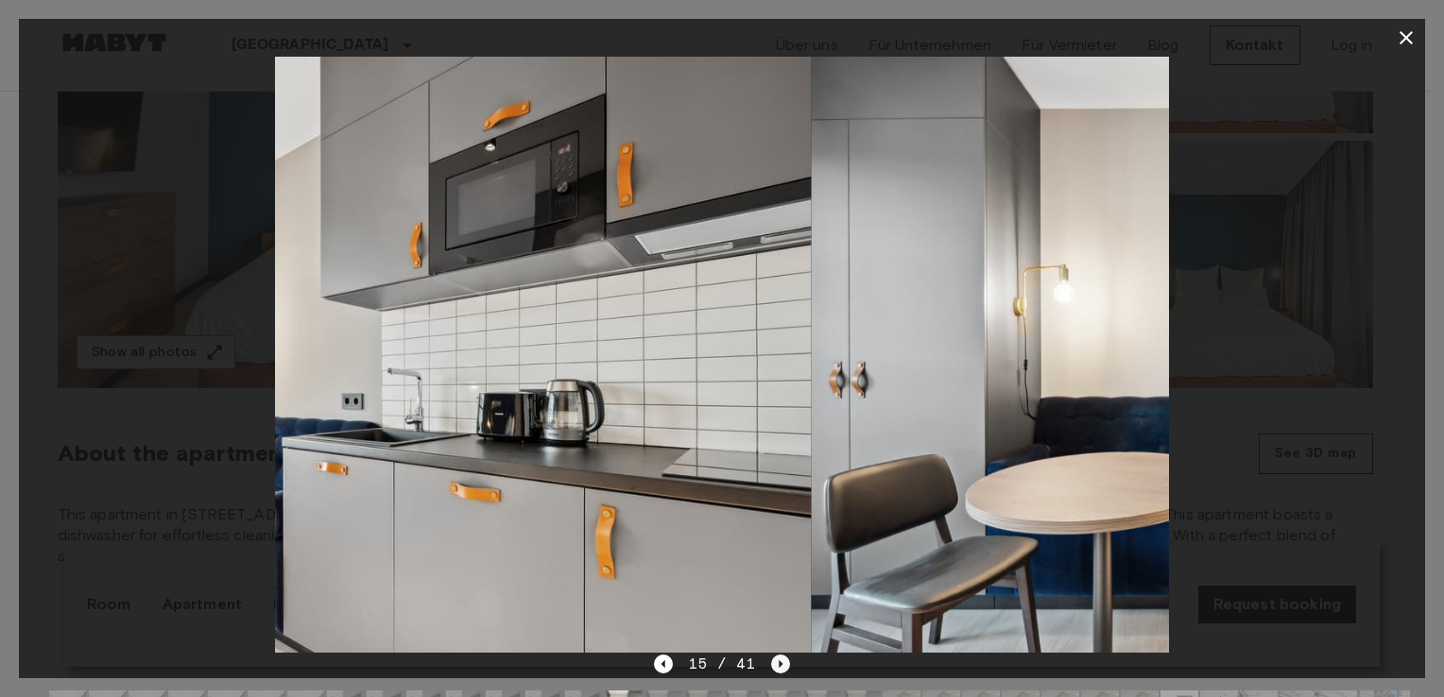
click at [775, 661] on icon "Next image" at bounding box center [780, 664] width 19 height 19
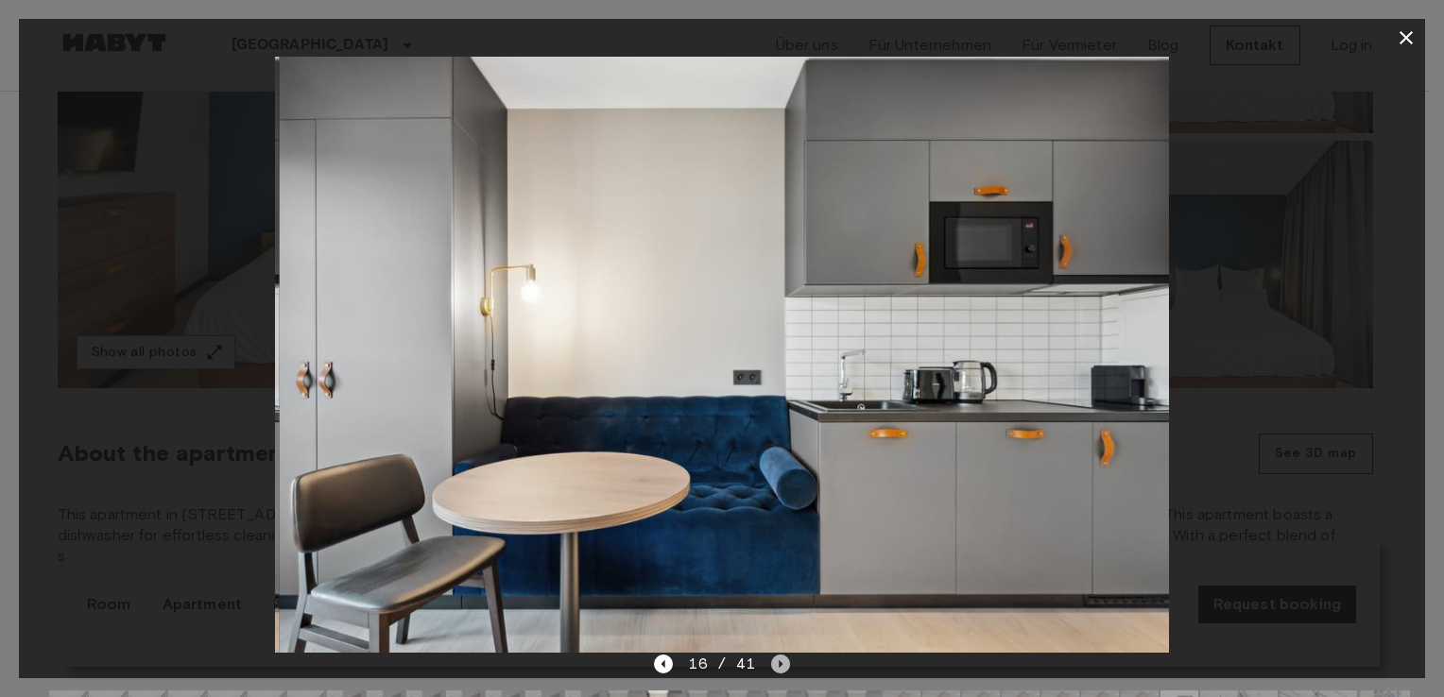
click at [775, 661] on icon "Next image" at bounding box center [780, 664] width 19 height 19
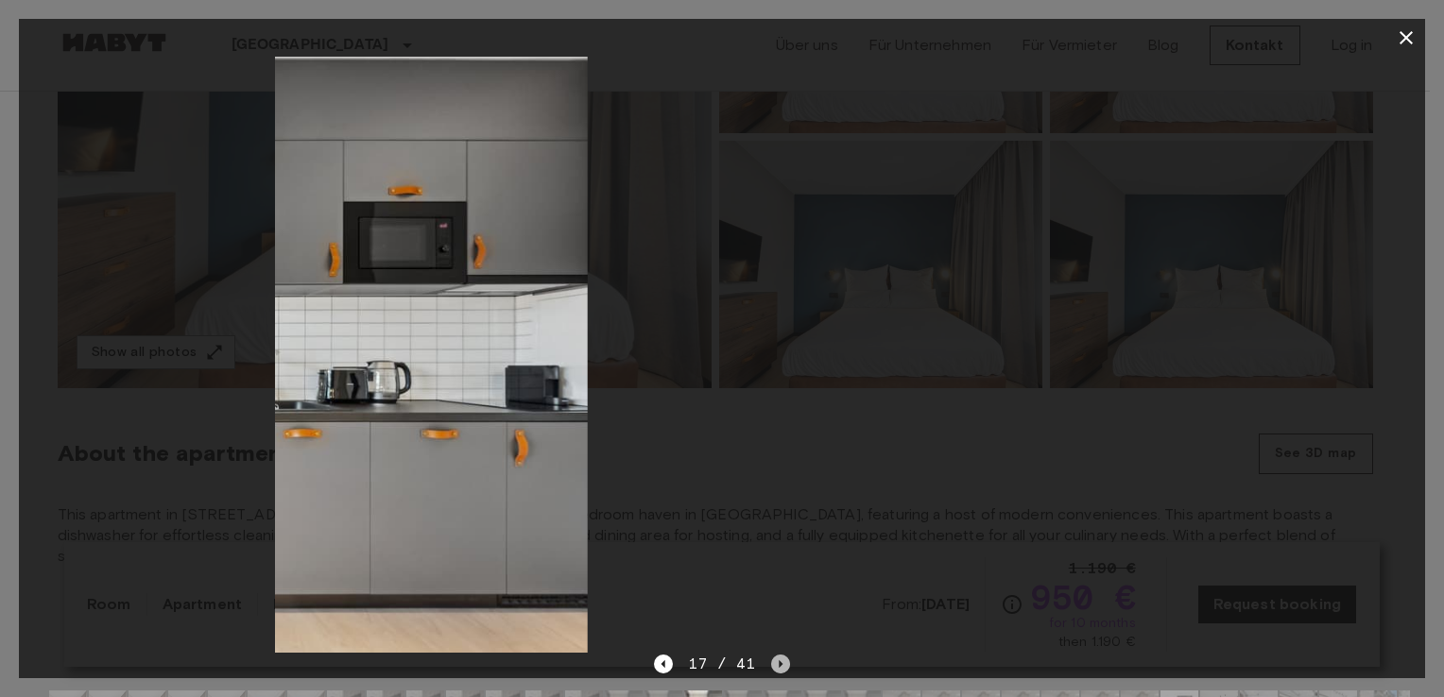
click at [775, 661] on icon "Next image" at bounding box center [780, 664] width 19 height 19
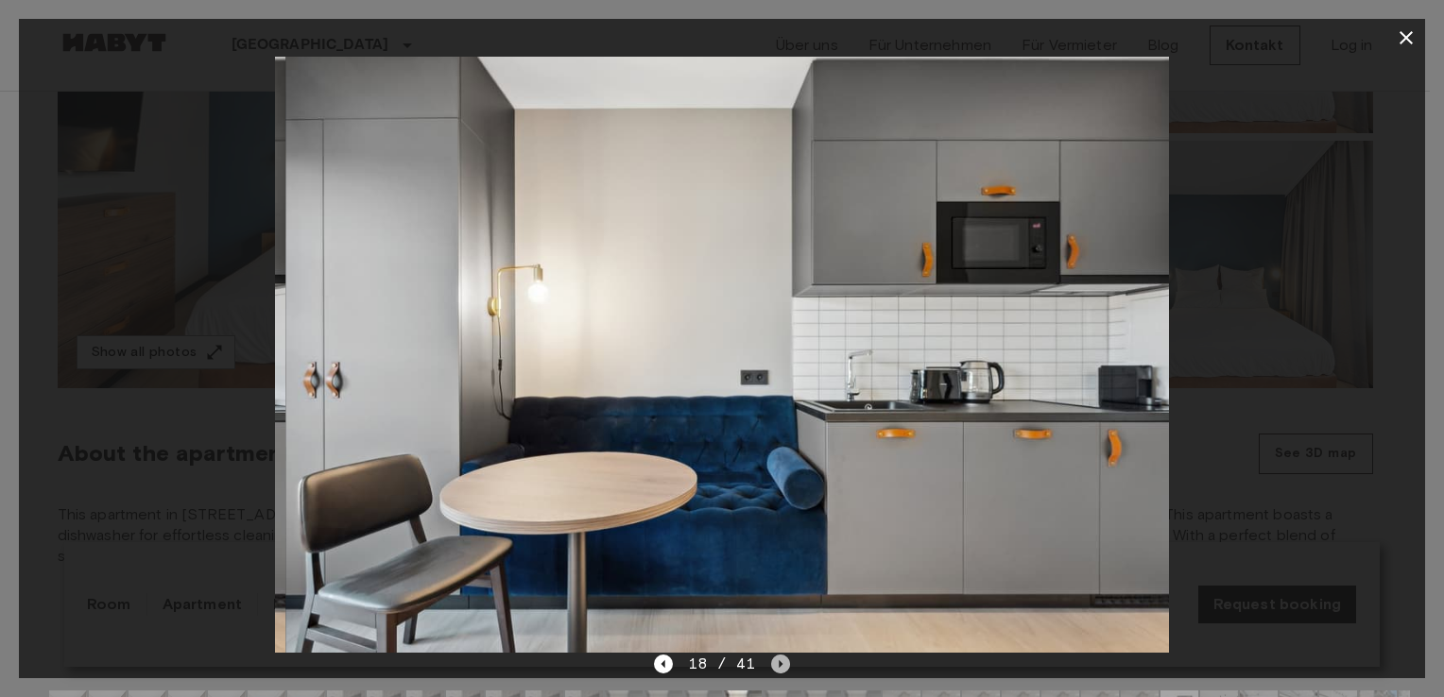
click at [775, 661] on icon "Next image" at bounding box center [780, 664] width 19 height 19
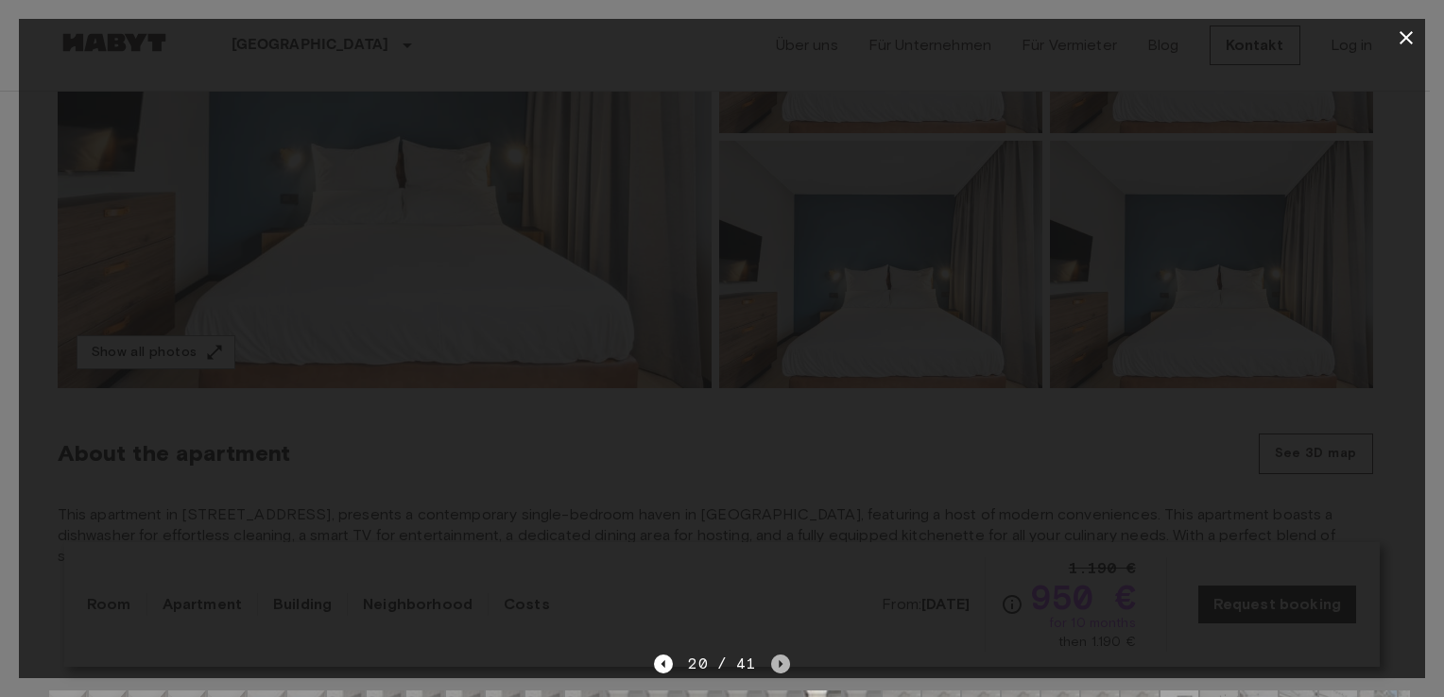
click at [775, 661] on icon "Next image" at bounding box center [780, 664] width 19 height 19
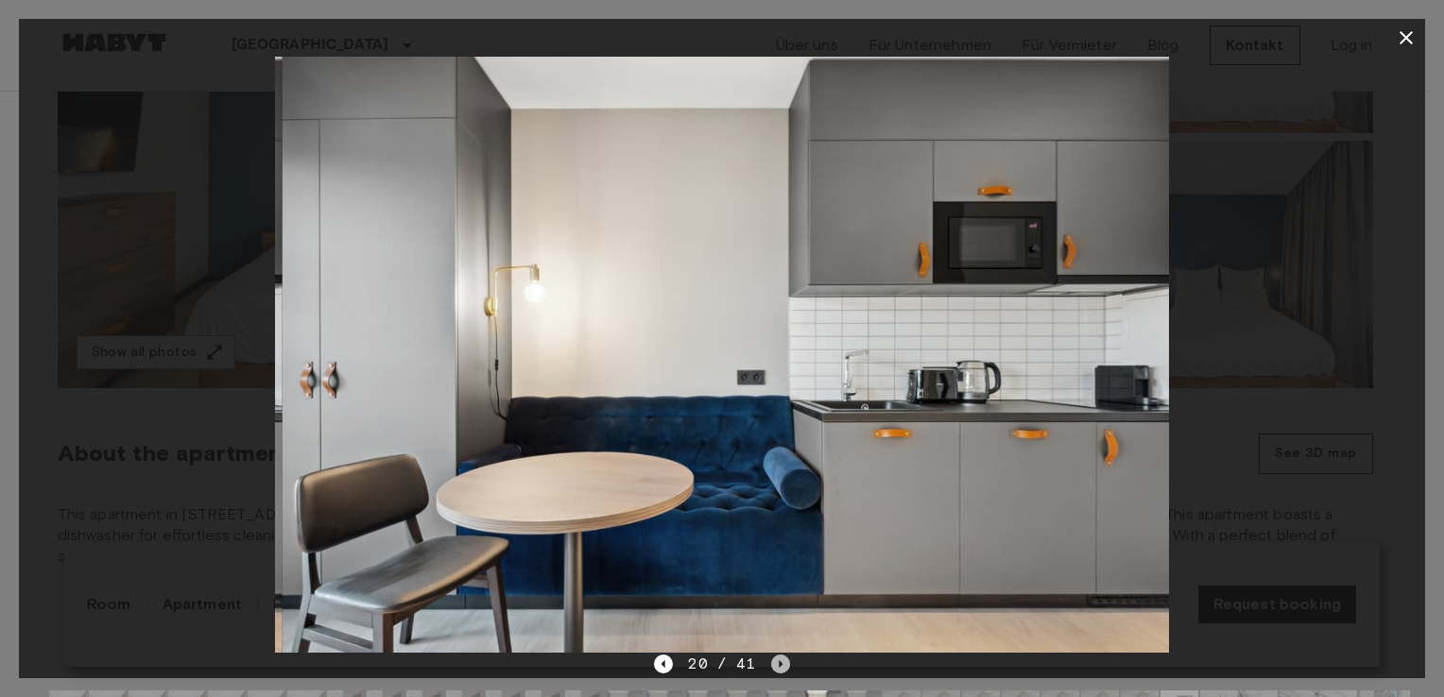
click at [775, 661] on icon "Next image" at bounding box center [780, 664] width 19 height 19
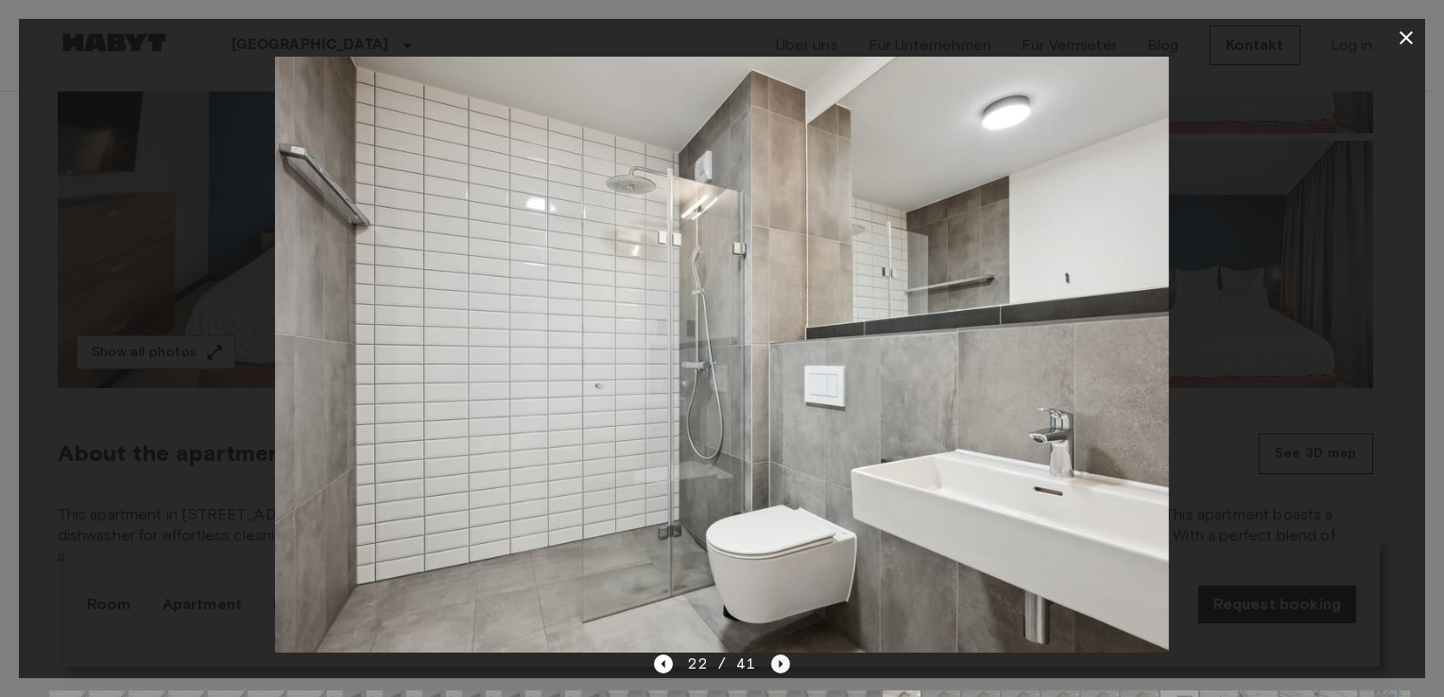
click at [775, 660] on icon "Next image" at bounding box center [780, 664] width 19 height 19
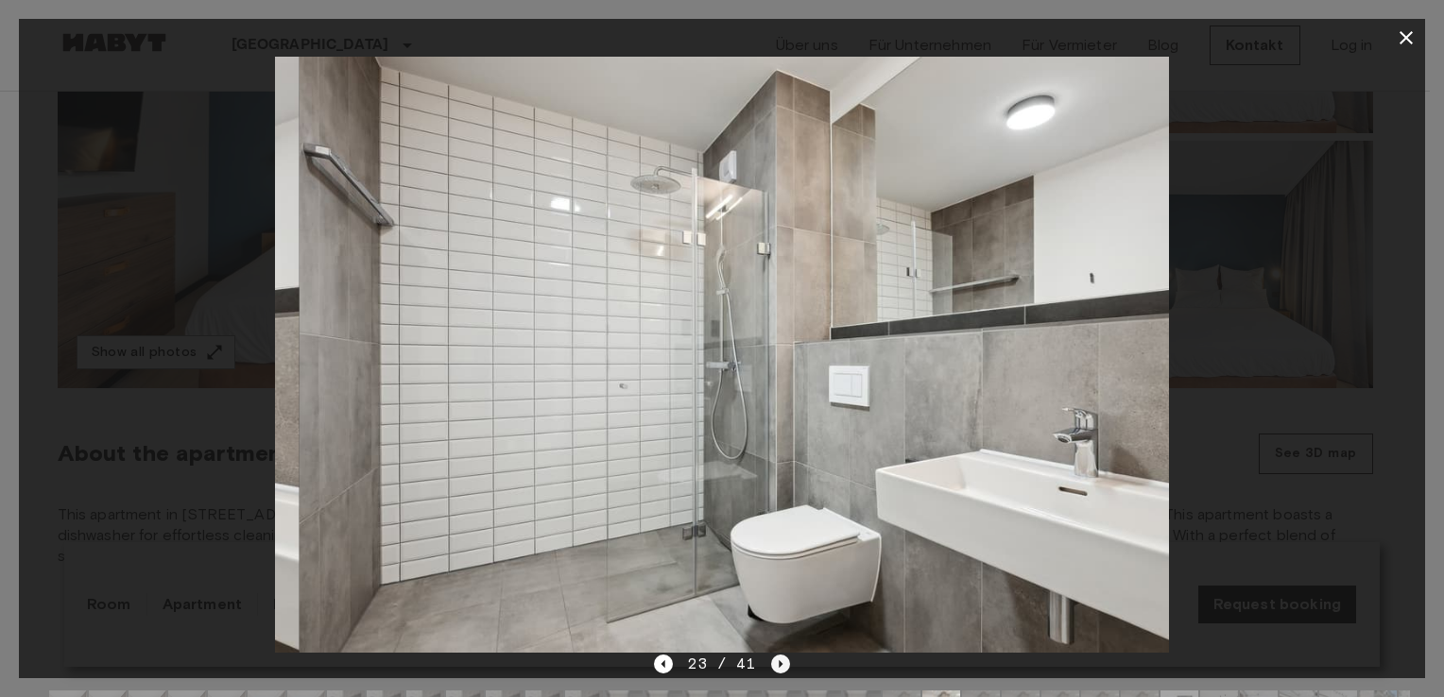
click at [775, 660] on icon "Next image" at bounding box center [780, 664] width 19 height 19
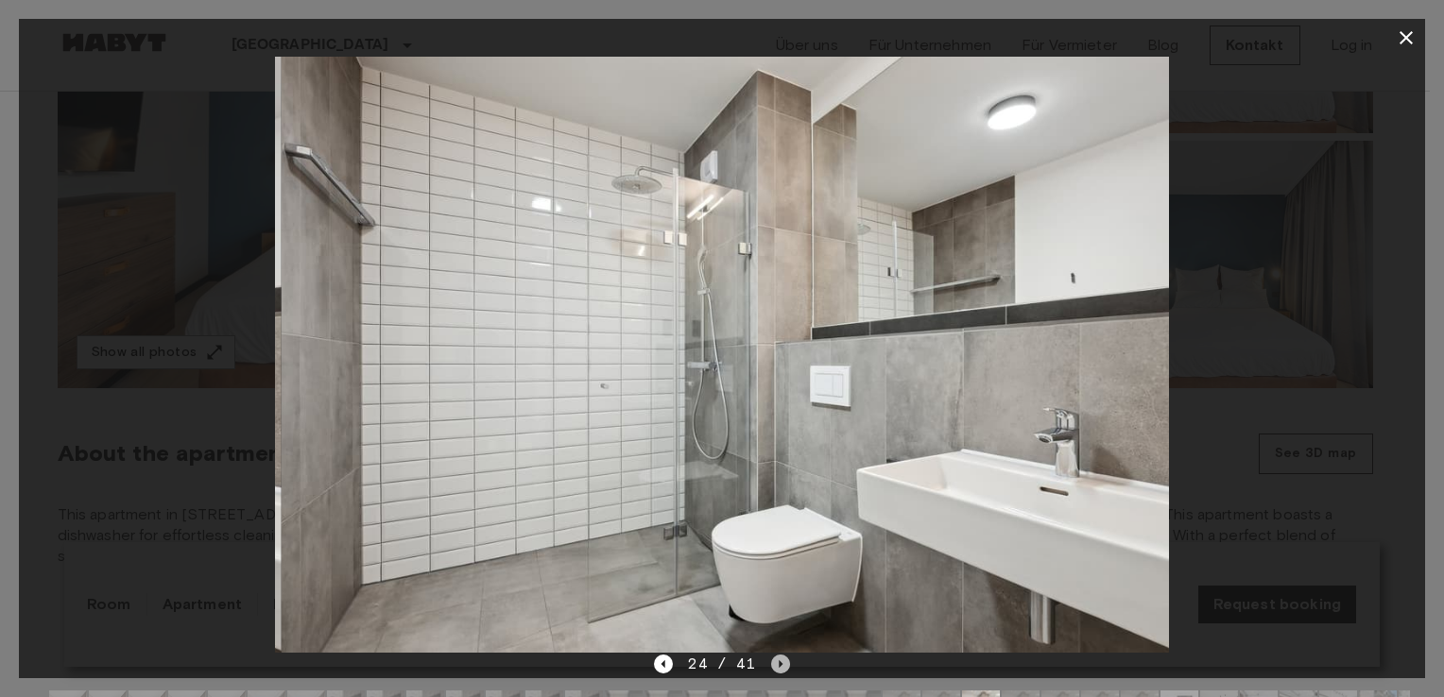
click at [775, 660] on icon "Next image" at bounding box center [780, 664] width 19 height 19
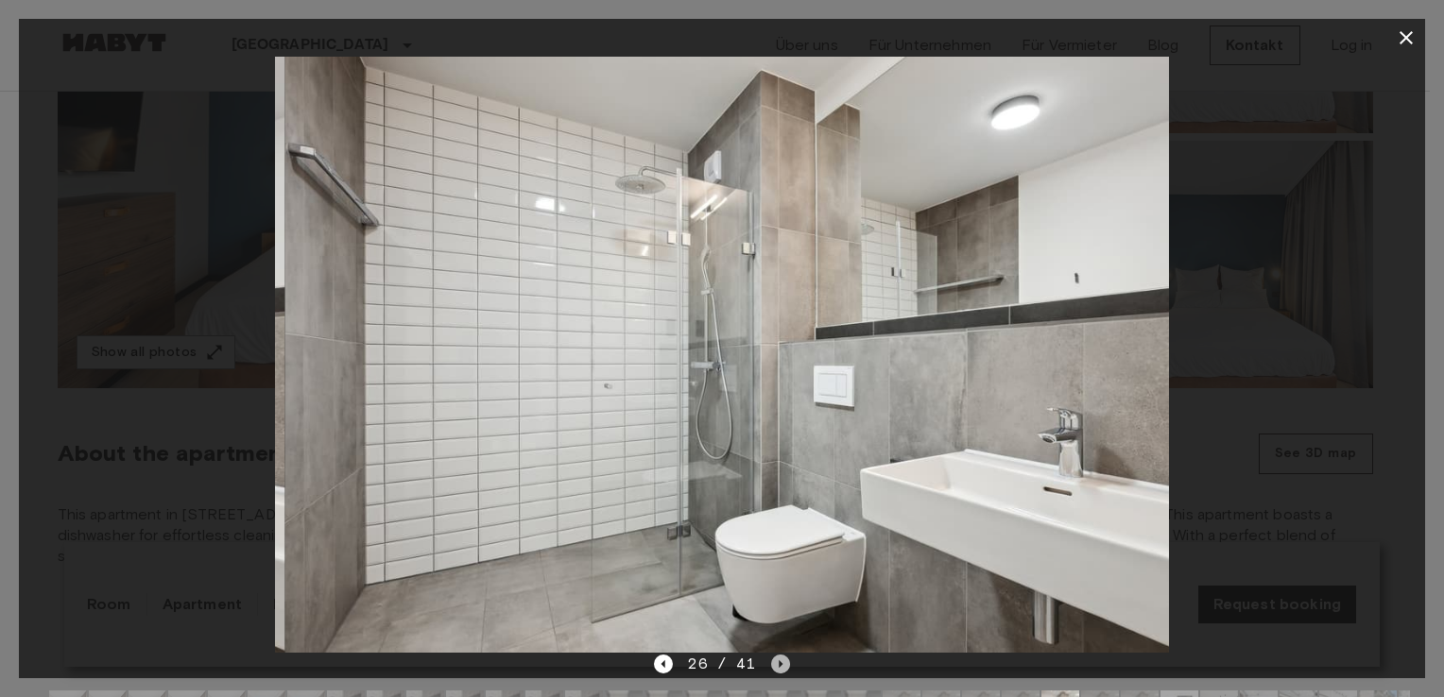
click at [775, 660] on icon "Next image" at bounding box center [780, 664] width 19 height 19
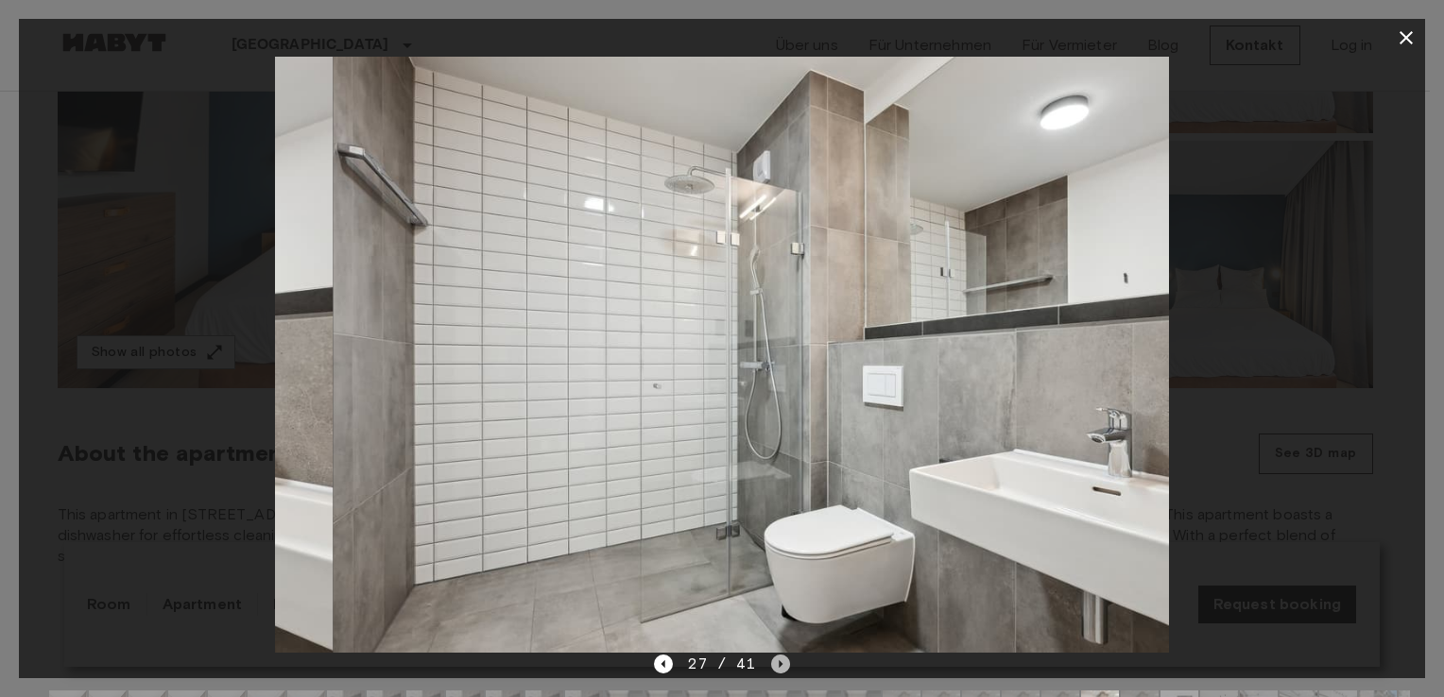
click at [775, 660] on icon "Next image" at bounding box center [780, 664] width 19 height 19
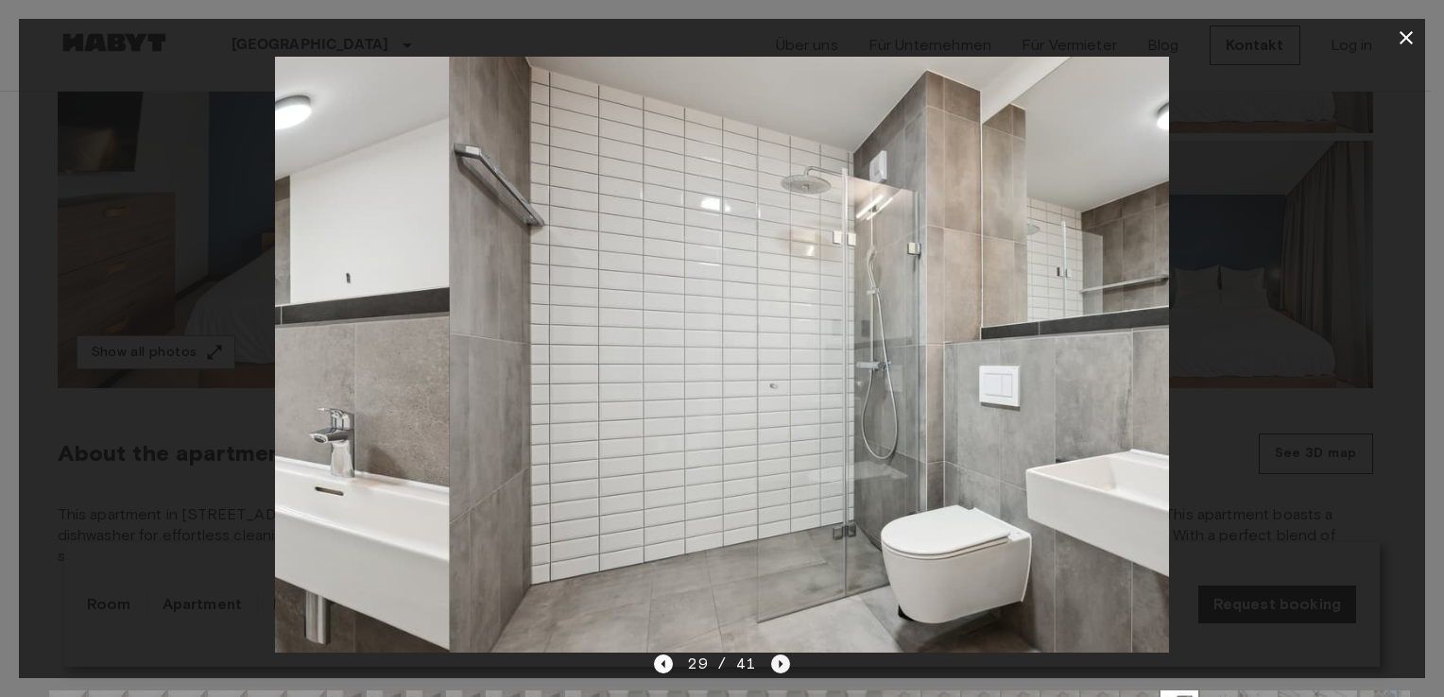
click at [775, 660] on icon "Next image" at bounding box center [780, 664] width 19 height 19
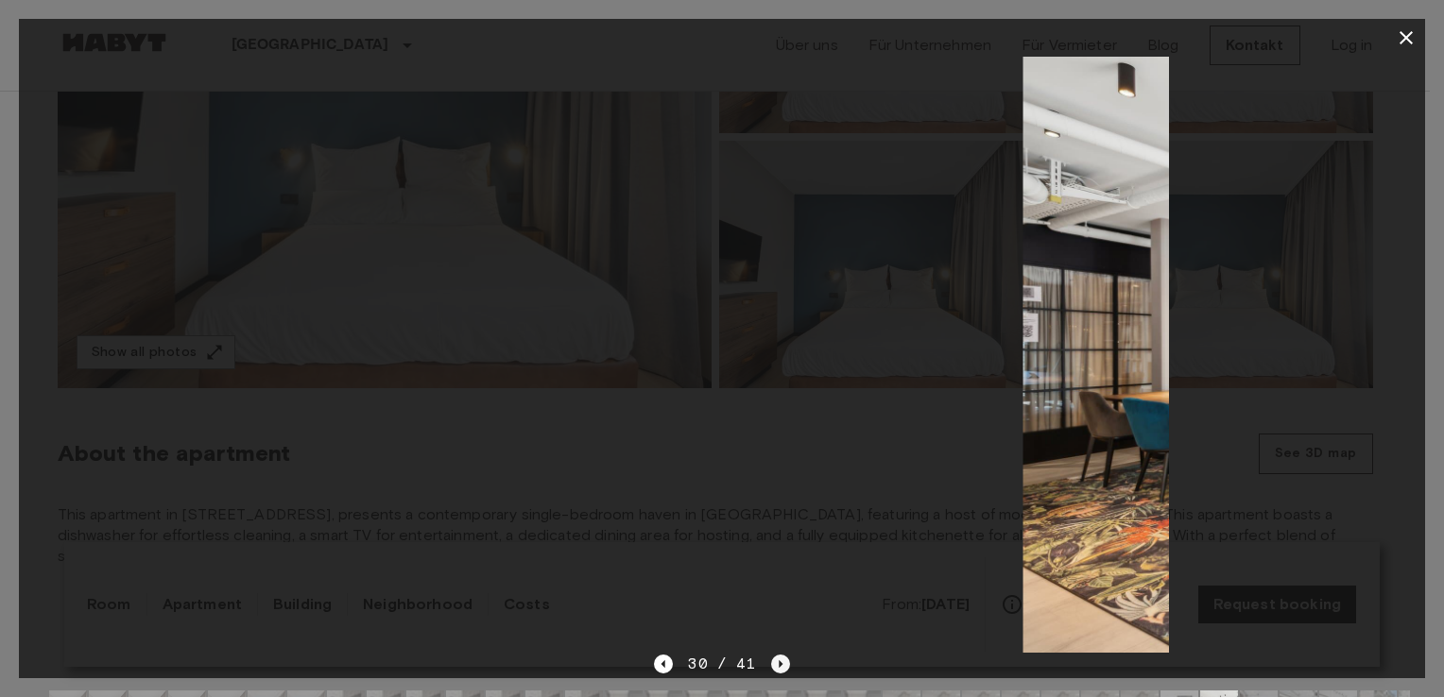
click at [775, 660] on icon "Next image" at bounding box center [780, 664] width 19 height 19
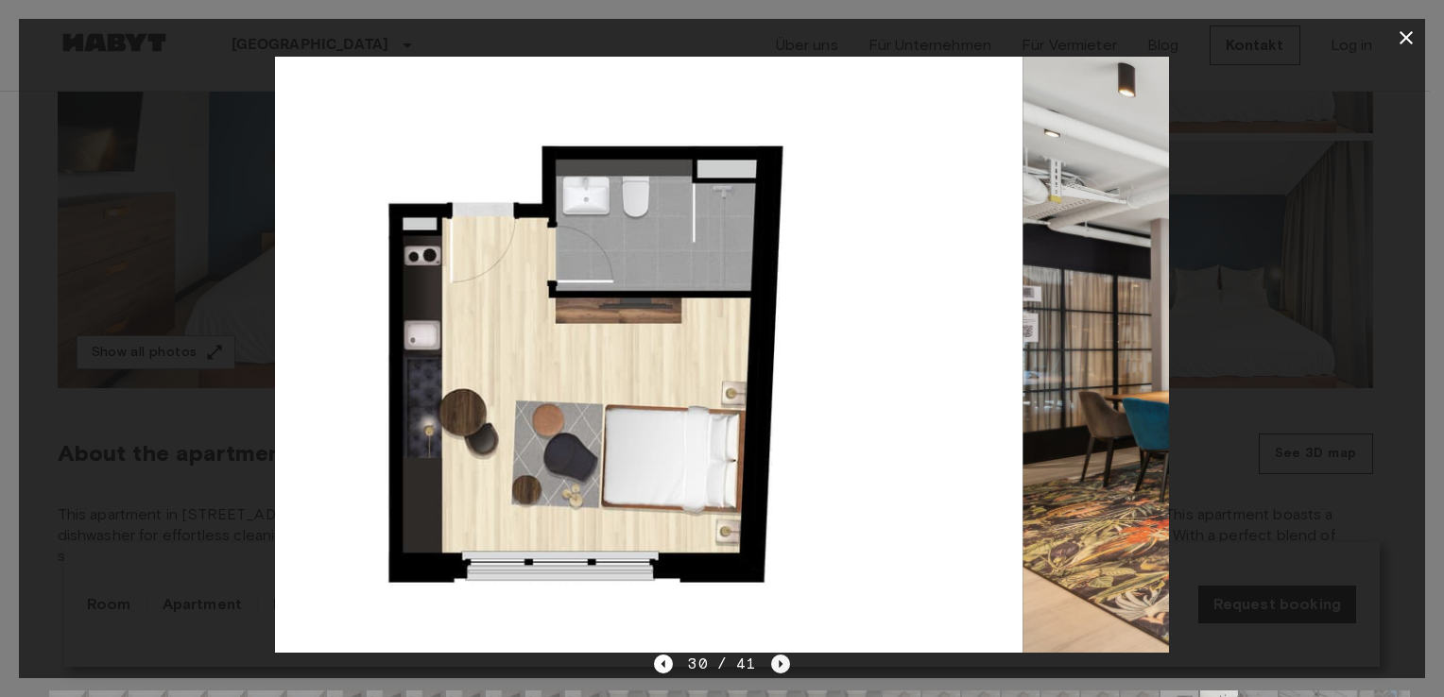
click at [775, 660] on icon "Next image" at bounding box center [780, 664] width 19 height 19
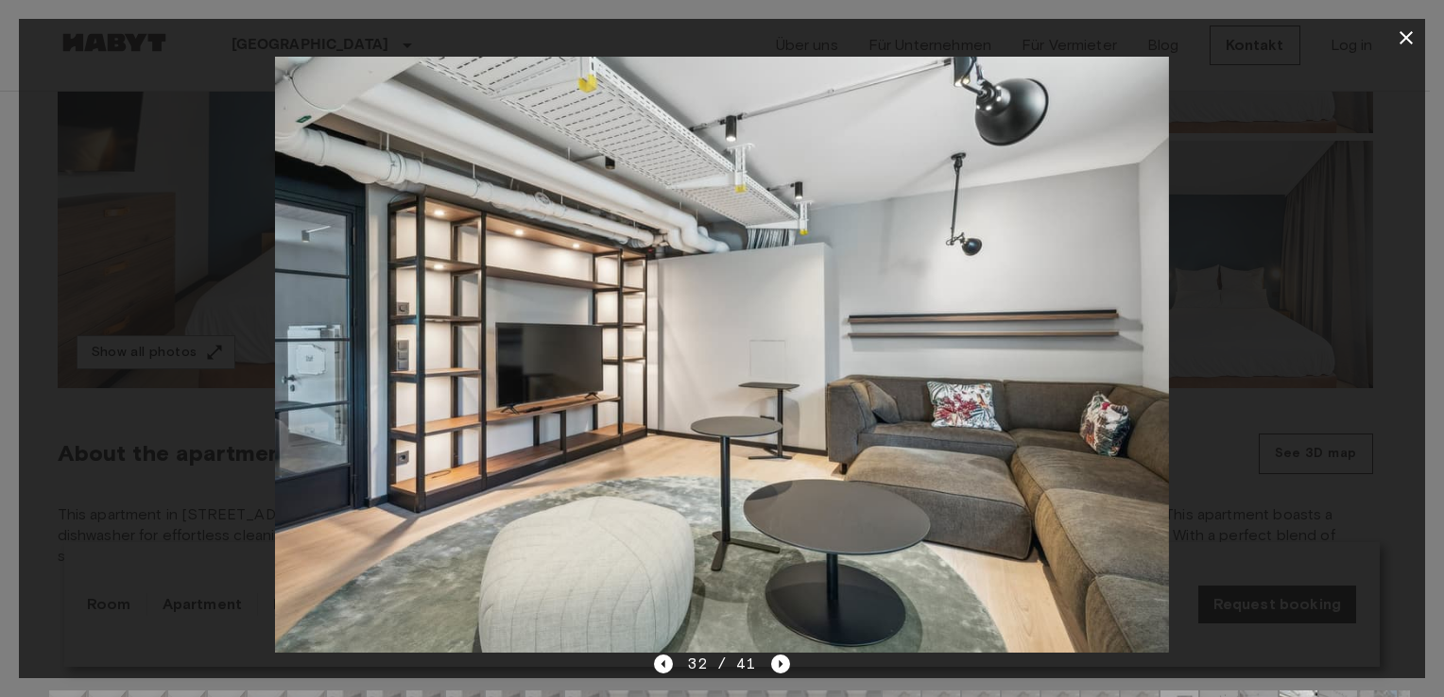
click at [1401, 37] on icon "button" at bounding box center [1406, 37] width 23 height 23
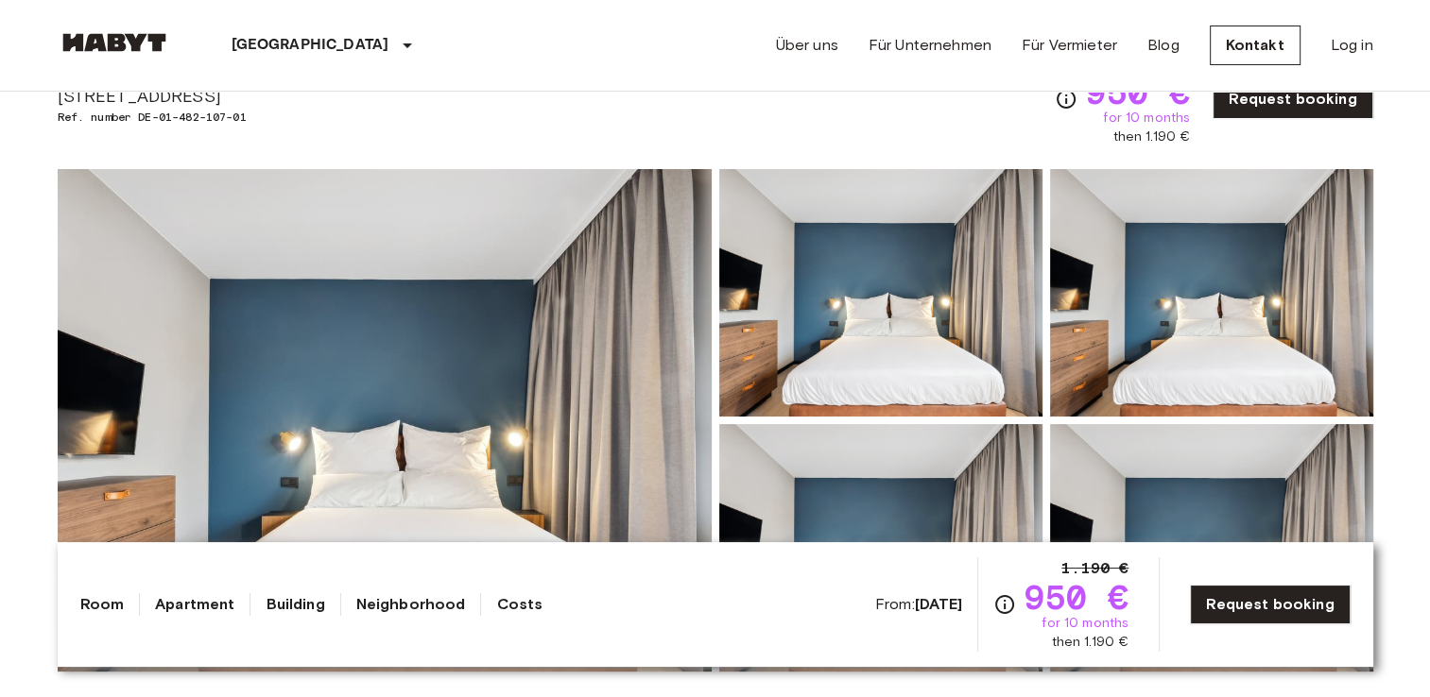
scroll to position [0, 0]
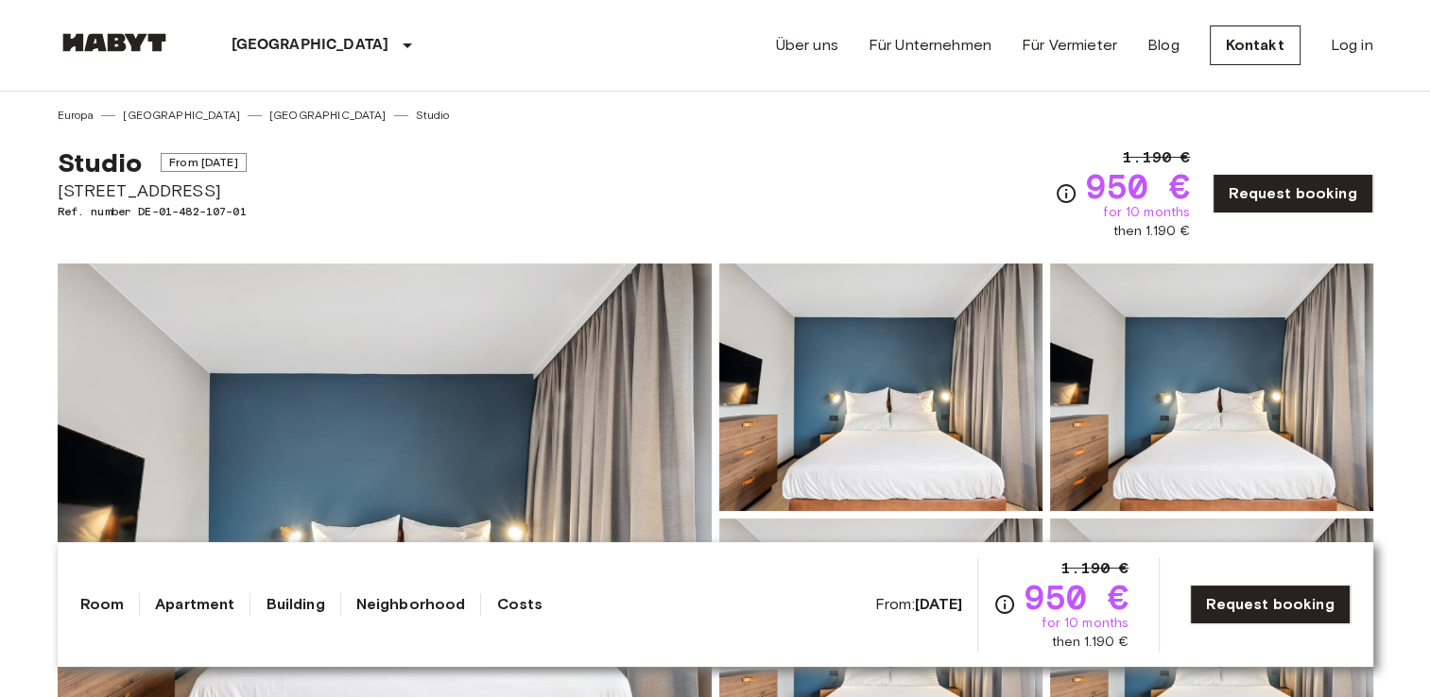
click at [171, 187] on span "[STREET_ADDRESS]" at bounding box center [152, 191] width 189 height 25
click at [553, 184] on div "Studio From Sep 10 2025 Fischerstraße 11 Ref. number DE-01-482-107-01 1.190 € 9…" at bounding box center [715, 182] width 1315 height 117
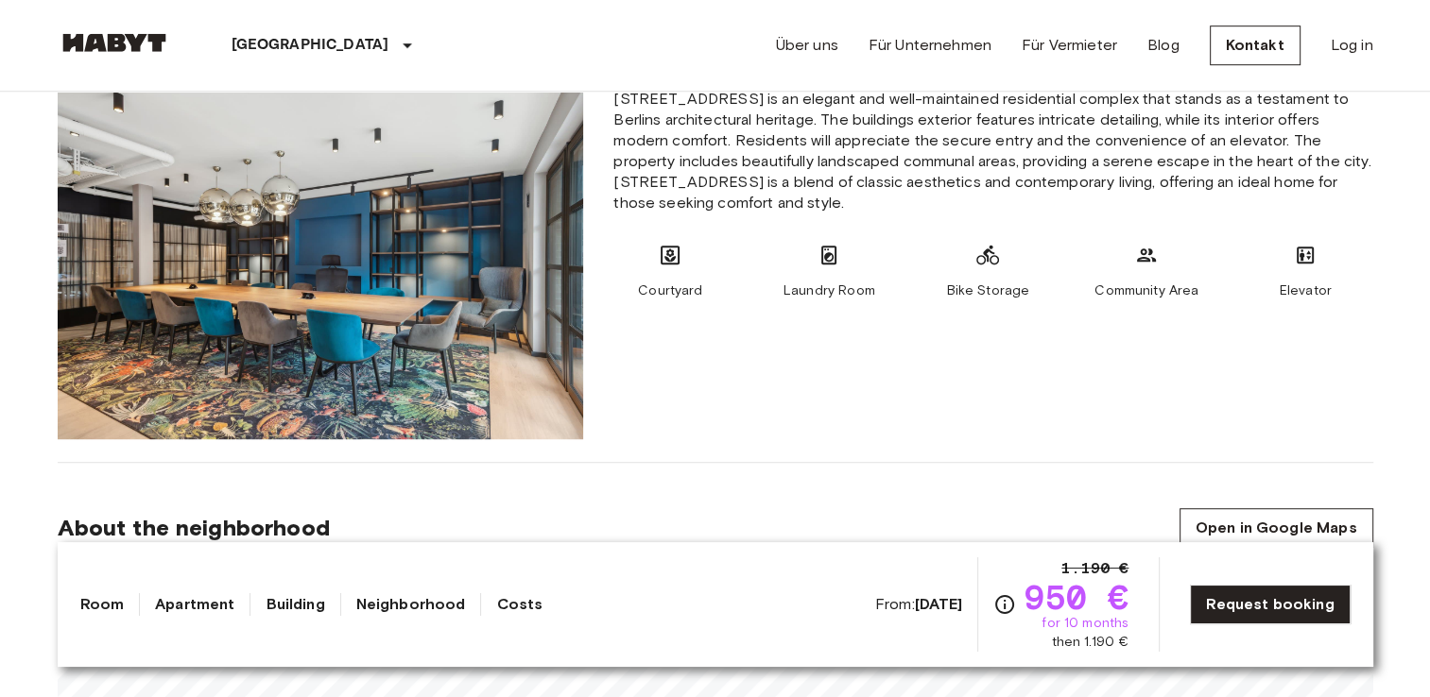
scroll to position [1134, 0]
